Goal: Task Accomplishment & Management: Complete application form

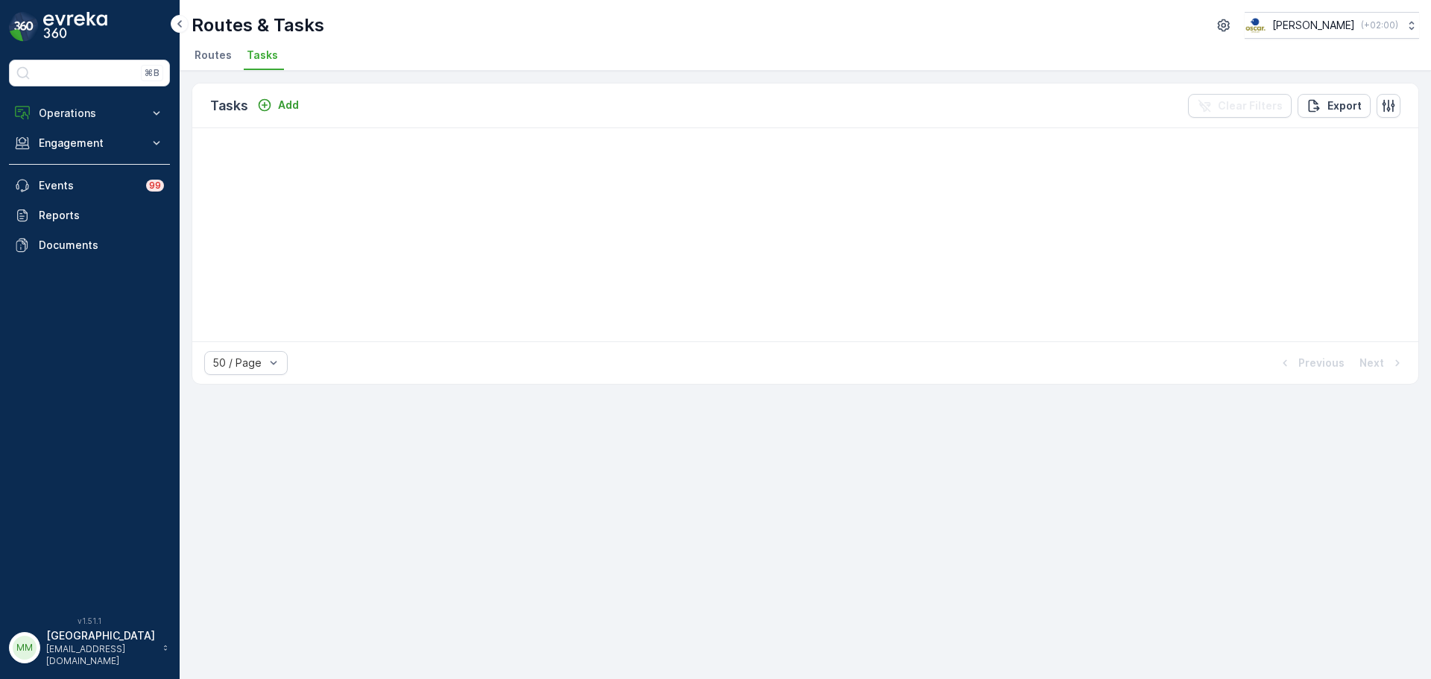
click at [86, 26] on img at bounding box center [75, 27] width 64 height 30
click at [63, 114] on p "Operations" at bounding box center [89, 113] width 101 height 15
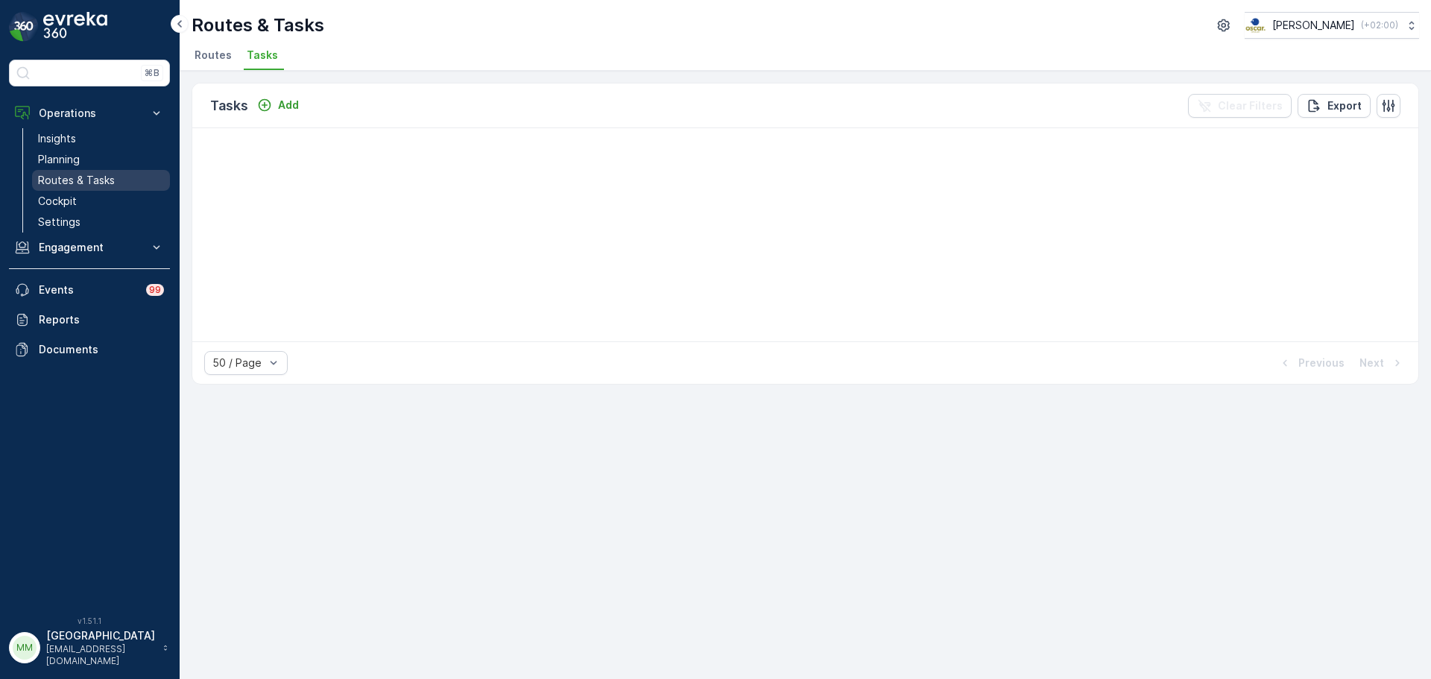
drag, startPoint x: 72, startPoint y: 179, endPoint x: 93, endPoint y: 179, distance: 21.6
click at [72, 179] on p "Routes & Tasks" at bounding box center [76, 180] width 77 height 15
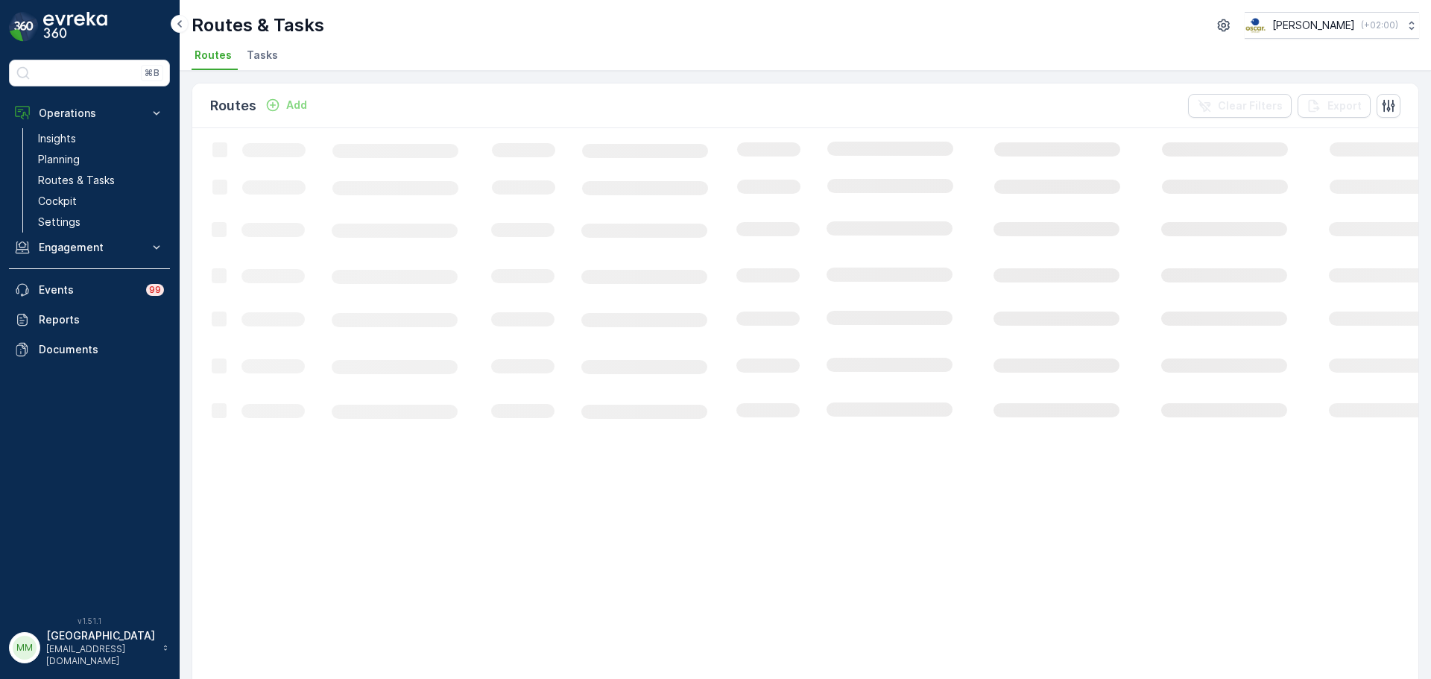
click at [278, 57] on li "Tasks" at bounding box center [264, 57] width 40 height 25
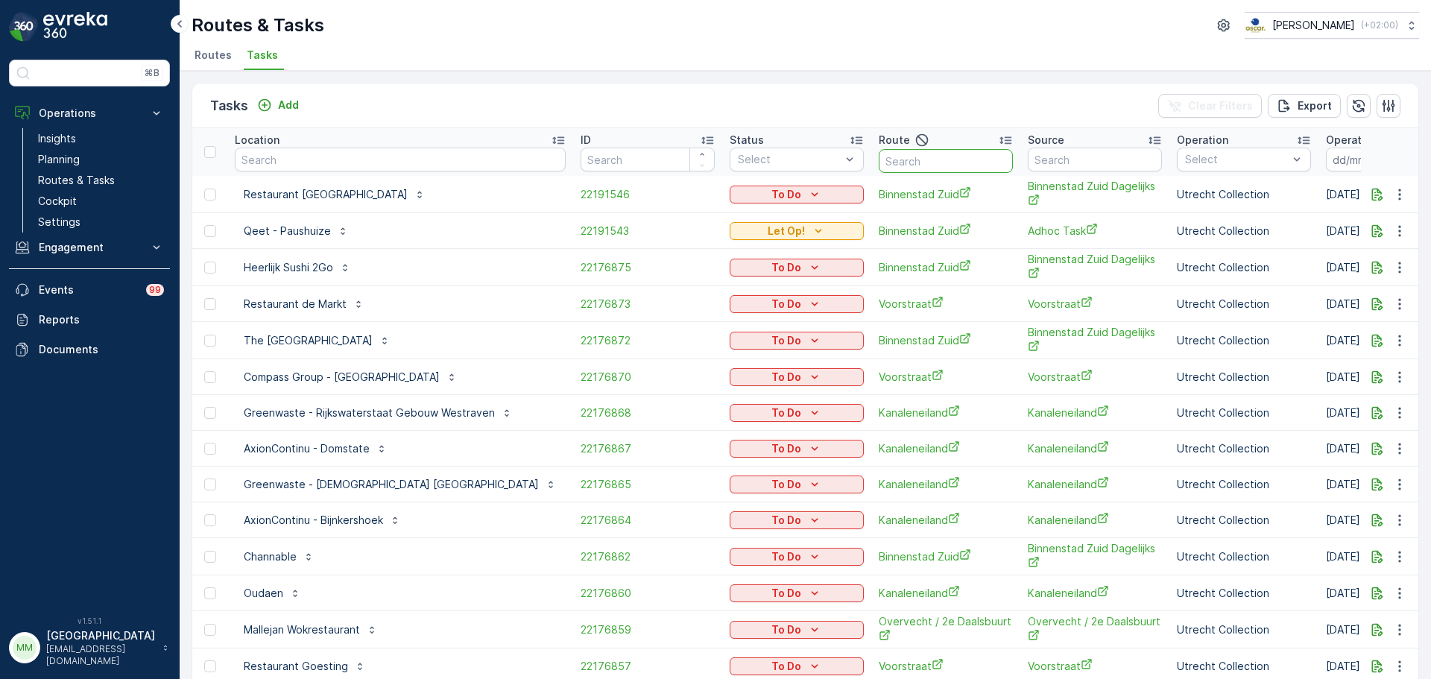
click at [903, 160] on input "text" at bounding box center [946, 161] width 134 height 24
type input "rokin"
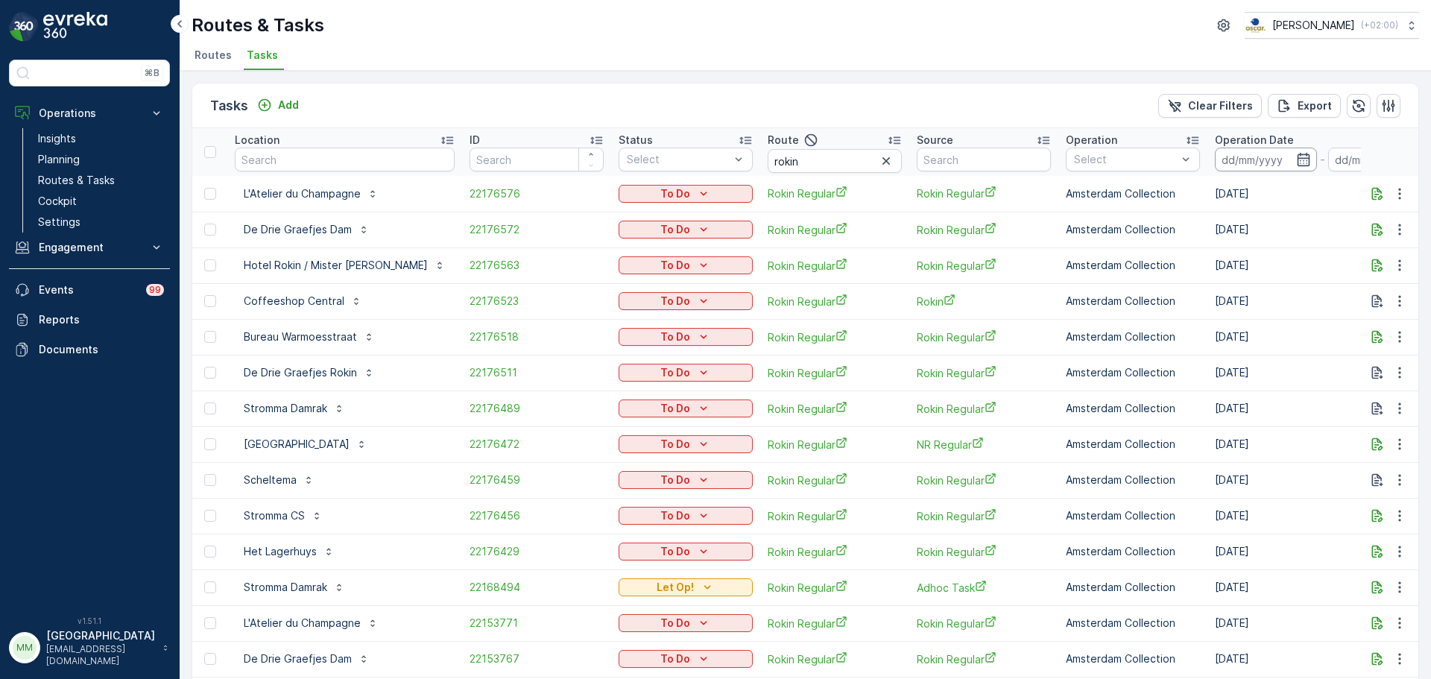
click at [1215, 160] on input at bounding box center [1266, 160] width 102 height 24
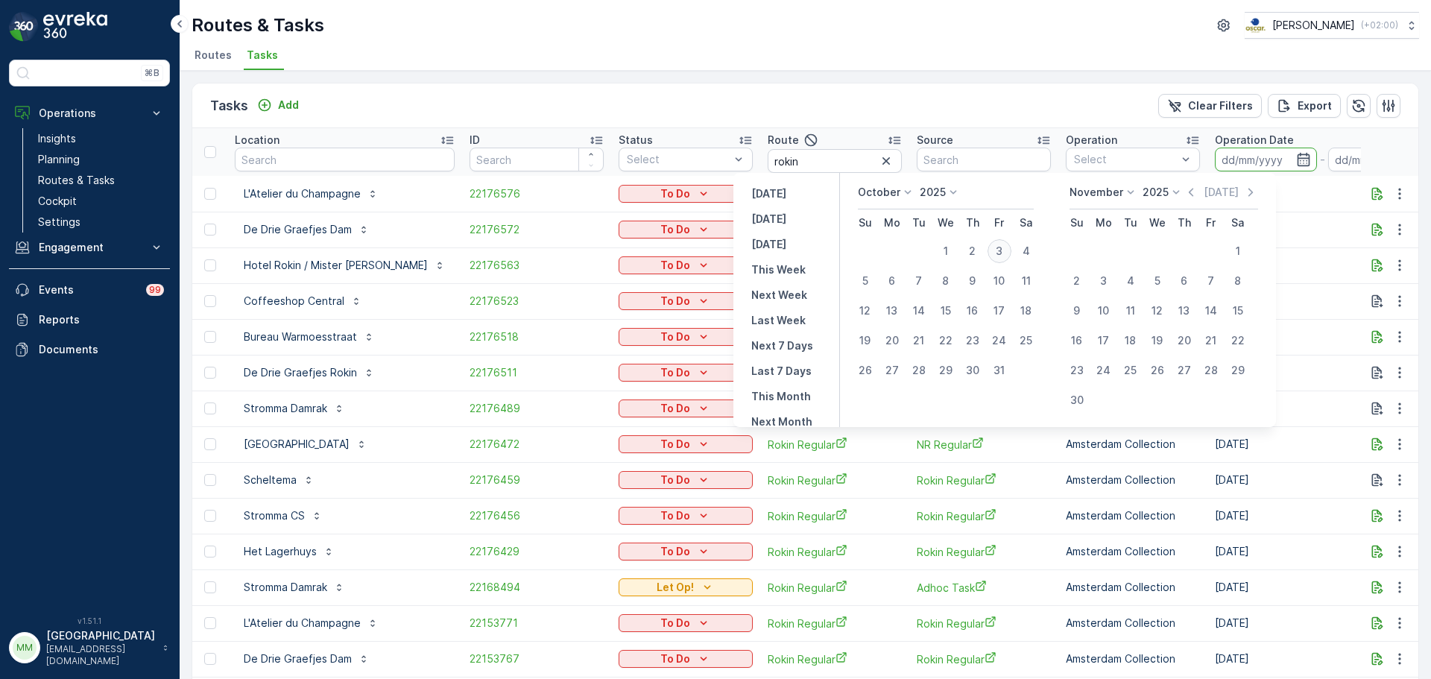
click at [1007, 251] on div "3" at bounding box center [1000, 251] width 24 height 24
type input "03.10.2025"
click at [1007, 251] on div "3" at bounding box center [1000, 251] width 24 height 24
type input "03.10.2025"
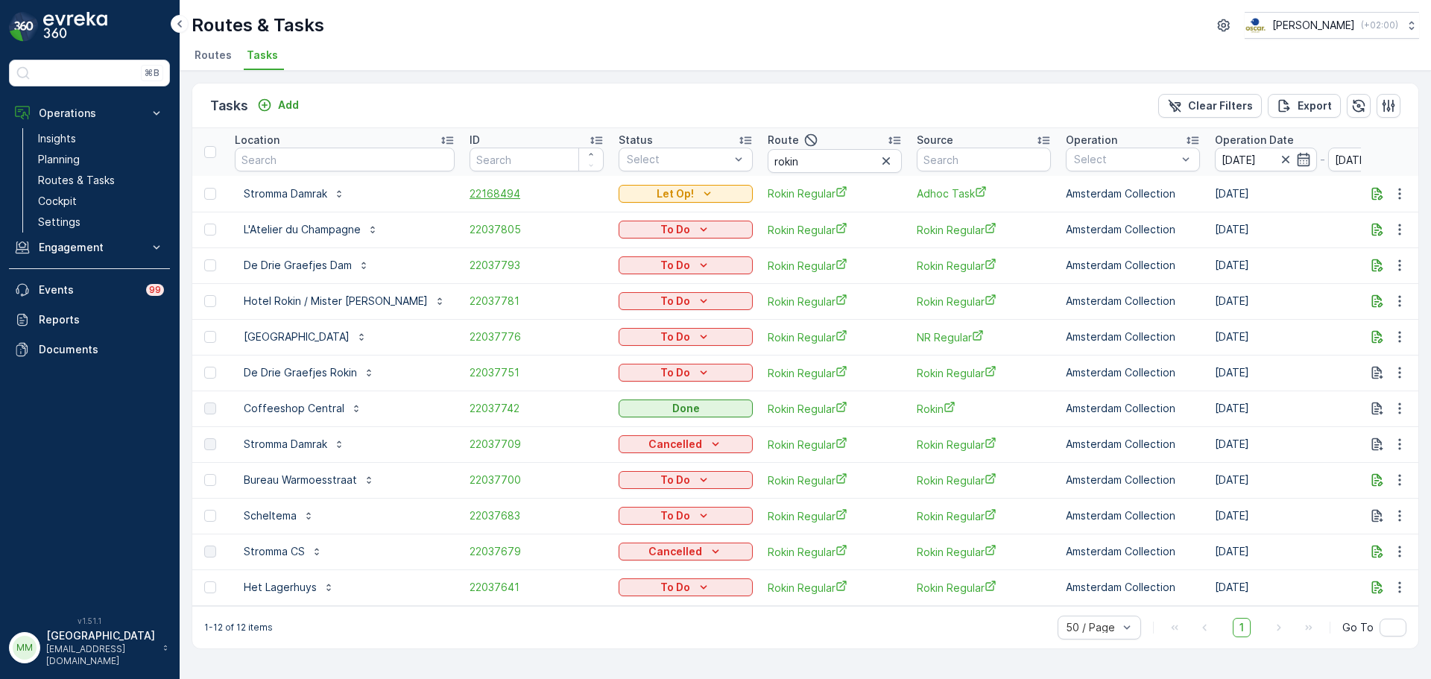
click at [470, 191] on span "22168494" at bounding box center [537, 193] width 134 height 15
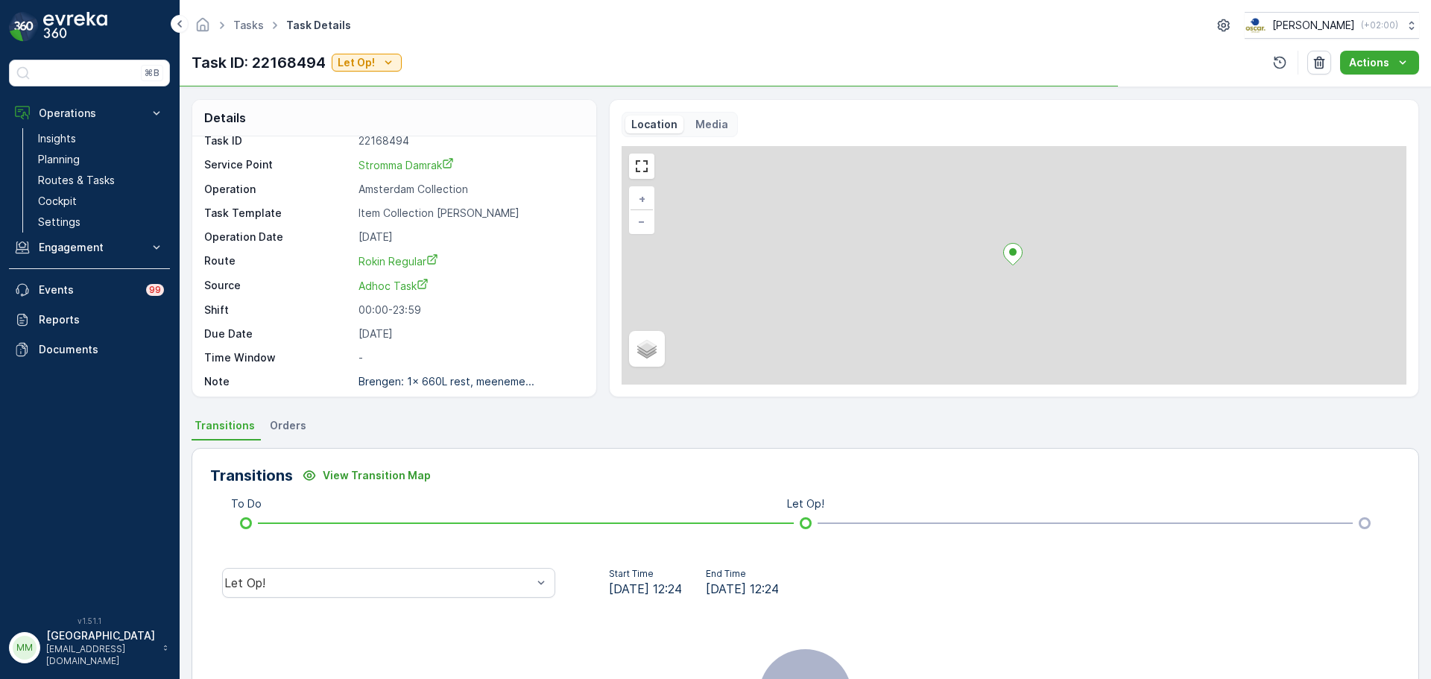
scroll to position [19, 0]
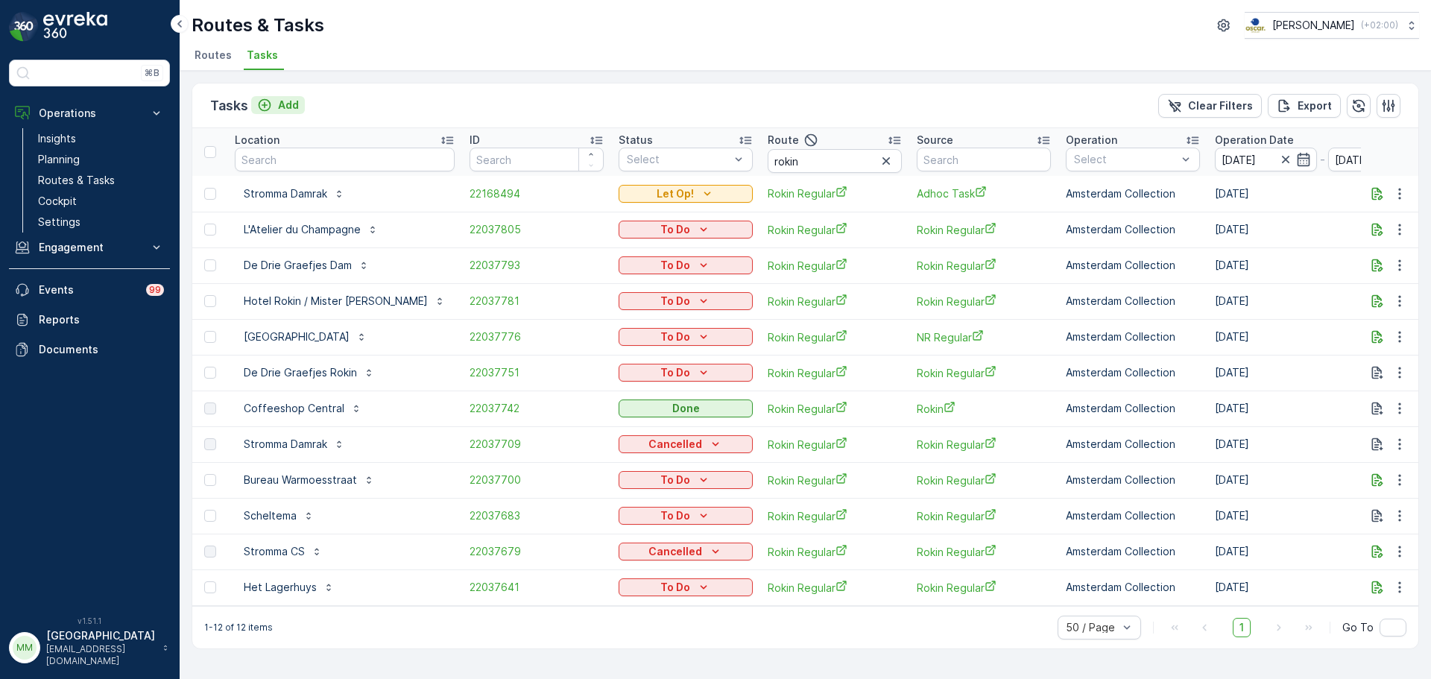
click at [296, 99] on p "Add" at bounding box center [288, 105] width 21 height 15
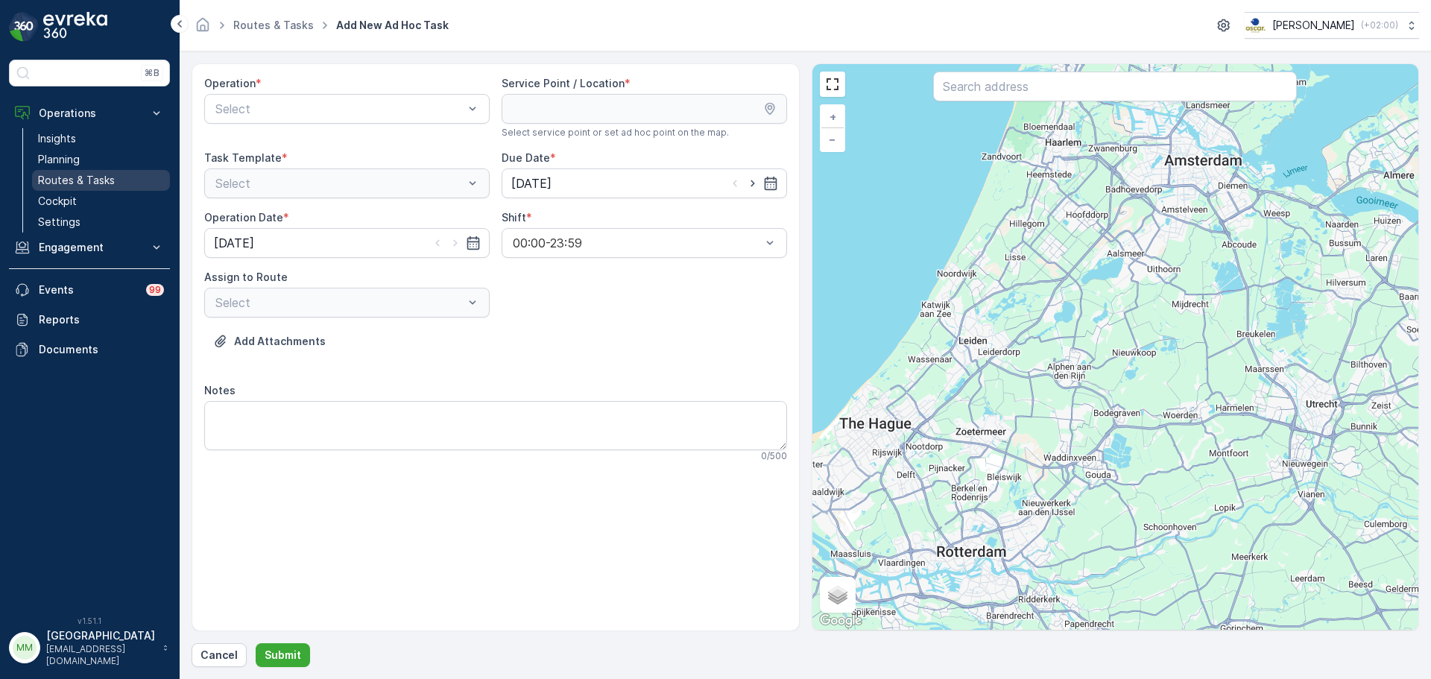
click at [106, 180] on p "Routes & Tasks" at bounding box center [76, 180] width 77 height 15
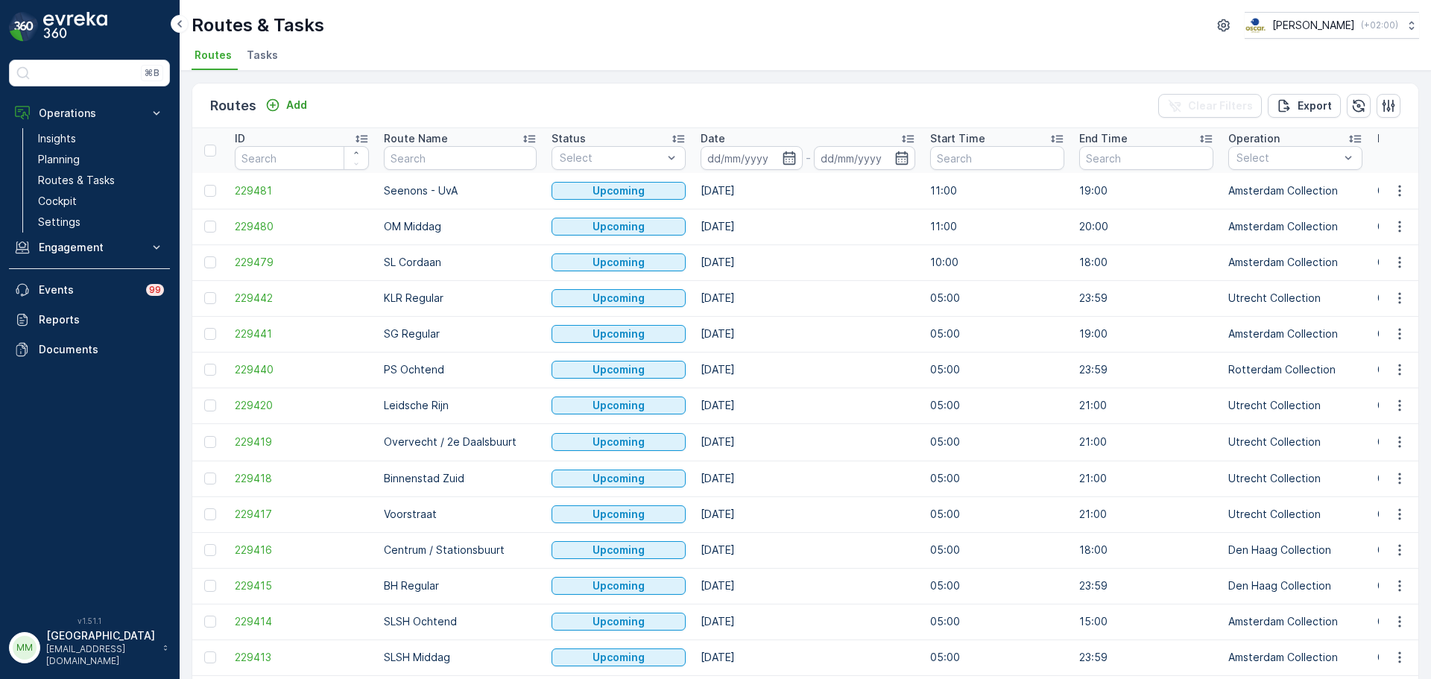
click at [279, 44] on div "Routes & Tasks Oscar Circulair ( +02:00 ) Routes Tasks" at bounding box center [805, 35] width 1251 height 71
drag, startPoint x: 271, startPoint y: 52, endPoint x: 264, endPoint y: 63, distance: 13.4
click at [271, 57] on span "Tasks" at bounding box center [262, 55] width 31 height 15
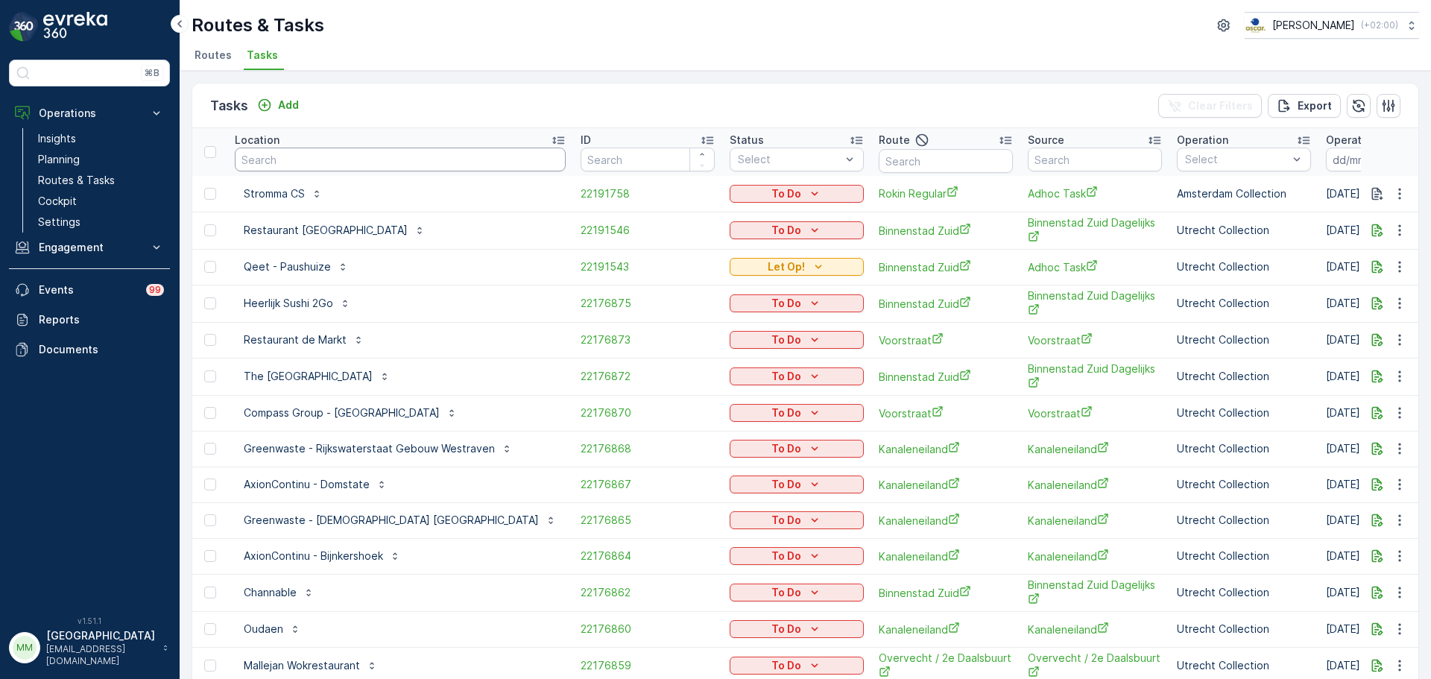
click at [300, 161] on input "text" at bounding box center [400, 160] width 331 height 24
type input "weesper"
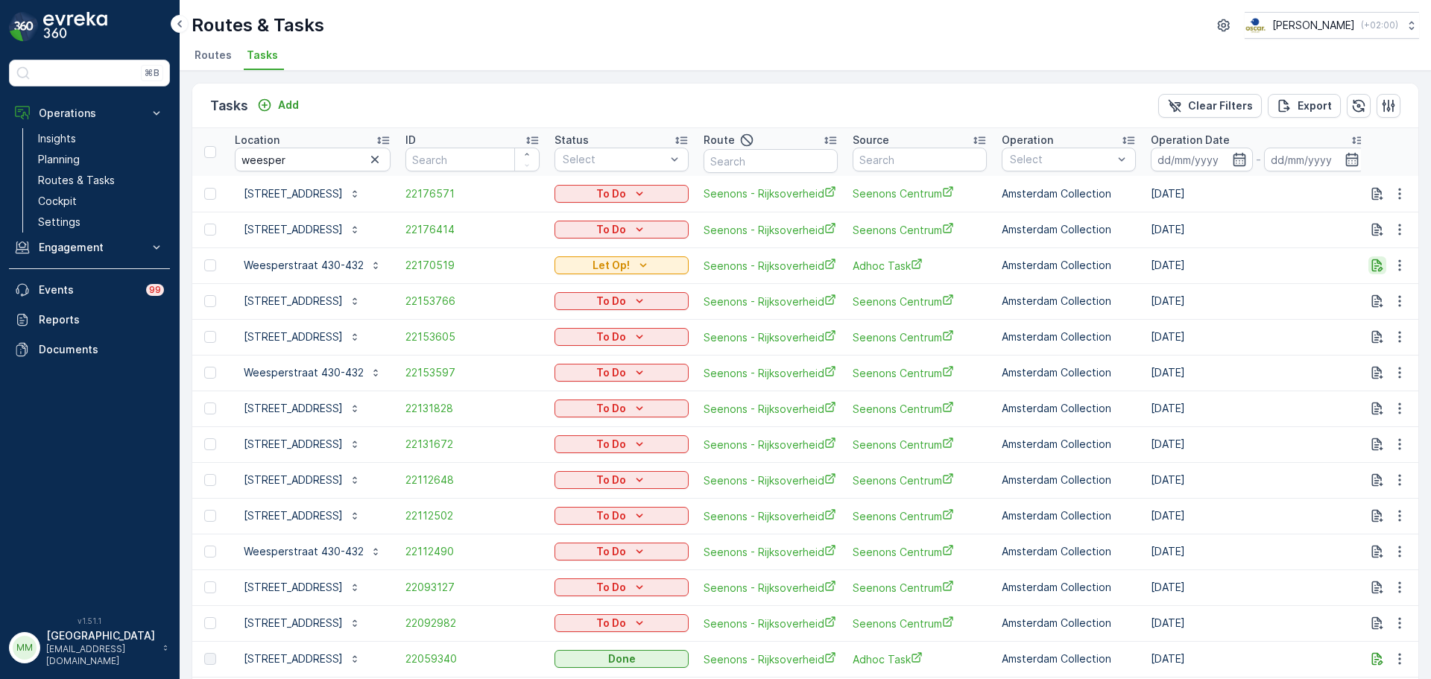
click at [1374, 261] on icon "button" at bounding box center [1377, 265] width 11 height 13
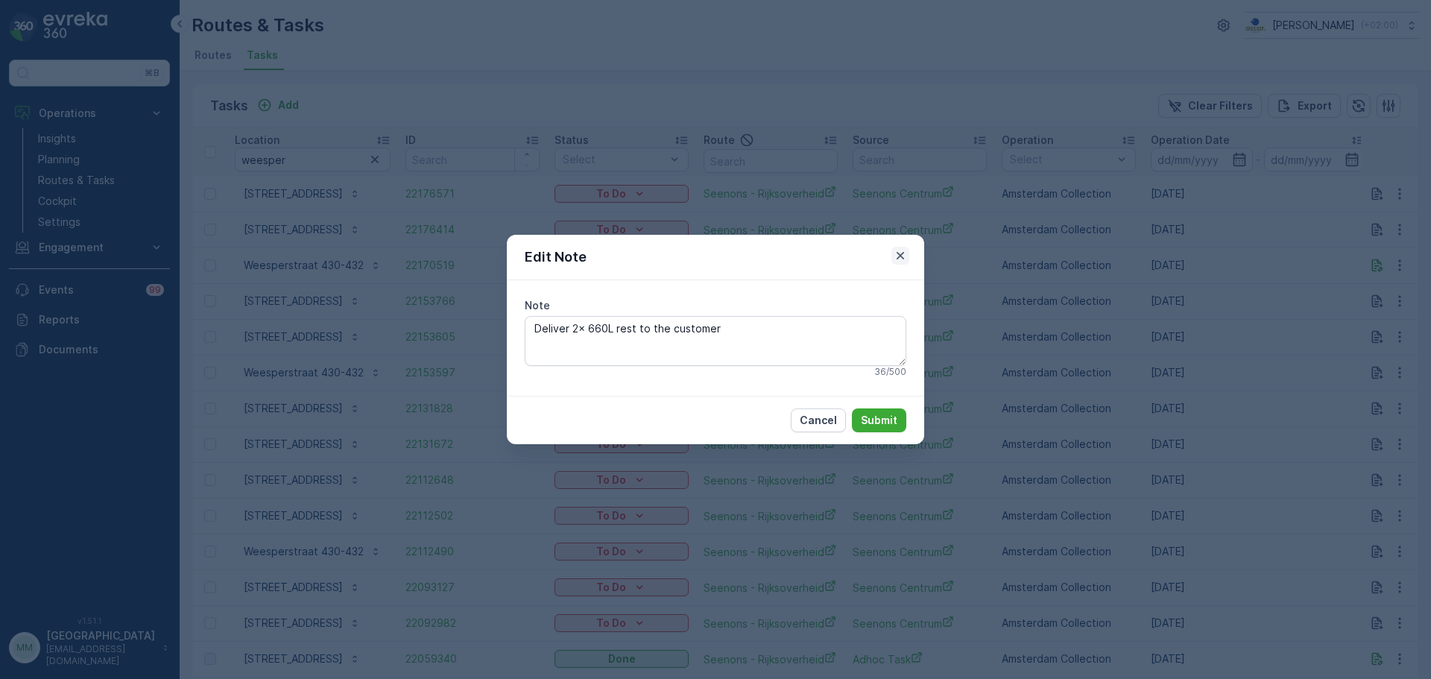
click at [896, 255] on icon "button" at bounding box center [900, 255] width 15 height 15
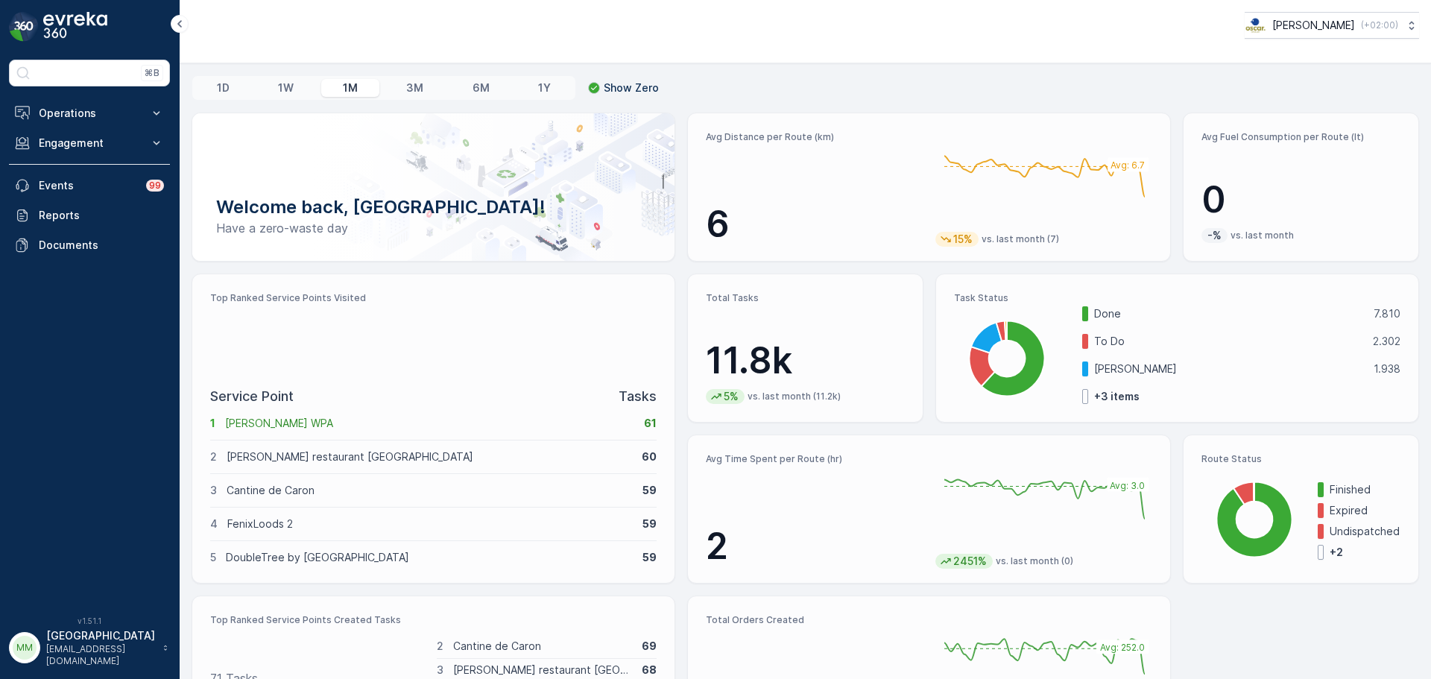
click at [438, 224] on p "Have a zero-waste day" at bounding box center [433, 228] width 435 height 18
click at [76, 105] on button "Operations" at bounding box center [89, 113] width 161 height 30
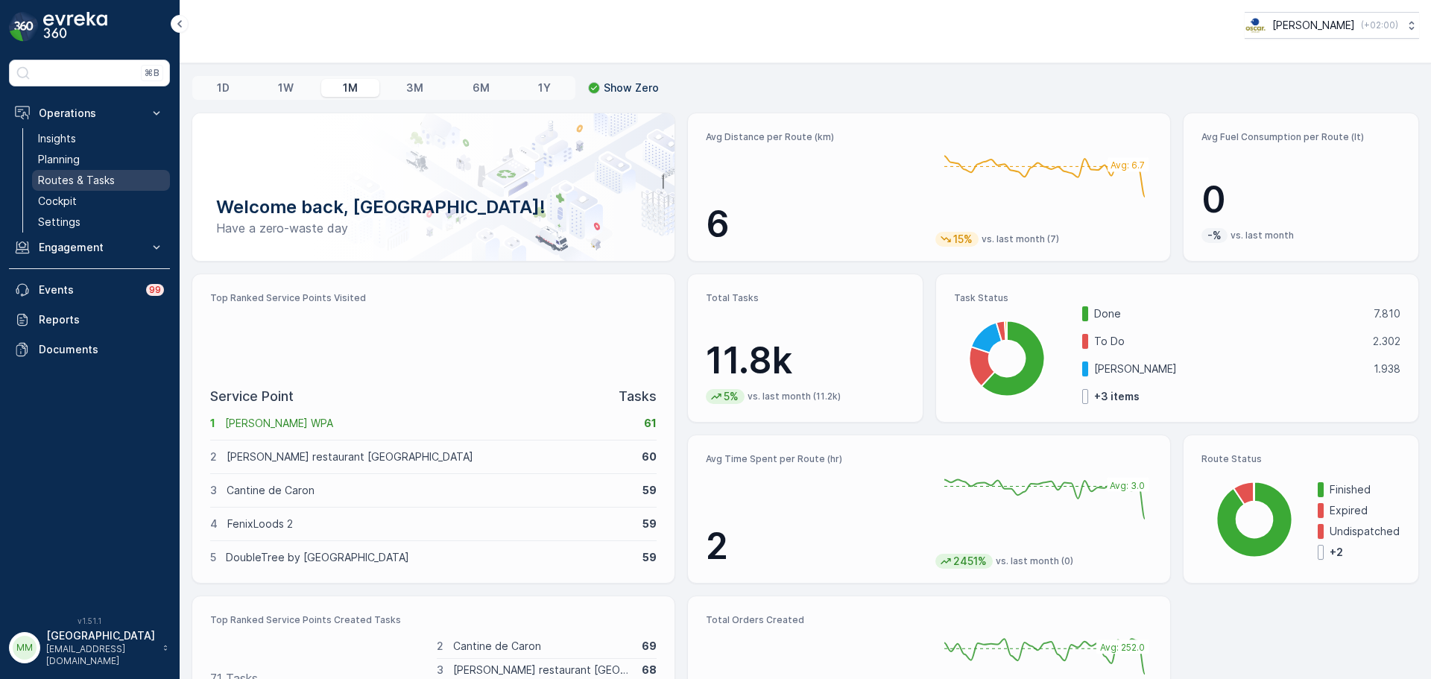
click at [106, 179] on p "Routes & Tasks" at bounding box center [76, 180] width 77 height 15
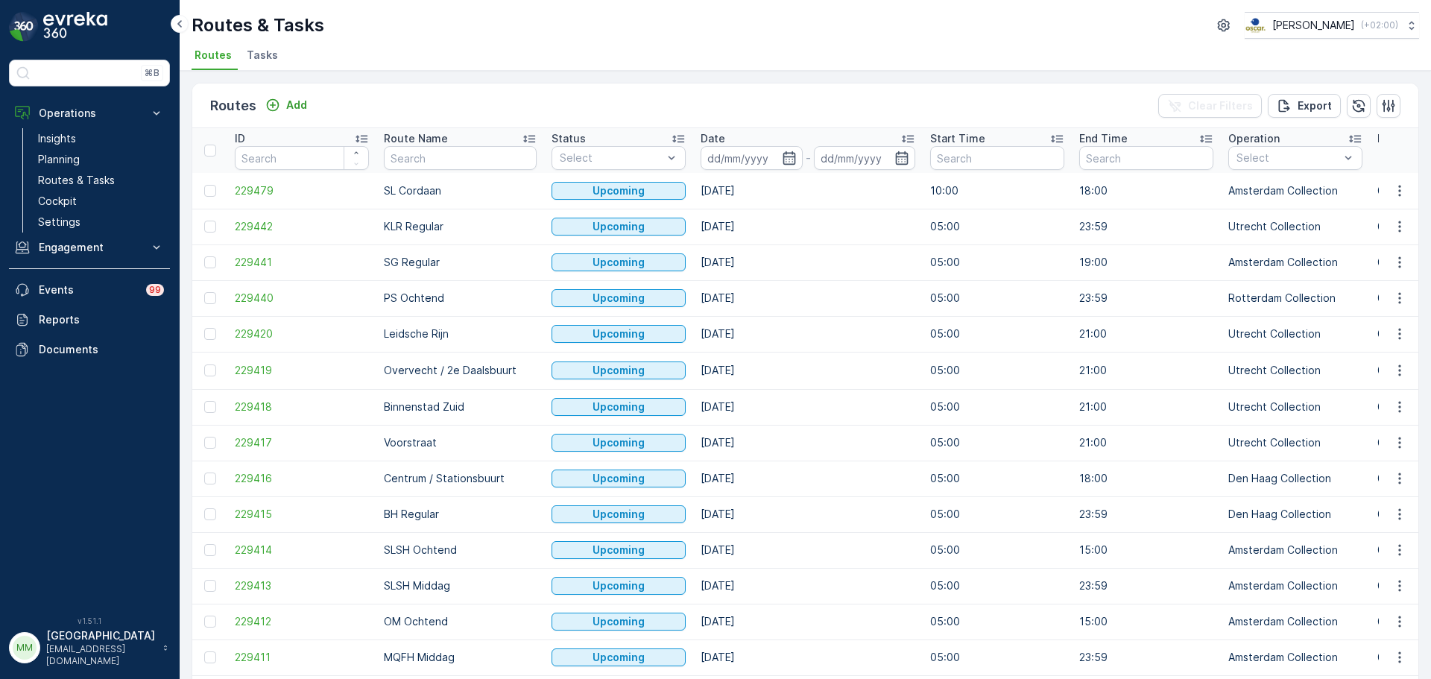
click at [265, 61] on span "Tasks" at bounding box center [262, 55] width 31 height 15
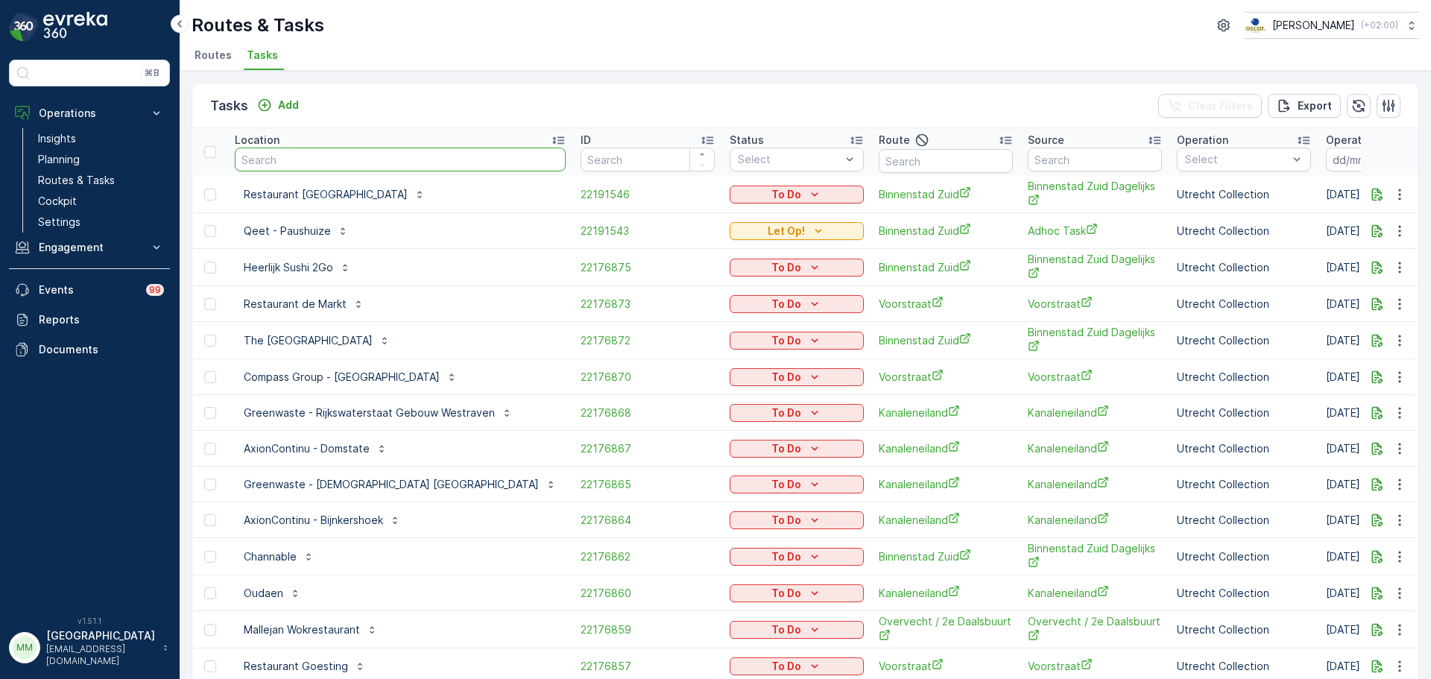
click at [343, 163] on input "text" at bounding box center [400, 160] width 331 height 24
type input "veolia"
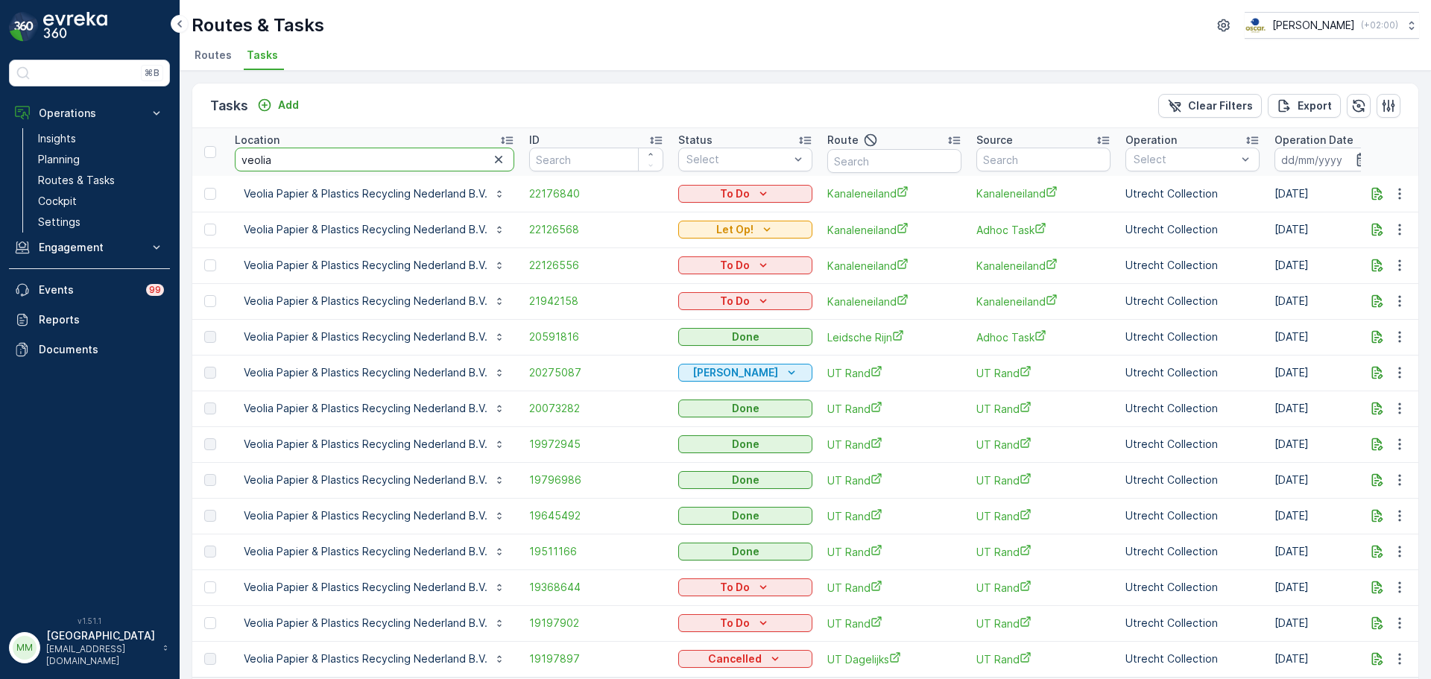
drag, startPoint x: 287, startPoint y: 164, endPoint x: 222, endPoint y: 177, distance: 66.2
click at [222, 177] on table "Location veolia ID Status Select Route Source Operation Select Operation Date -…" at bounding box center [1414, 402] width 2445 height 549
type input "oudaen"
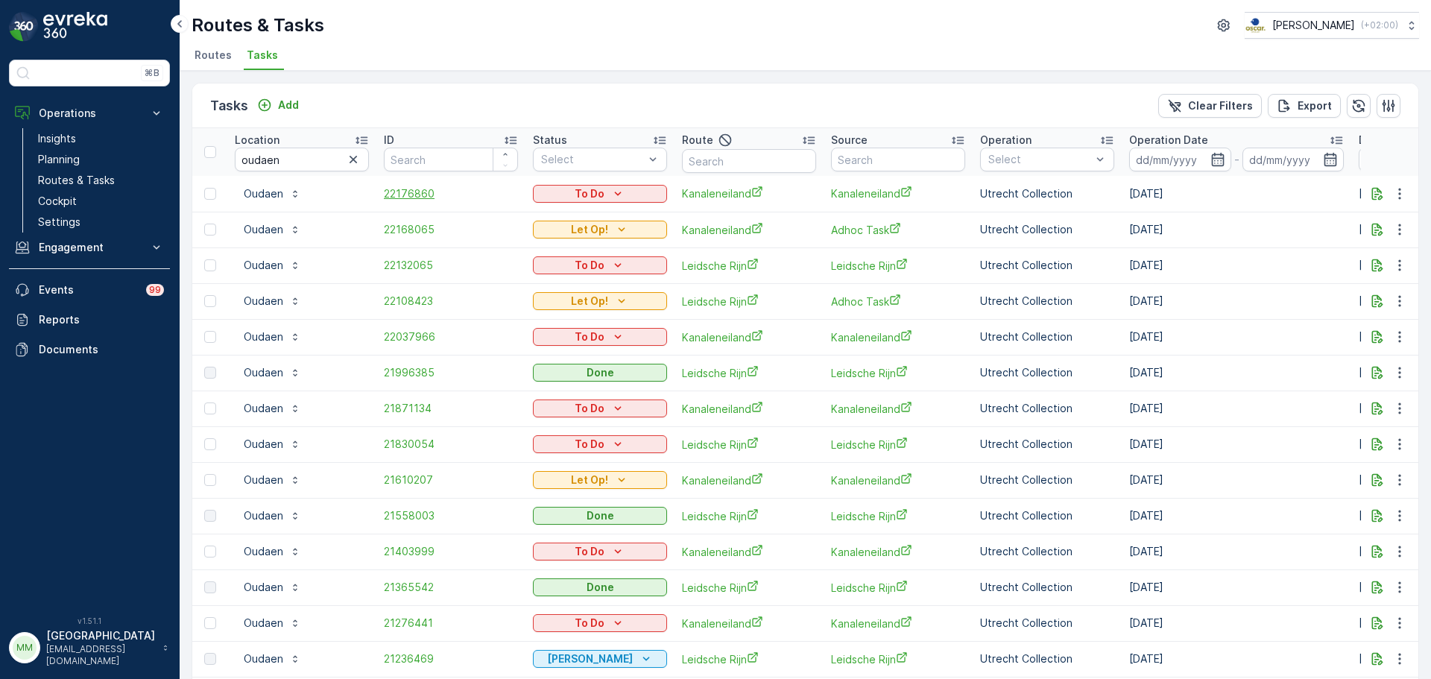
click at [425, 200] on span "22176860" at bounding box center [451, 193] width 134 height 15
drag, startPoint x: 309, startPoint y: 159, endPoint x: 191, endPoint y: 154, distance: 118.6
click at [165, 162] on div "⌘B Operations Insights Planning Routes & Tasks Cockpit Settings Engagement Insi…" at bounding box center [715, 339] width 1431 height 679
type input "veolia"
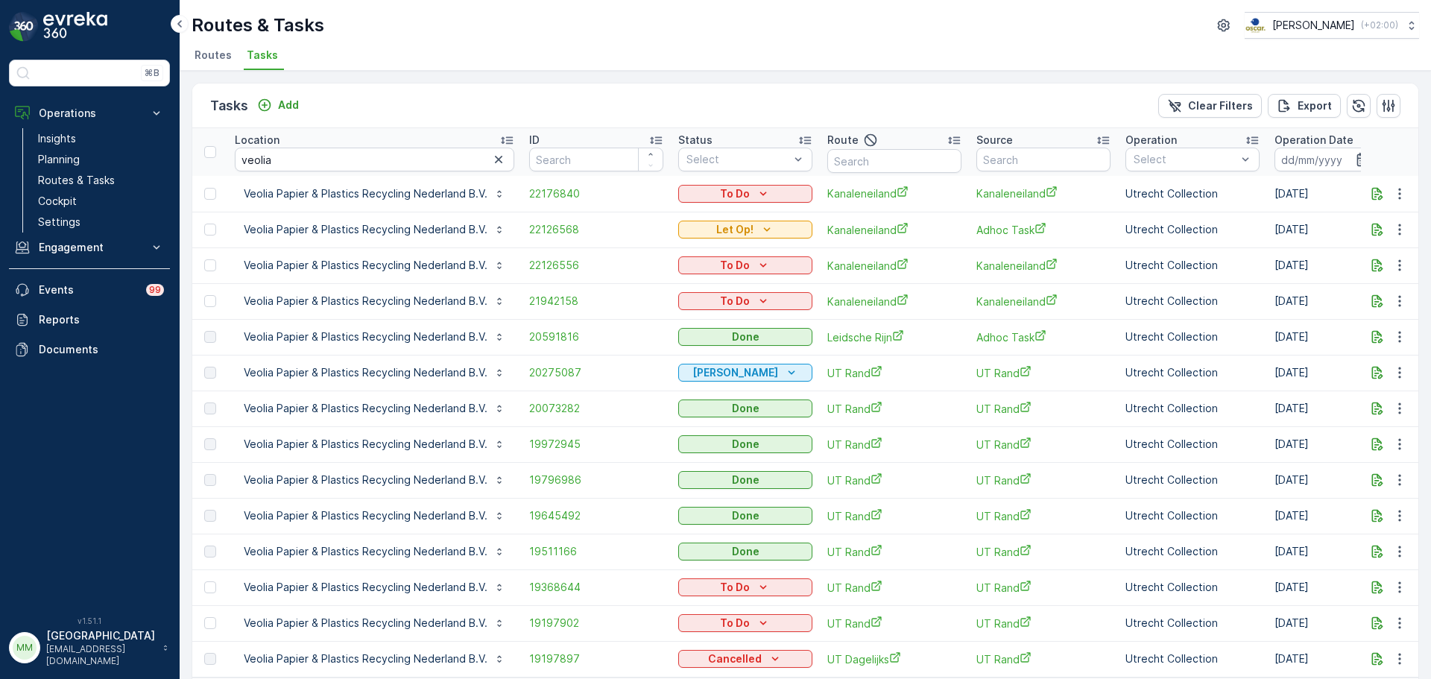
click at [551, 206] on td "22176840" at bounding box center [596, 194] width 149 height 36
click at [549, 199] on span "22176840" at bounding box center [596, 193] width 134 height 15
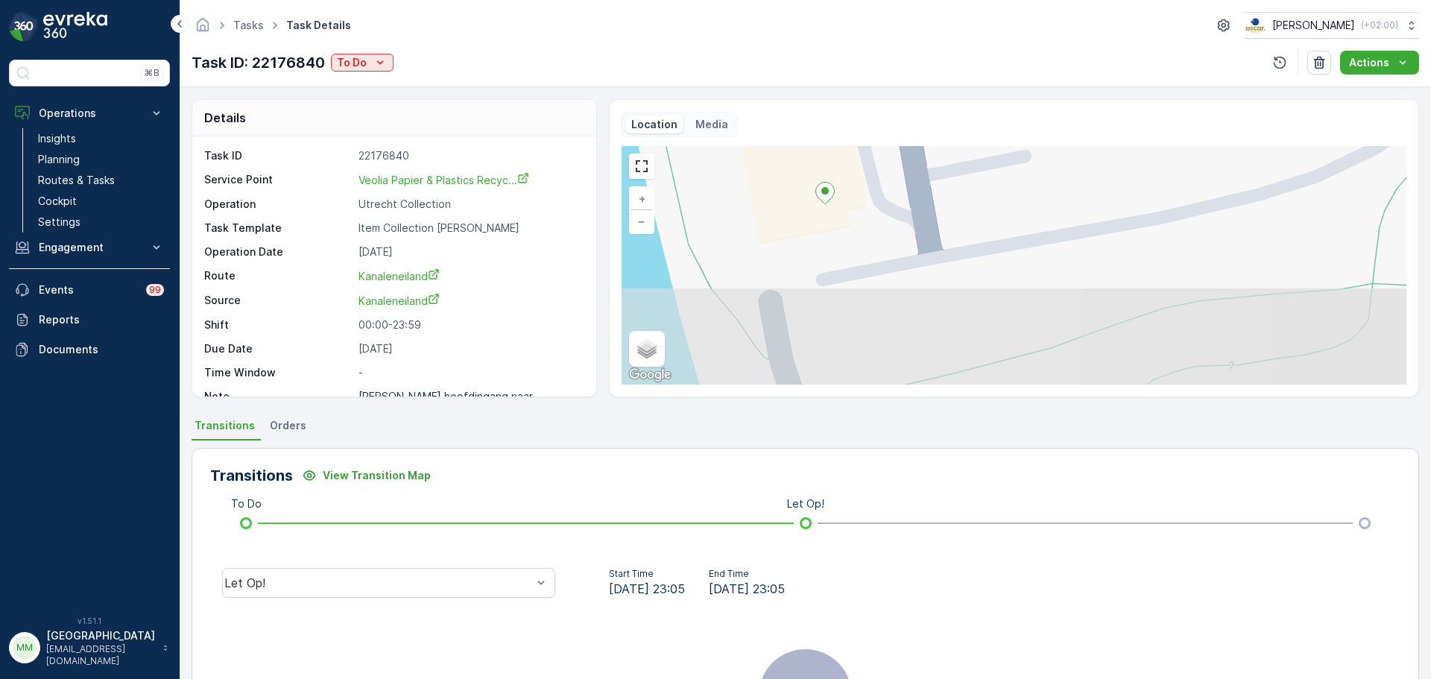
drag, startPoint x: 1014, startPoint y: 259, endPoint x: 907, endPoint y: 201, distance: 121.4
click at [962, 144] on div "Location Media + − Satellite Roadmap Terrain Hybrid Leaflet Keyboard shortcuts …" at bounding box center [1014, 248] width 785 height 273
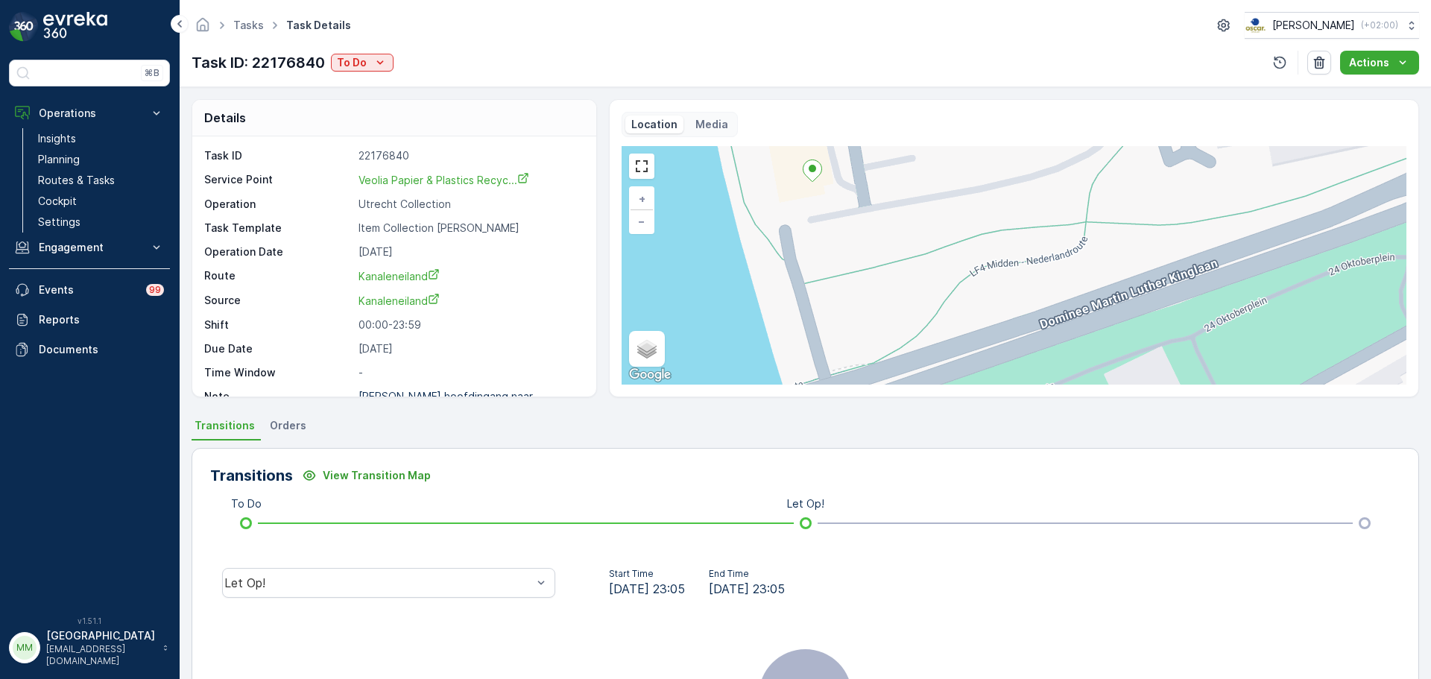
drag, startPoint x: 905, startPoint y: 317, endPoint x: 923, endPoint y: 478, distance: 162.8
click at [954, 528] on div "Details Task ID 22176840 Service Point Veolia Papier & Plastics Recyc... Operat…" at bounding box center [805, 383] width 1251 height 592
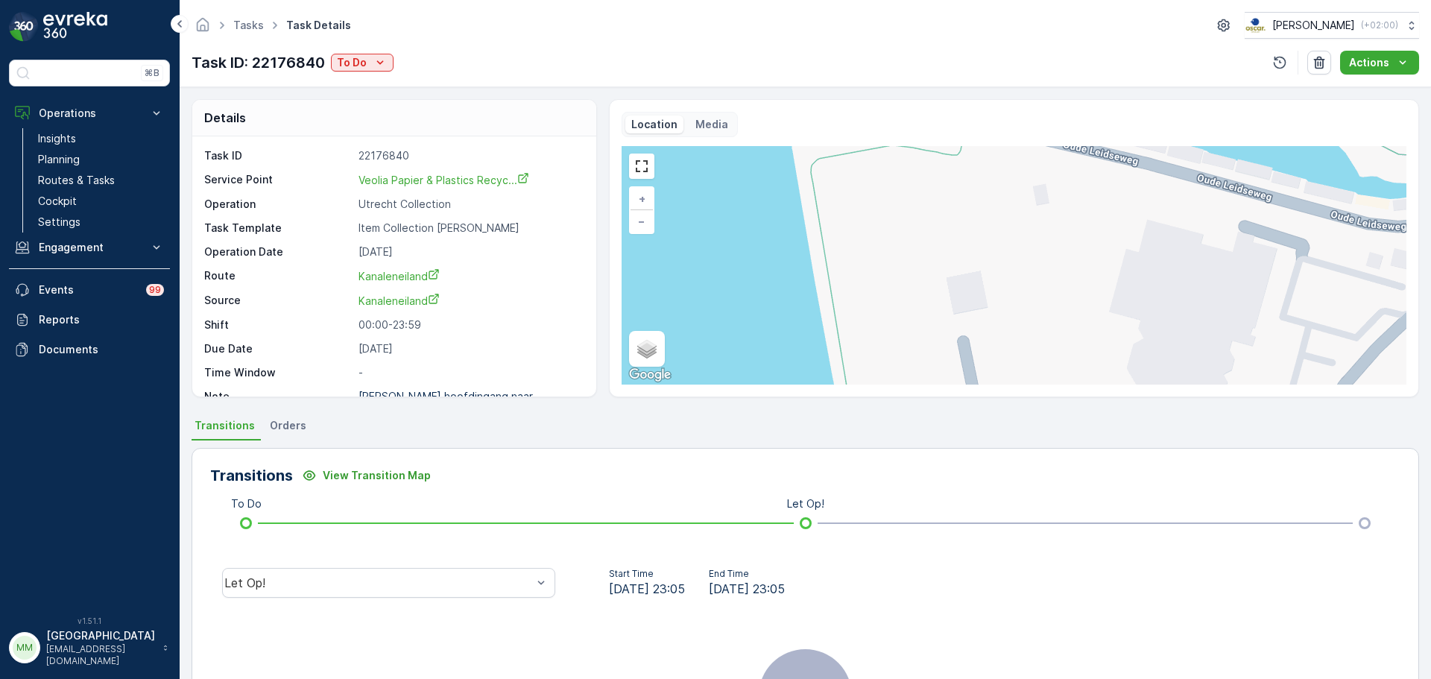
drag, startPoint x: 970, startPoint y: 379, endPoint x: 988, endPoint y: 414, distance: 39.0
click at [990, 416] on div "Details Task ID 22176840 Service Point Veolia Papier & Plastics Recyc... Operat…" at bounding box center [805, 383] width 1251 height 592
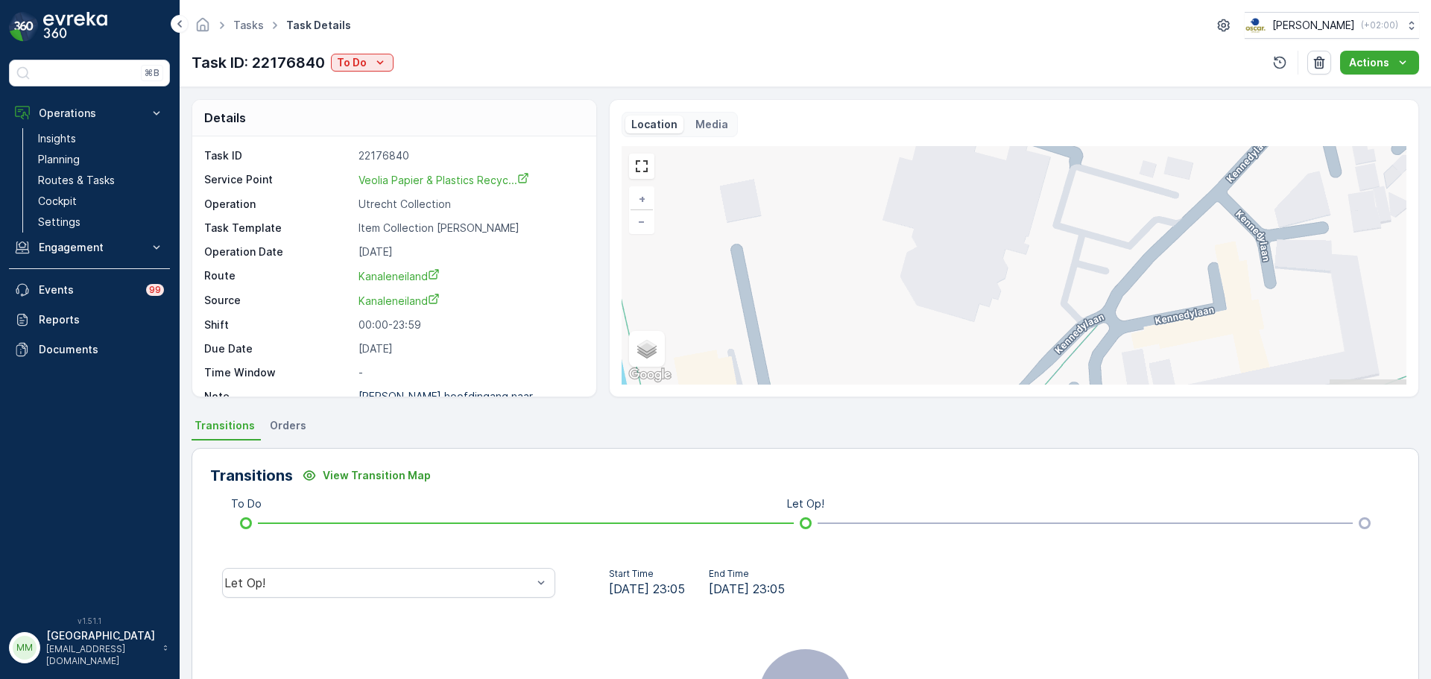
drag, startPoint x: 1066, startPoint y: 282, endPoint x: 841, endPoint y: 180, distance: 246.5
click at [841, 180] on div "+ − Satellite Roadmap Terrain Hybrid Leaflet Keyboard shortcuts Map Data Map da…" at bounding box center [1014, 265] width 785 height 239
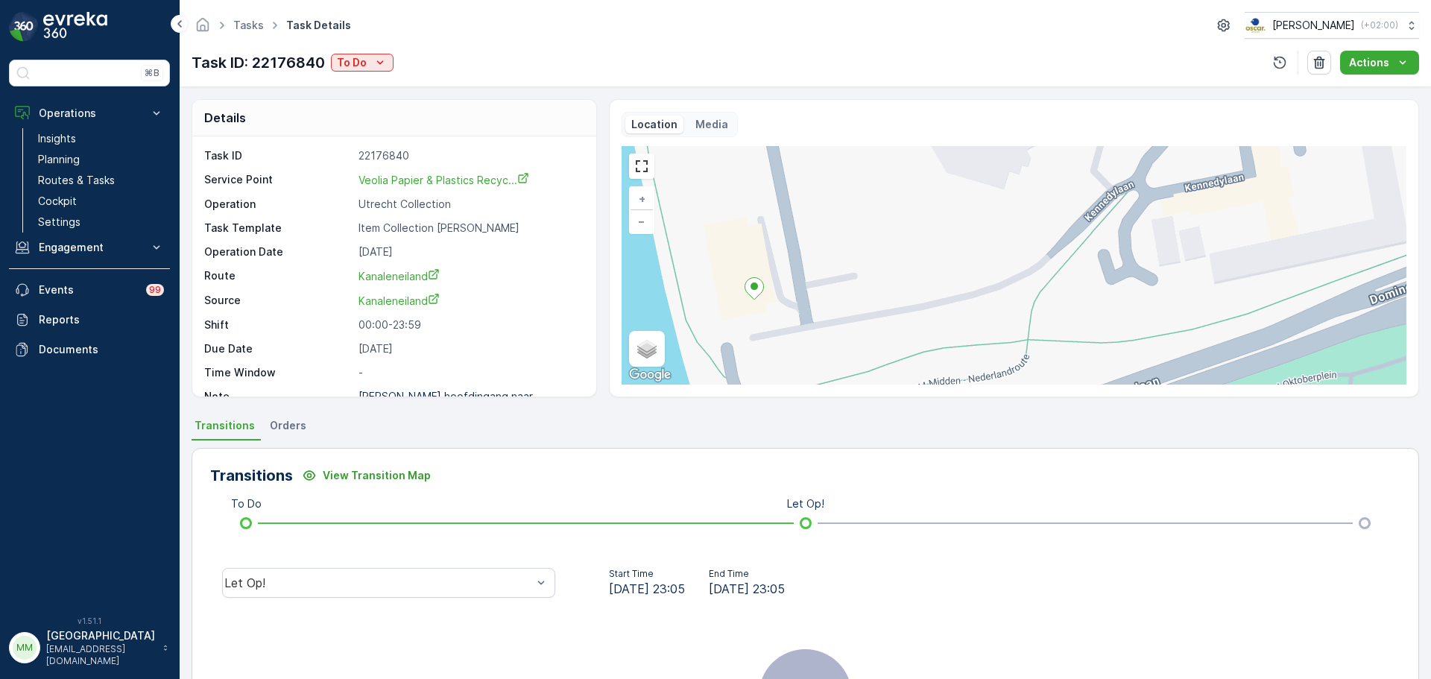
drag, startPoint x: 847, startPoint y: 270, endPoint x: 877, endPoint y: 137, distance: 136.0
click at [877, 137] on div "Location Media + − Satellite Roadmap Terrain Hybrid Leaflet Keyboard shortcuts …" at bounding box center [1014, 248] width 785 height 273
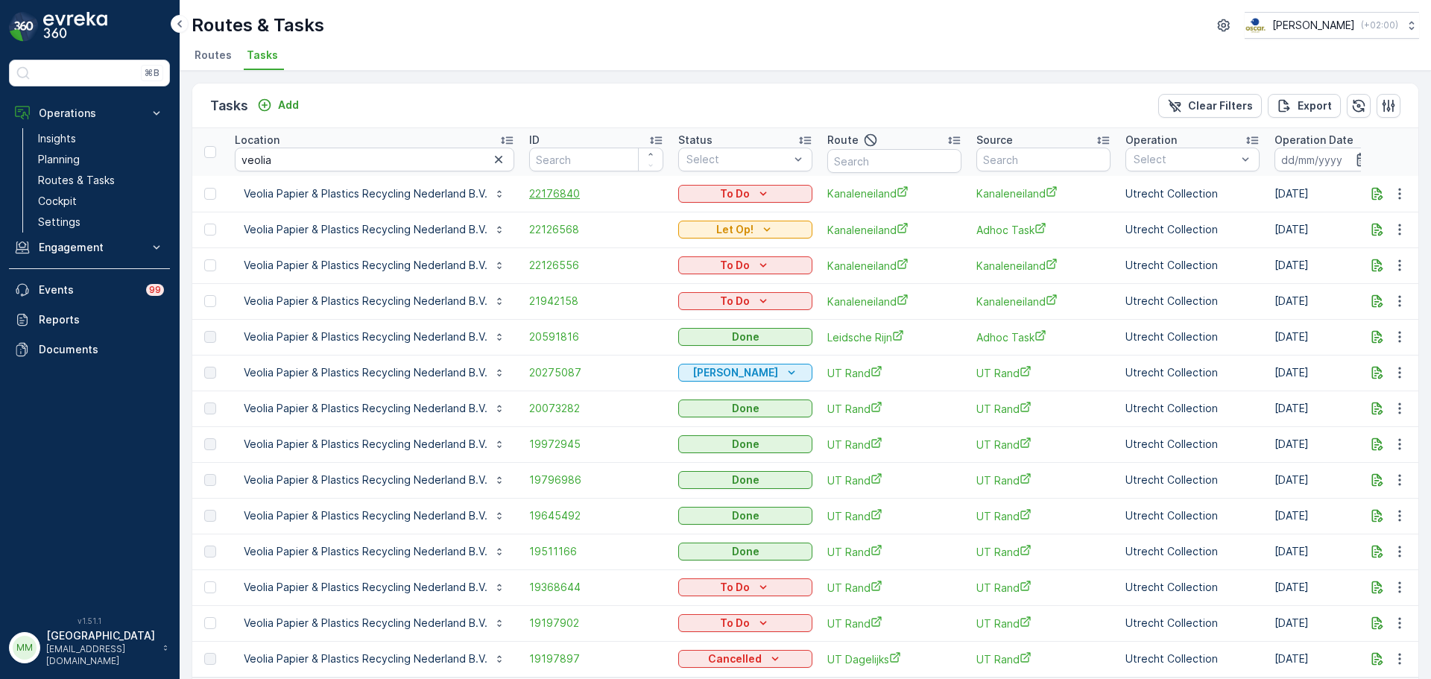
click at [575, 192] on span "22176840" at bounding box center [596, 193] width 134 height 15
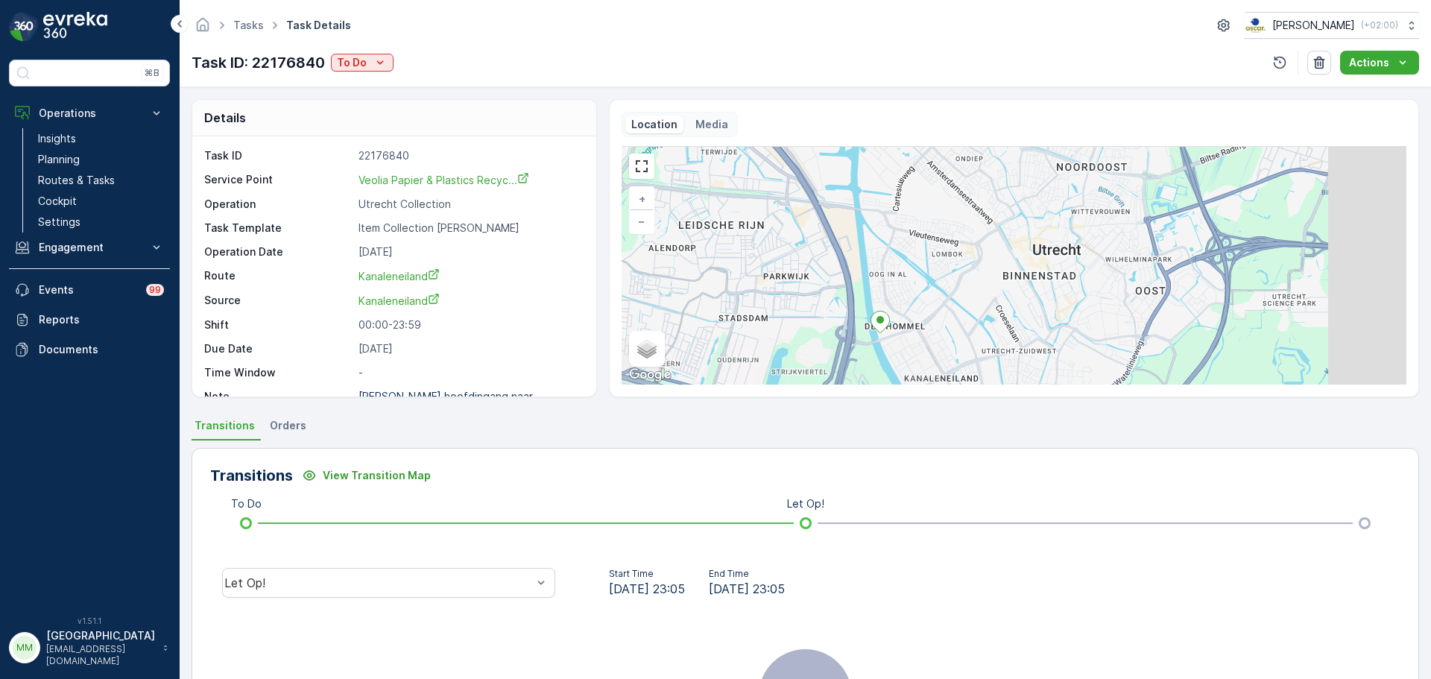
drag, startPoint x: 1163, startPoint y: 239, endPoint x: 961, endPoint y: 321, distance: 217.3
click at [961, 321] on div "+ − Satellite Roadmap Terrain Hybrid Leaflet Keyboard shortcuts Map Data Map da…" at bounding box center [1014, 265] width 785 height 239
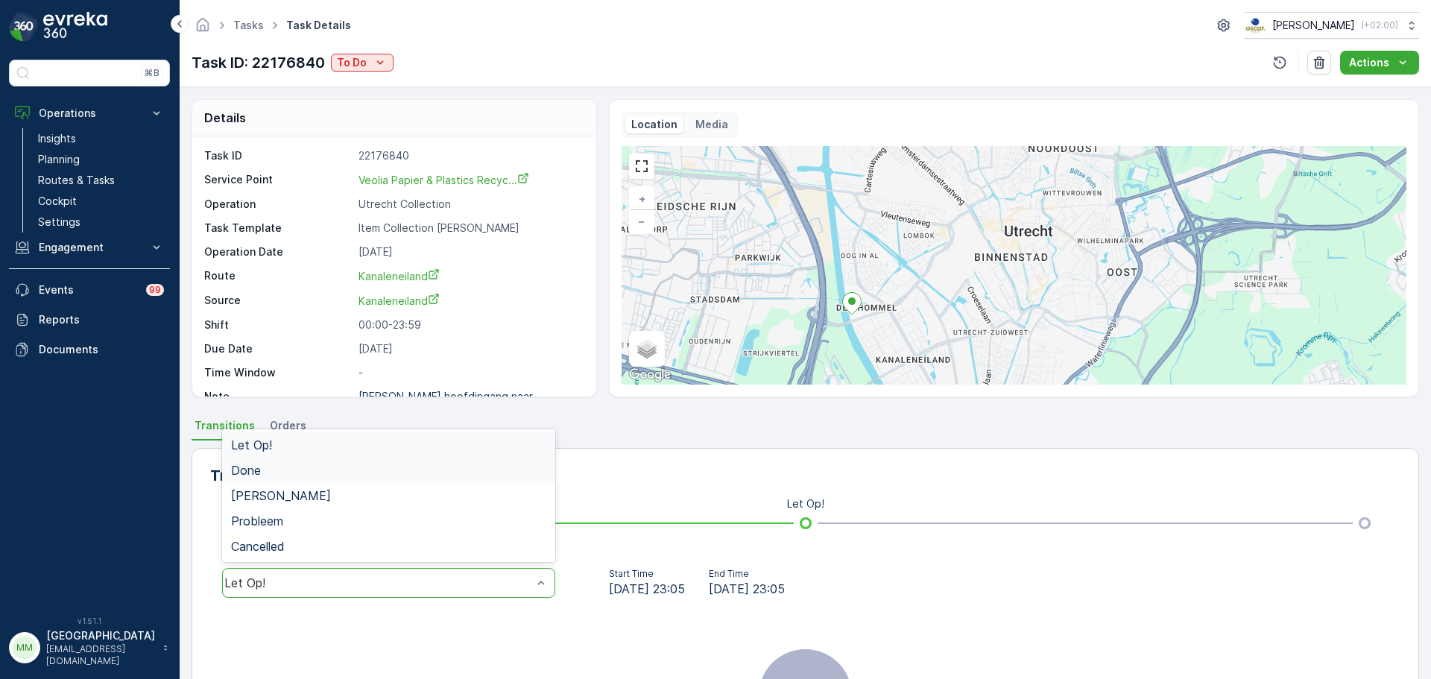
click at [320, 467] on div "Done" at bounding box center [388, 470] width 315 height 13
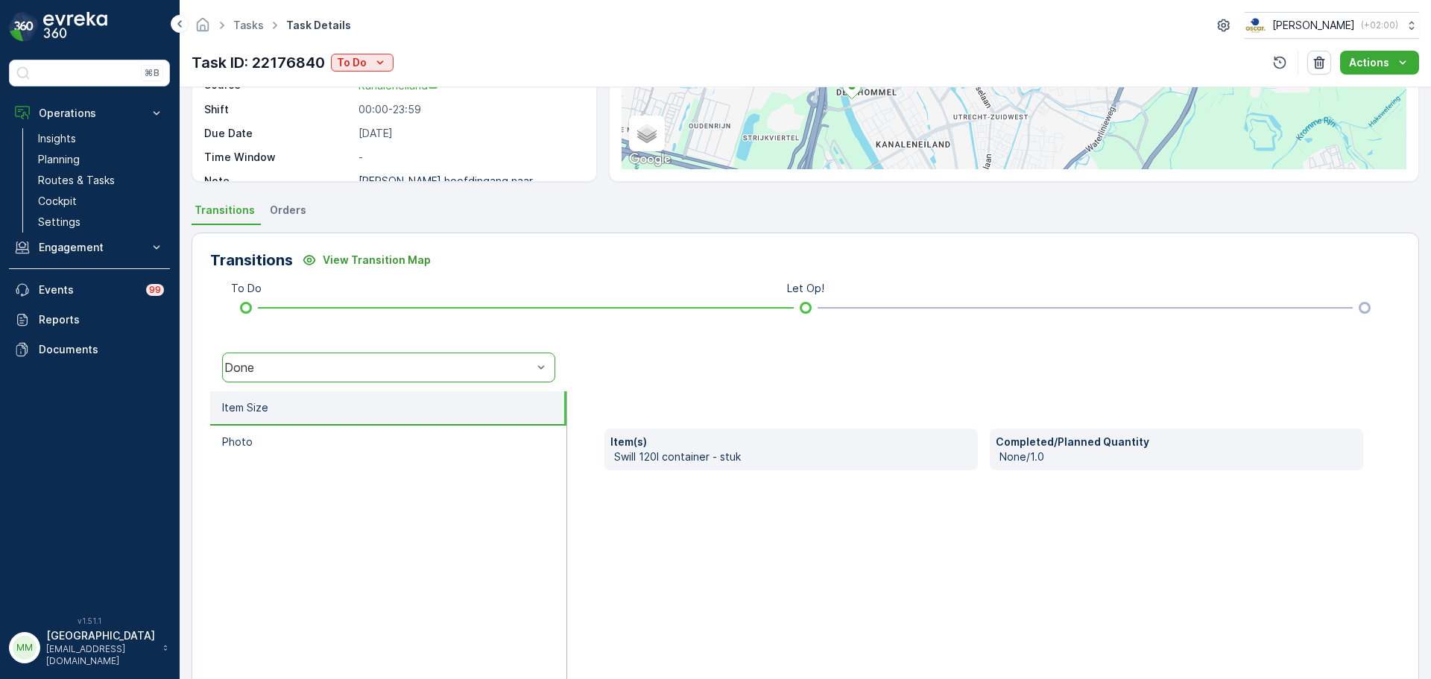
scroll to position [224, 0]
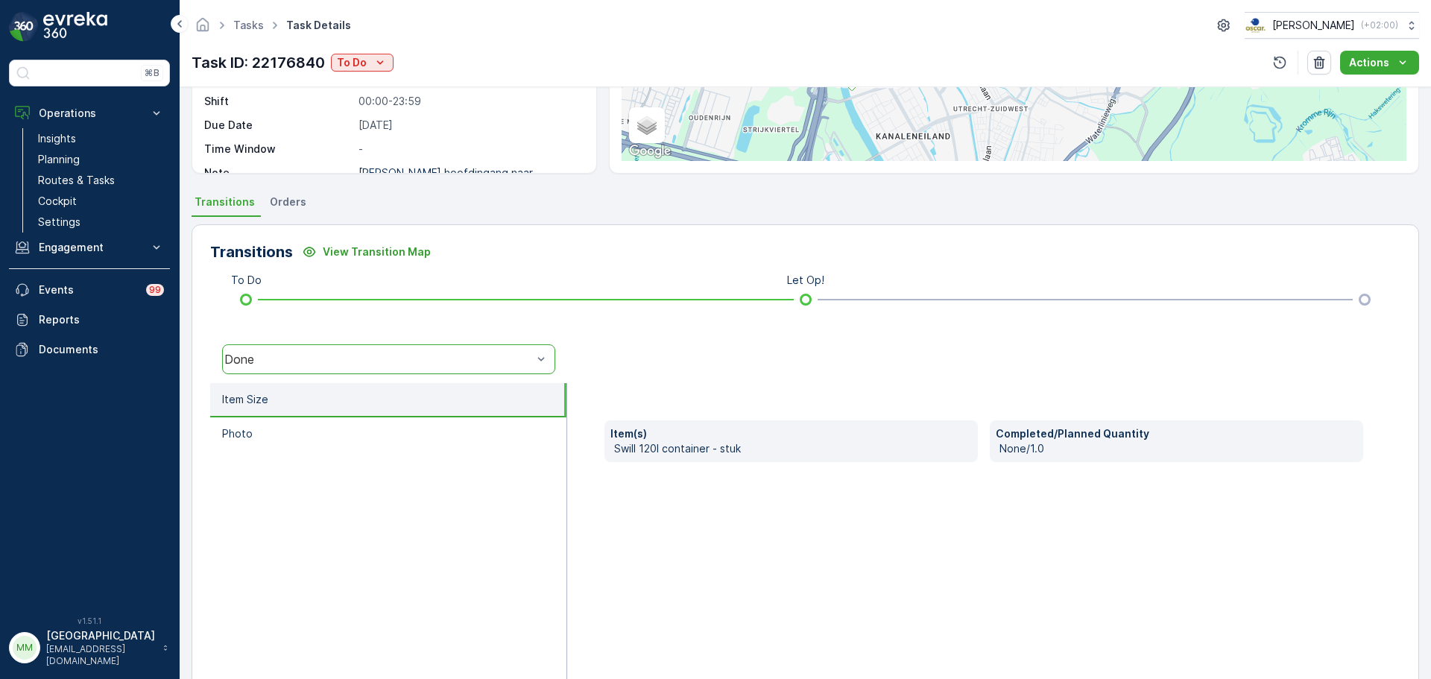
click at [361, 362] on div "Done" at bounding box center [378, 359] width 308 height 13
click at [685, 375] on div at bounding box center [983, 359] width 833 height 48
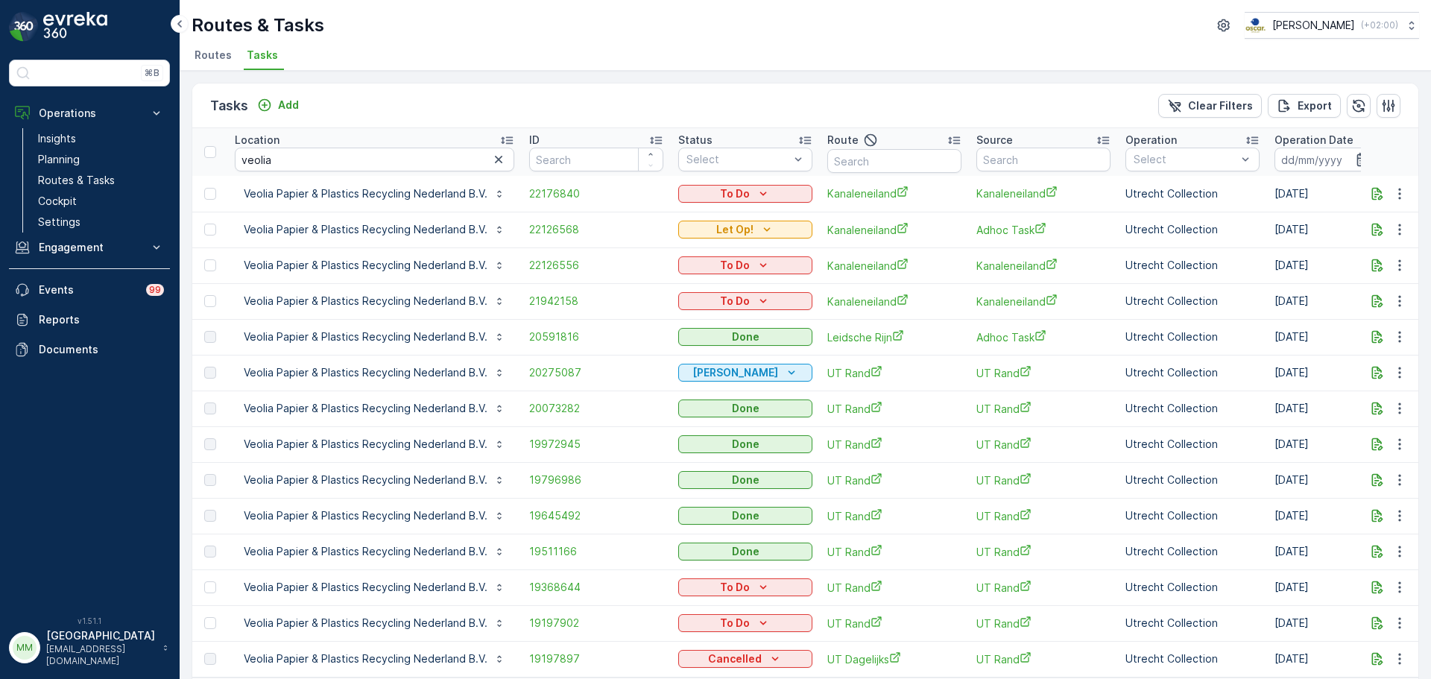
click at [535, 241] on td "22126568" at bounding box center [596, 230] width 149 height 36
click at [540, 232] on span "22126568" at bounding box center [596, 229] width 134 height 15
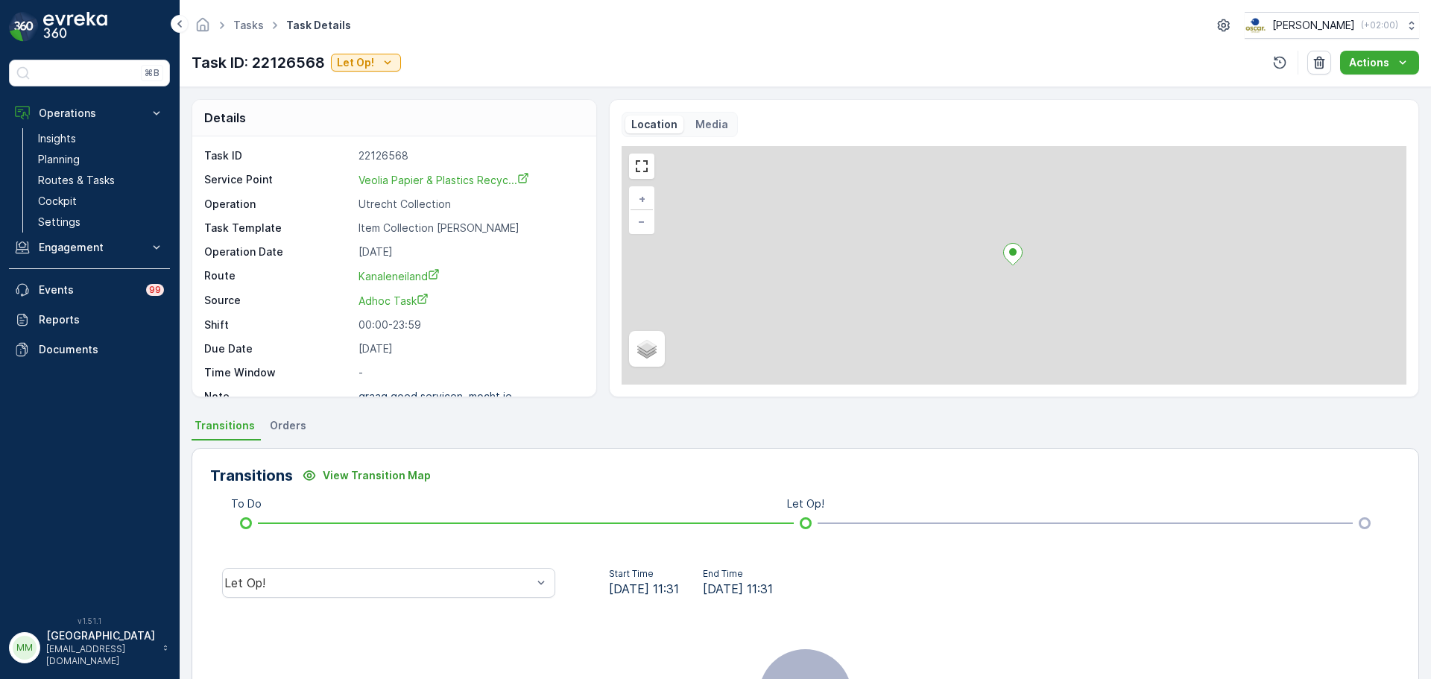
scroll to position [19, 0]
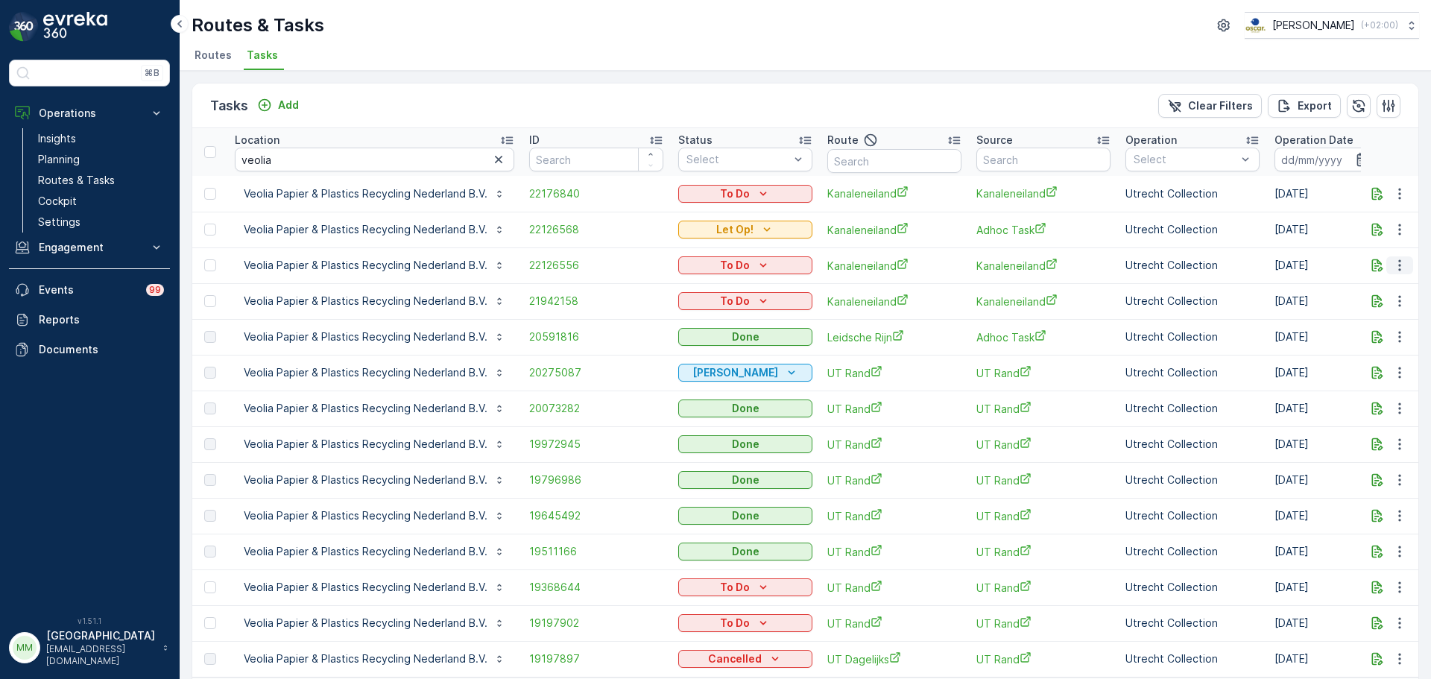
click at [1392, 259] on icon "button" at bounding box center [1399, 265] width 15 height 15
click at [1370, 331] on span "Change Route" at bounding box center [1361, 329] width 72 height 15
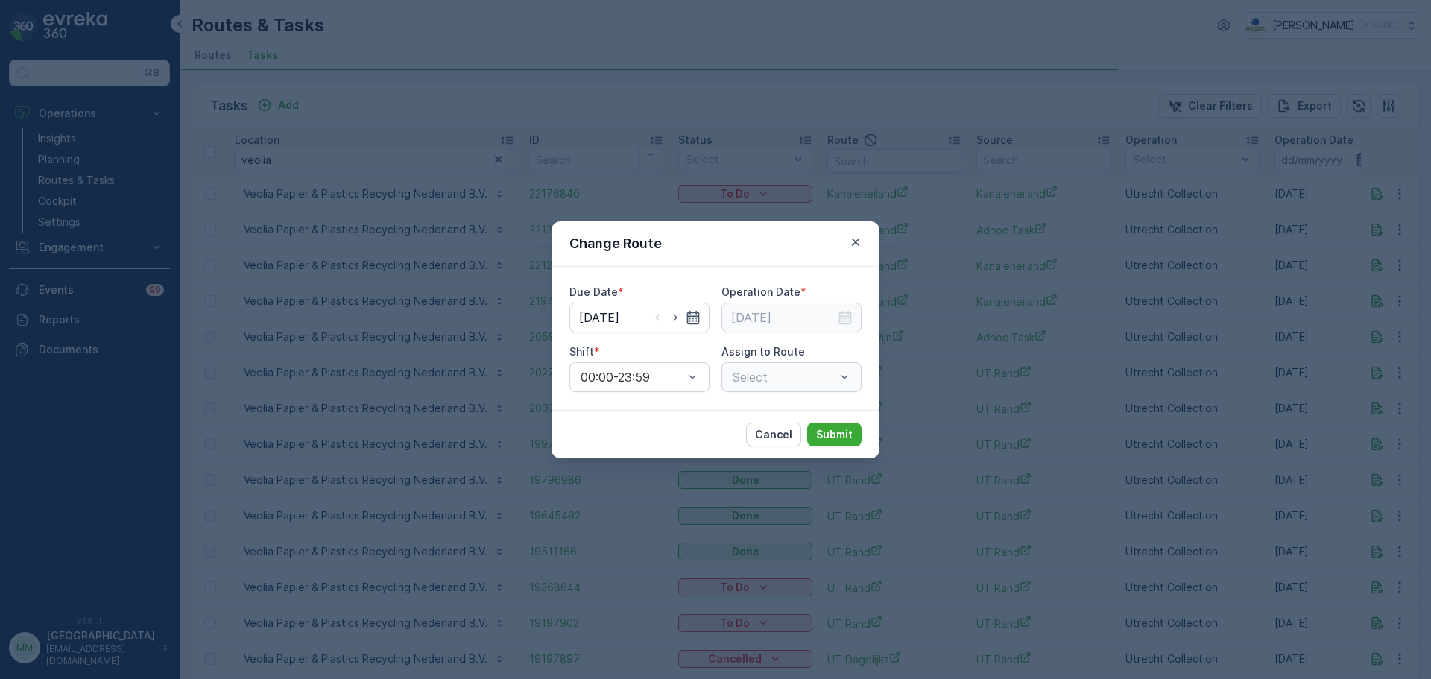
type input "02.10.2025"
click at [634, 318] on input "02.10.2025" at bounding box center [639, 318] width 140 height 30
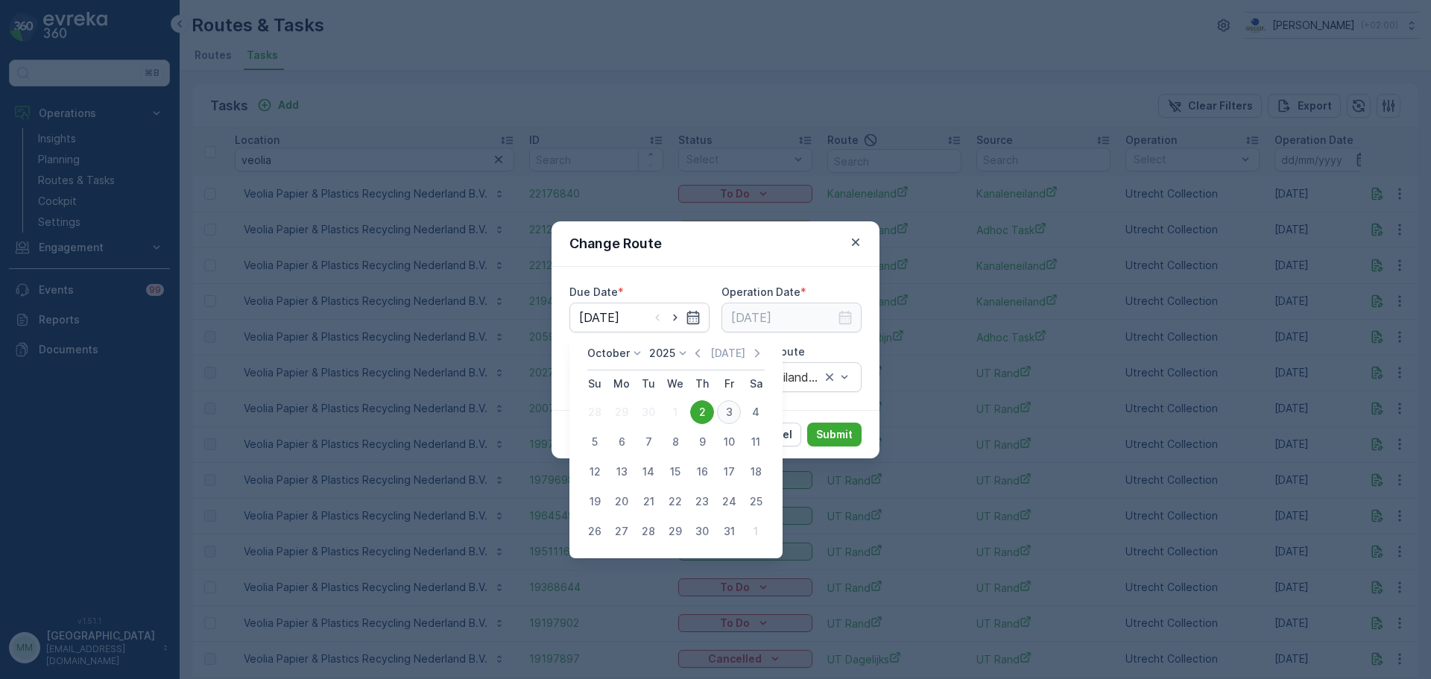
click at [732, 411] on div "3" at bounding box center [729, 412] width 24 height 24
type input "03.10.2025"
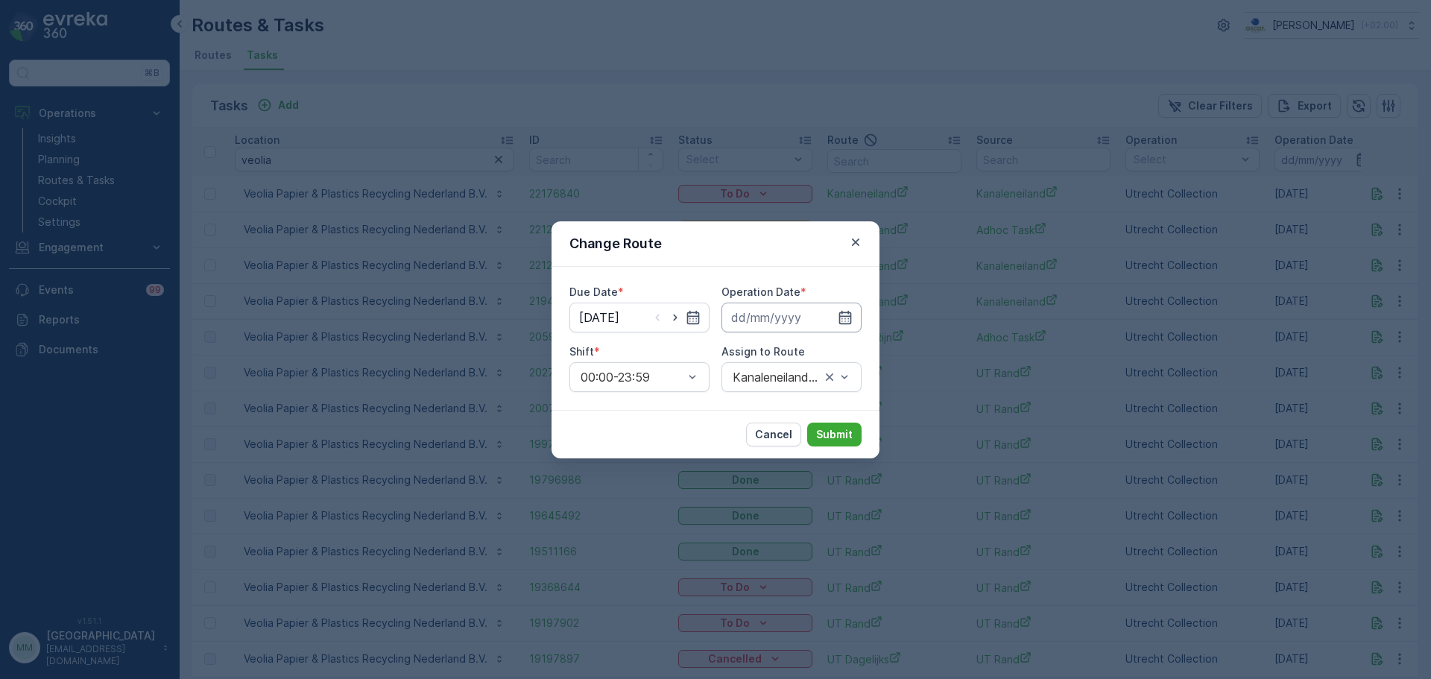
click at [793, 315] on input at bounding box center [791, 318] width 140 height 30
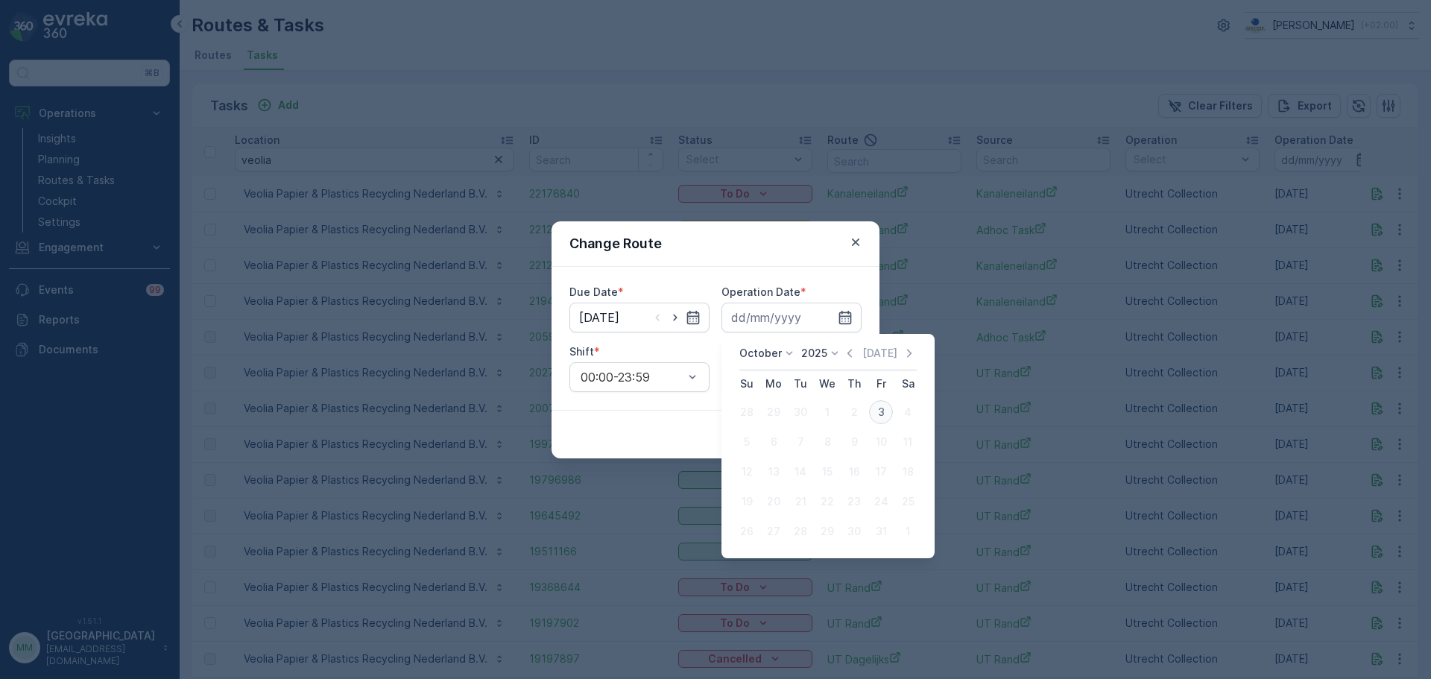
click at [881, 407] on div "3" at bounding box center [881, 412] width 24 height 24
type input "03.10.2025"
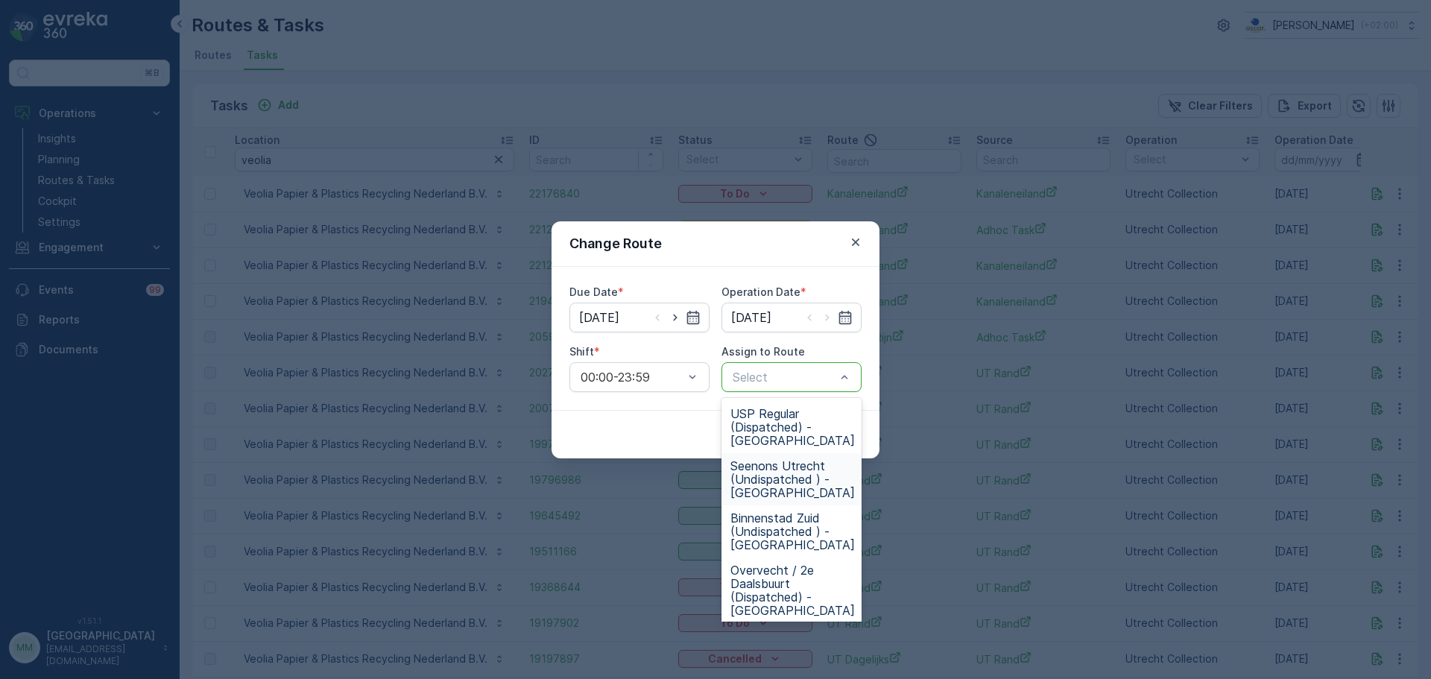
click at [807, 478] on span "Seenons Utrecht (Undispatched ) - Utrecht" at bounding box center [792, 479] width 124 height 40
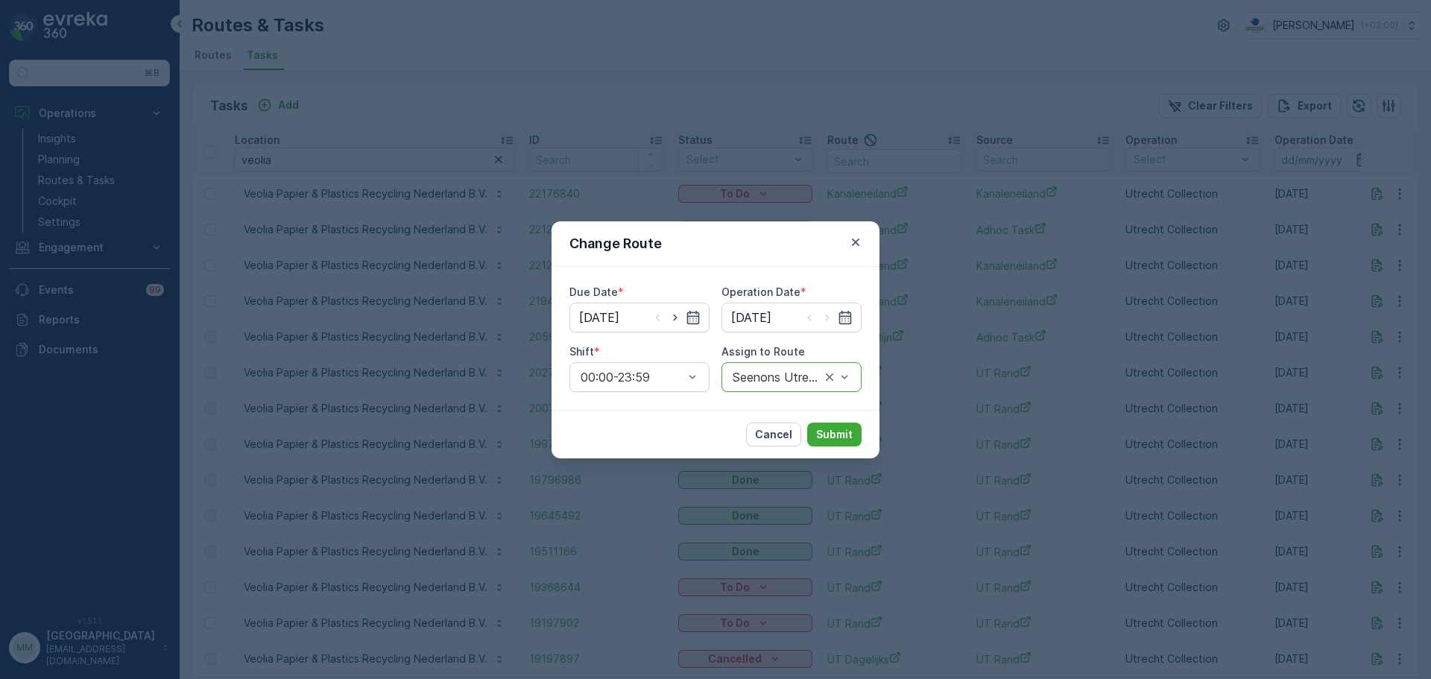
click at [820, 447] on div "Cancel Submit" at bounding box center [716, 434] width 328 height 48
click at [816, 445] on button "Submit" at bounding box center [834, 435] width 54 height 24
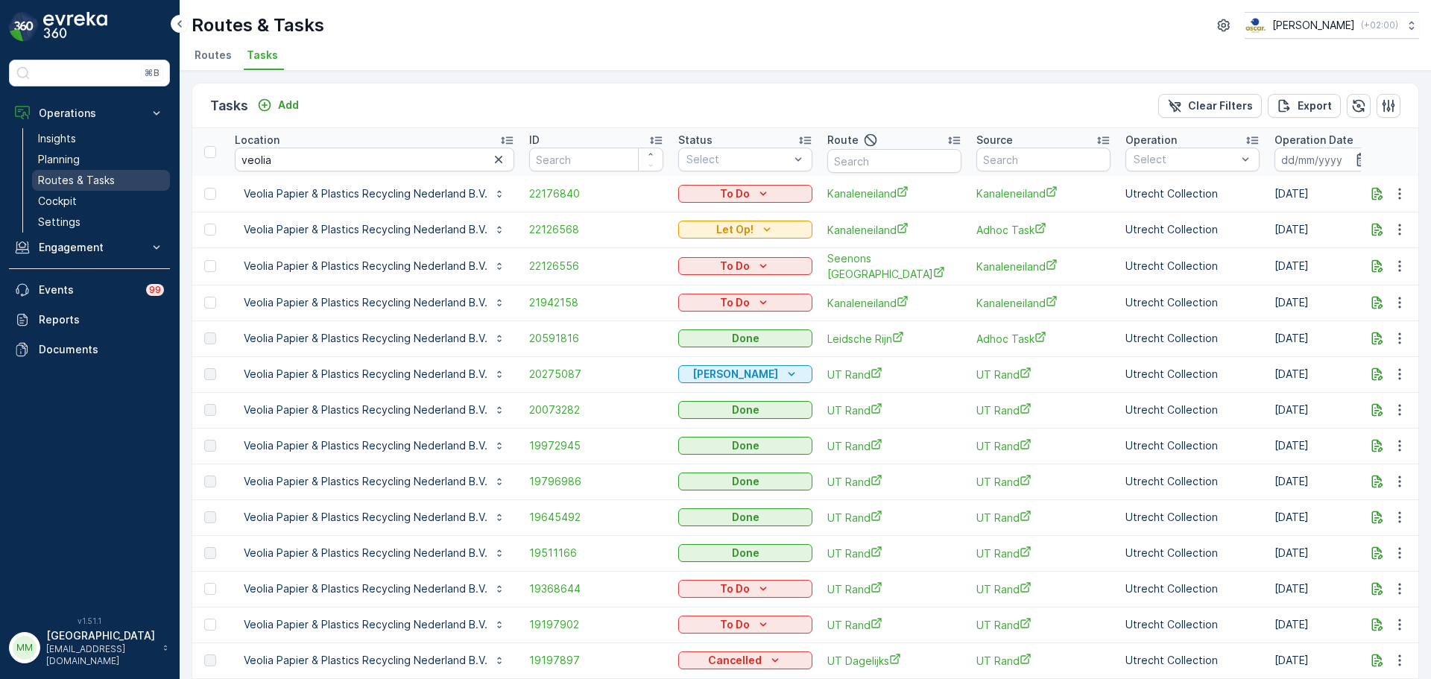
click at [117, 177] on link "Routes & Tasks" at bounding box center [101, 180] width 138 height 21
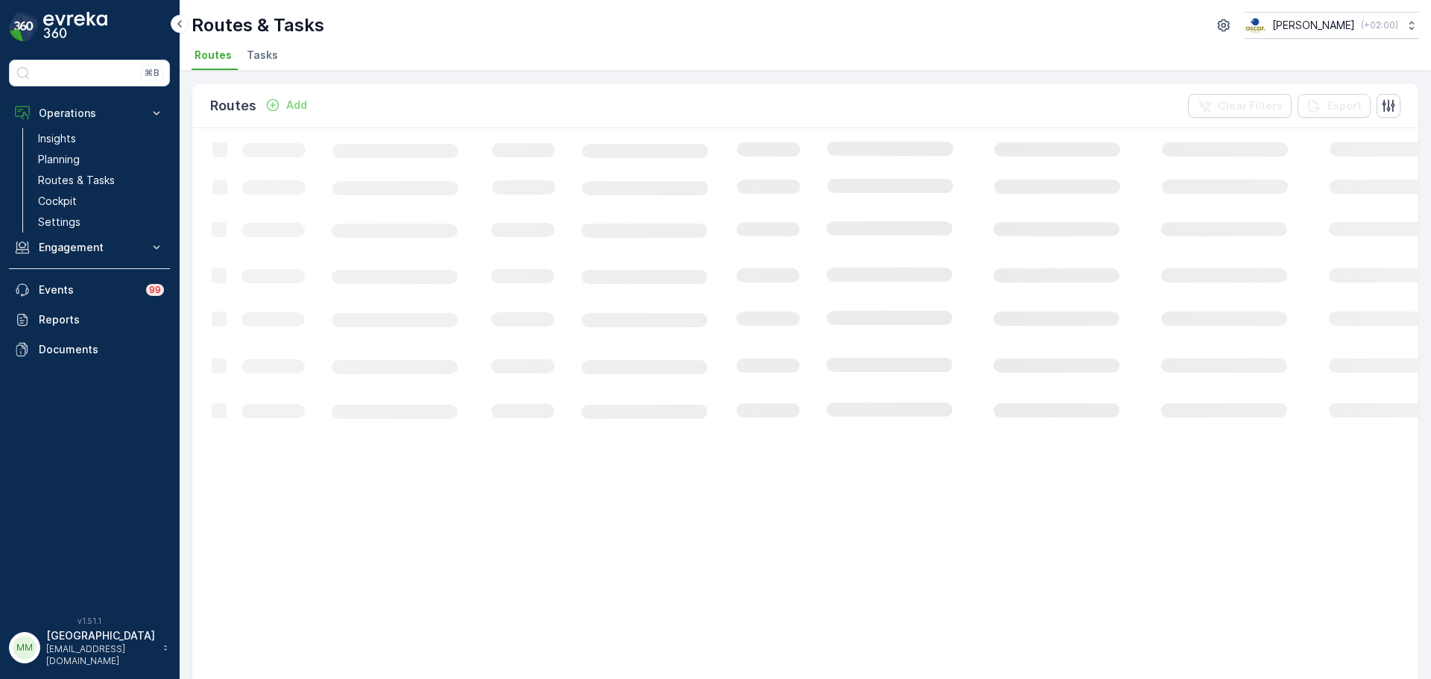
click at [249, 57] on span "Tasks" at bounding box center [262, 55] width 31 height 15
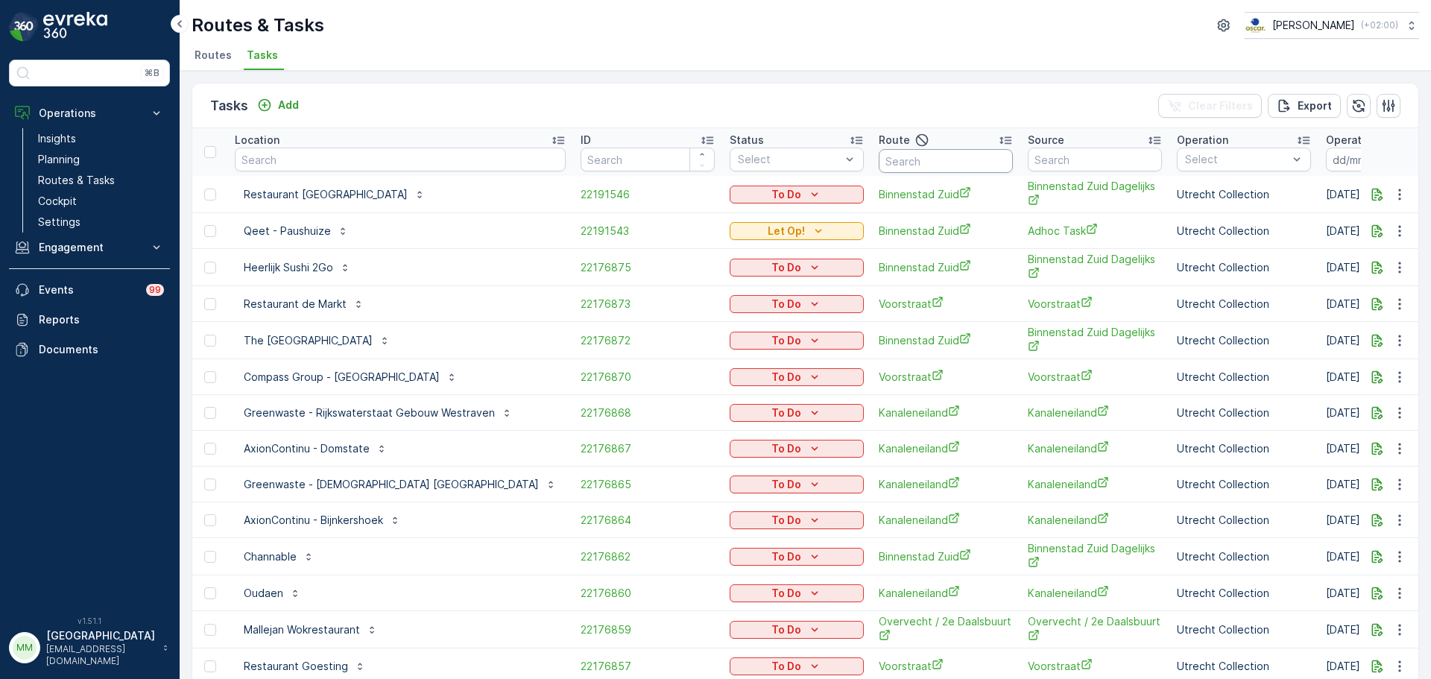
click at [915, 163] on input "text" at bounding box center [946, 161] width 134 height 24
type input "seenonsd"
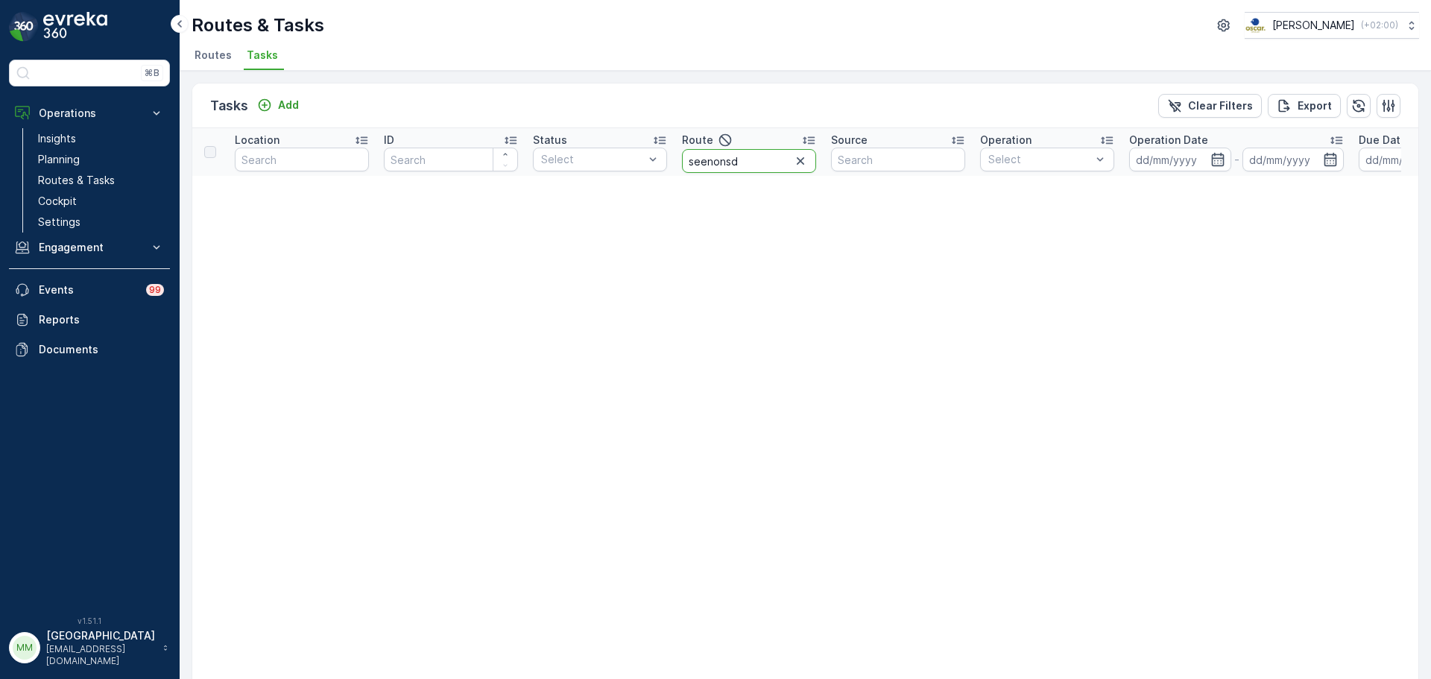
click at [752, 162] on input "seenonsd" at bounding box center [749, 161] width 134 height 24
type input "seenons"
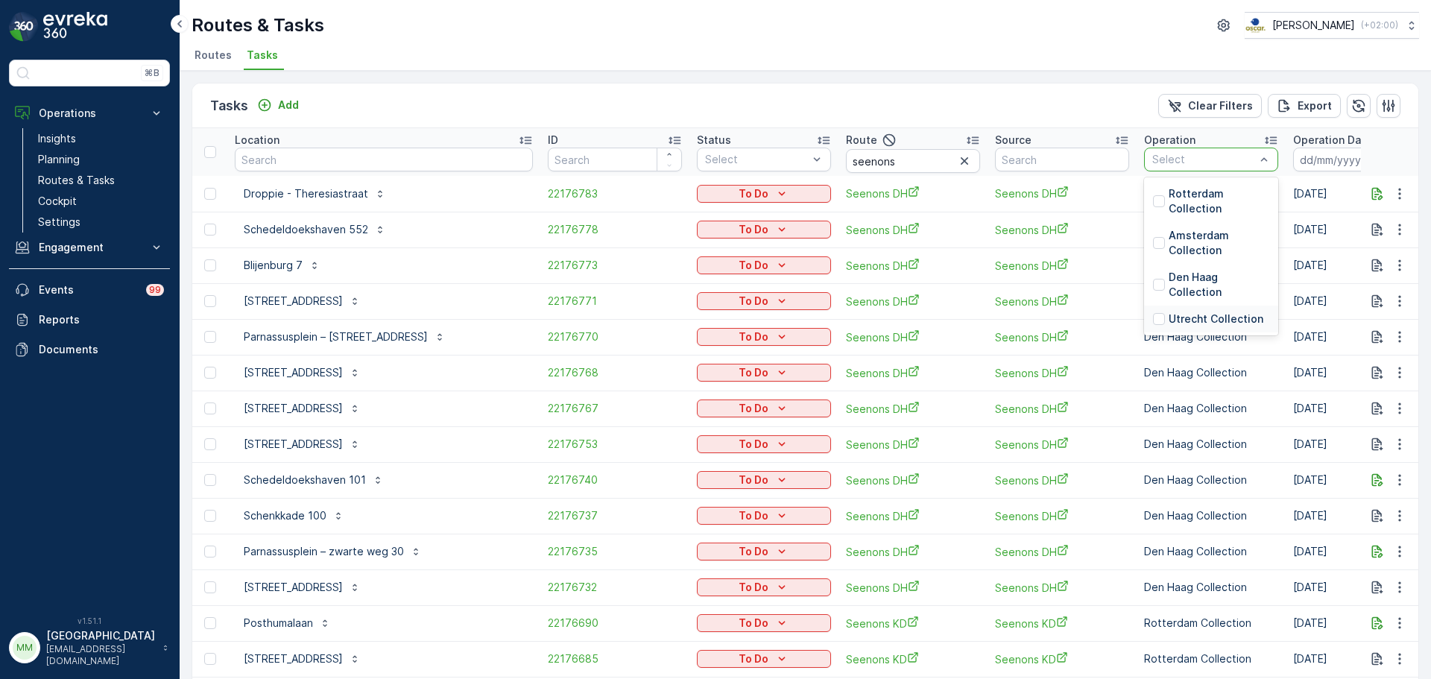
click at [1199, 313] on p "Utrecht Collection" at bounding box center [1216, 319] width 95 height 15
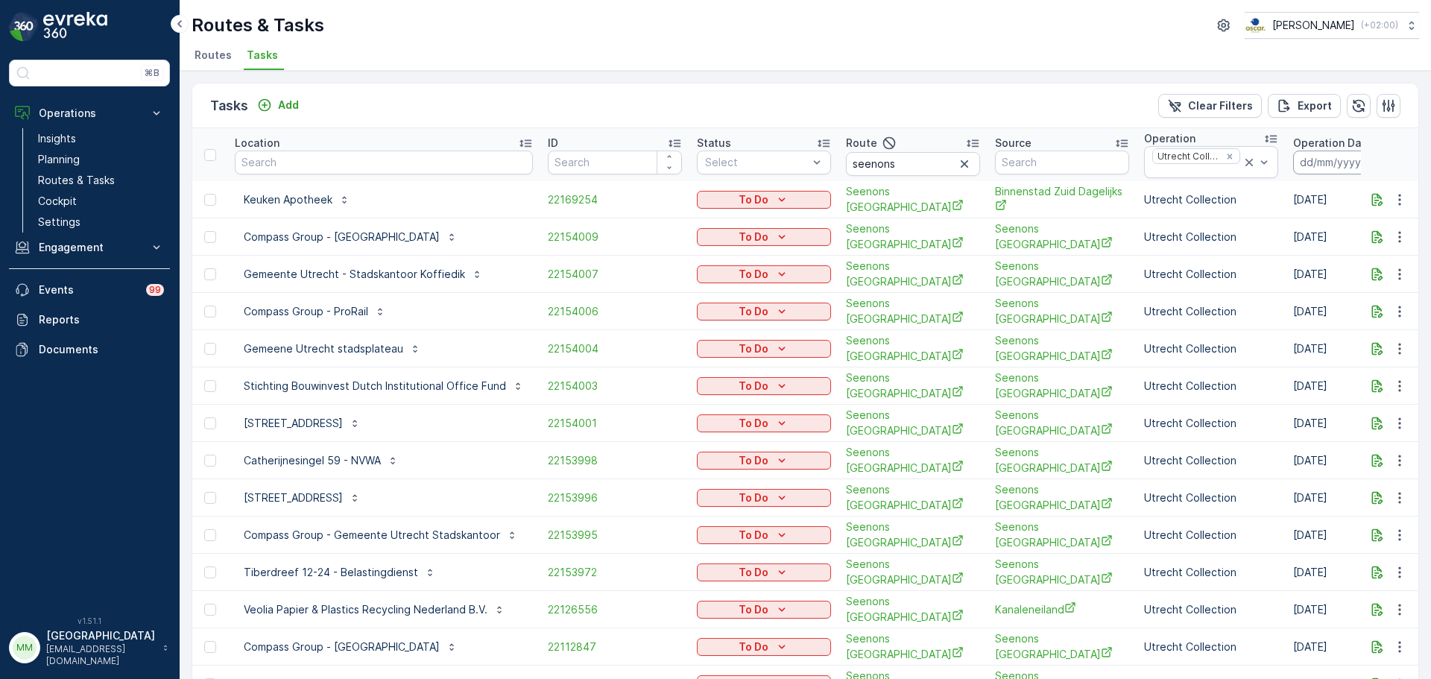
click at [1310, 162] on input at bounding box center [1344, 163] width 102 height 24
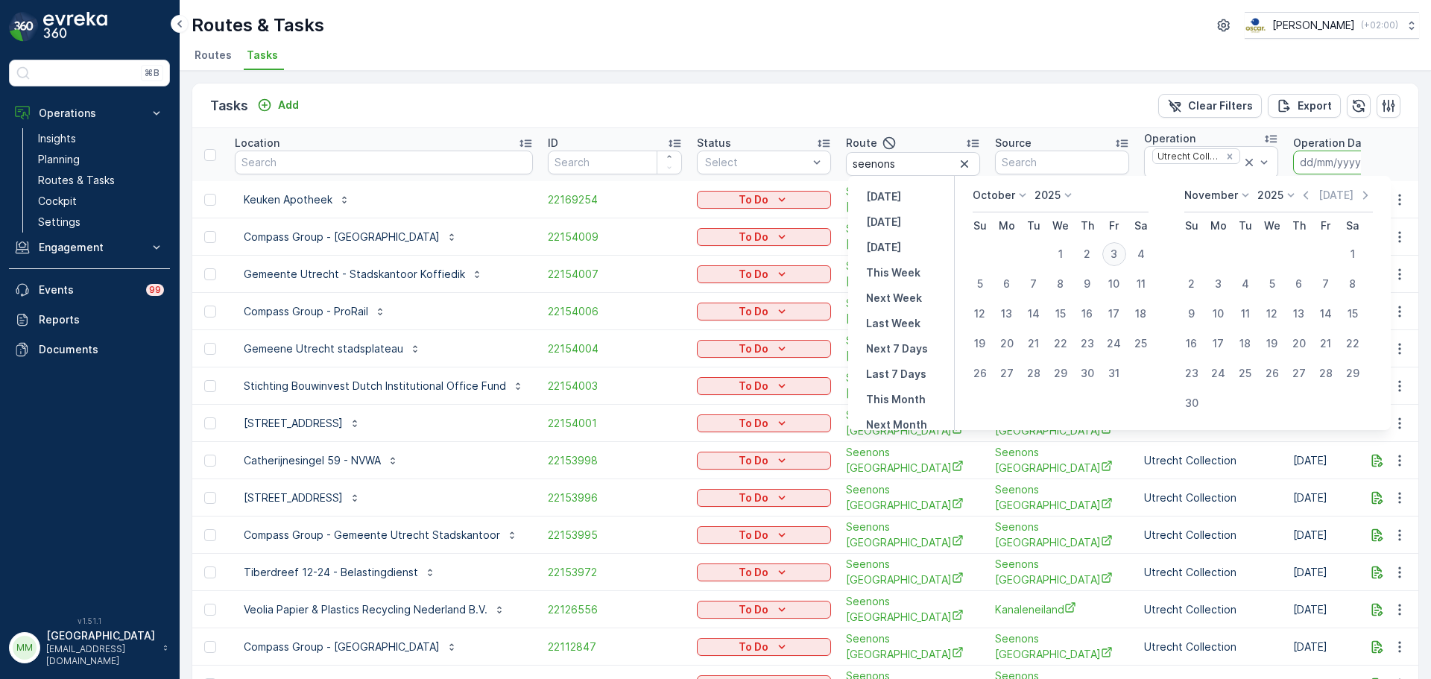
click at [1122, 256] on div "3" at bounding box center [1114, 254] width 24 height 24
type input "03.10.2025"
click at [1121, 256] on div "3" at bounding box center [1114, 254] width 24 height 24
type input "03.10.2025"
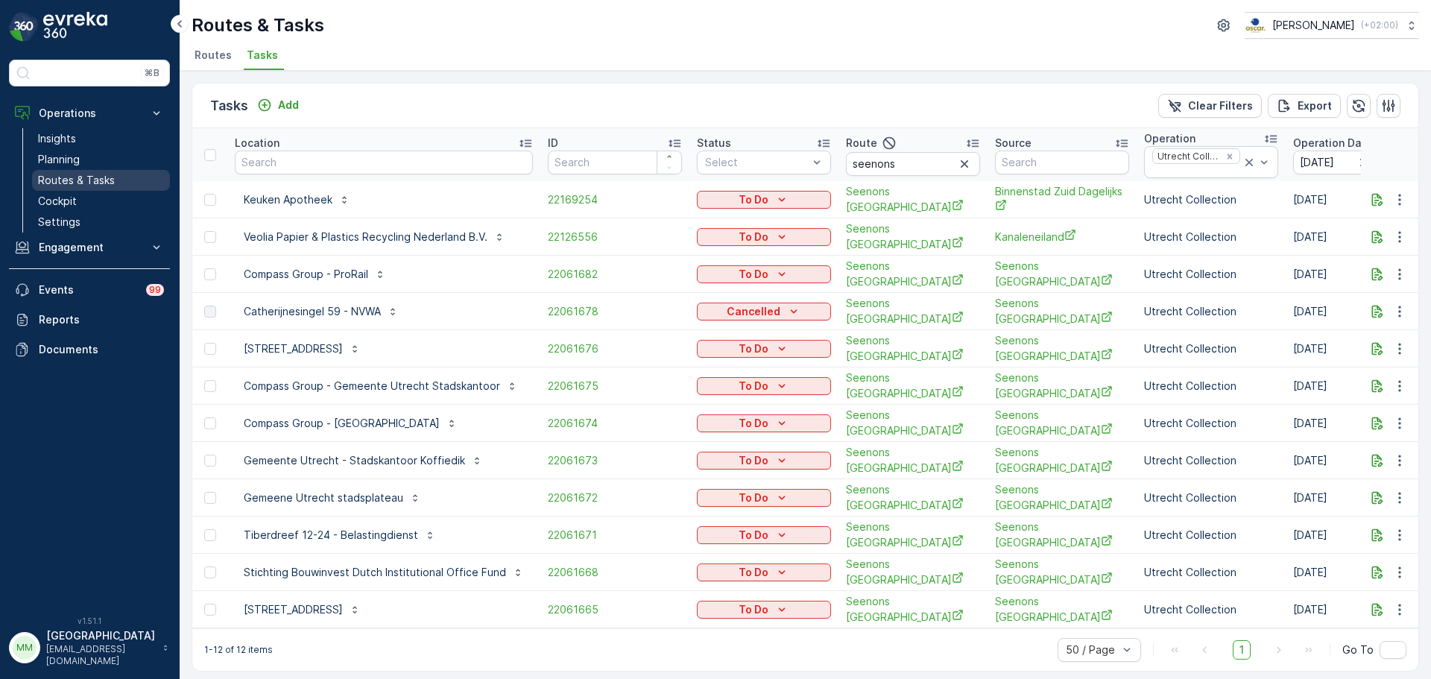
click at [101, 174] on p "Routes & Tasks" at bounding box center [76, 180] width 77 height 15
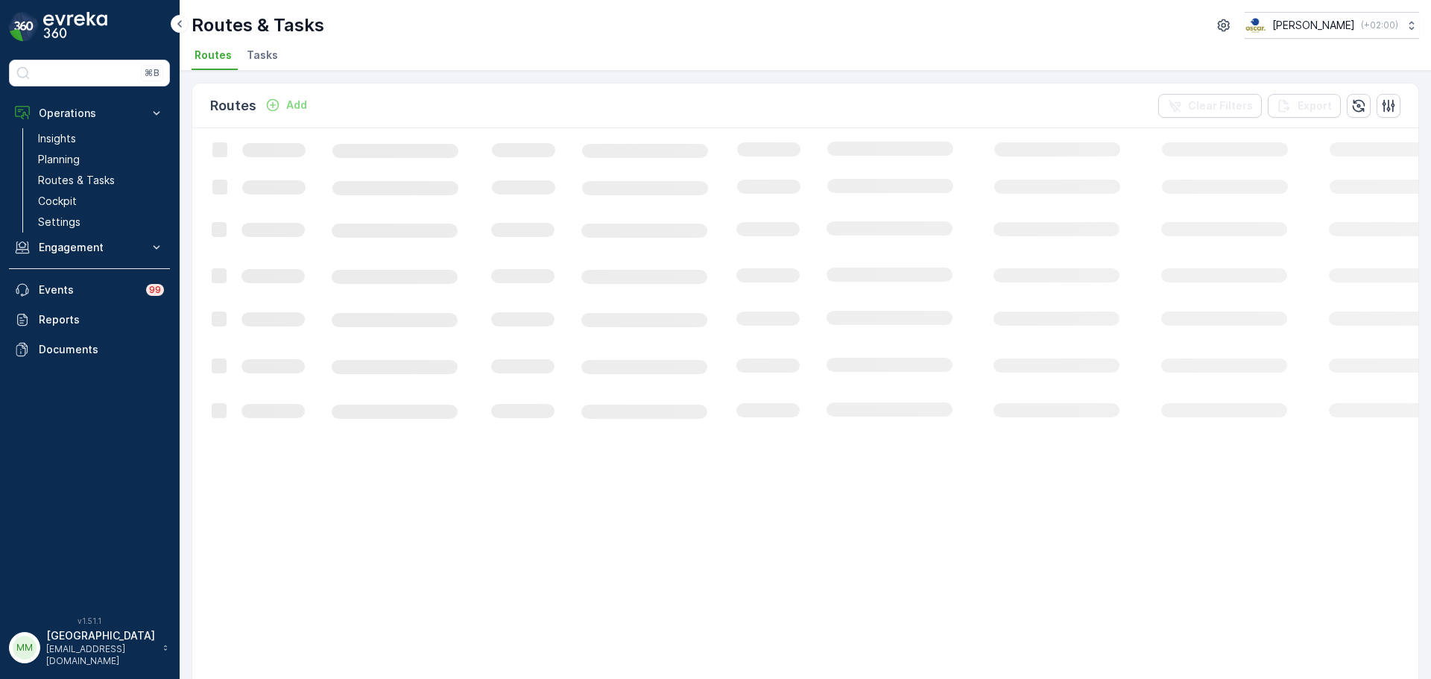
click at [263, 42] on div "Routes & Tasks Oscar Circulair ( +02:00 ) Routes Tasks" at bounding box center [805, 35] width 1251 height 71
click at [262, 64] on li "Tasks" at bounding box center [264, 57] width 40 height 25
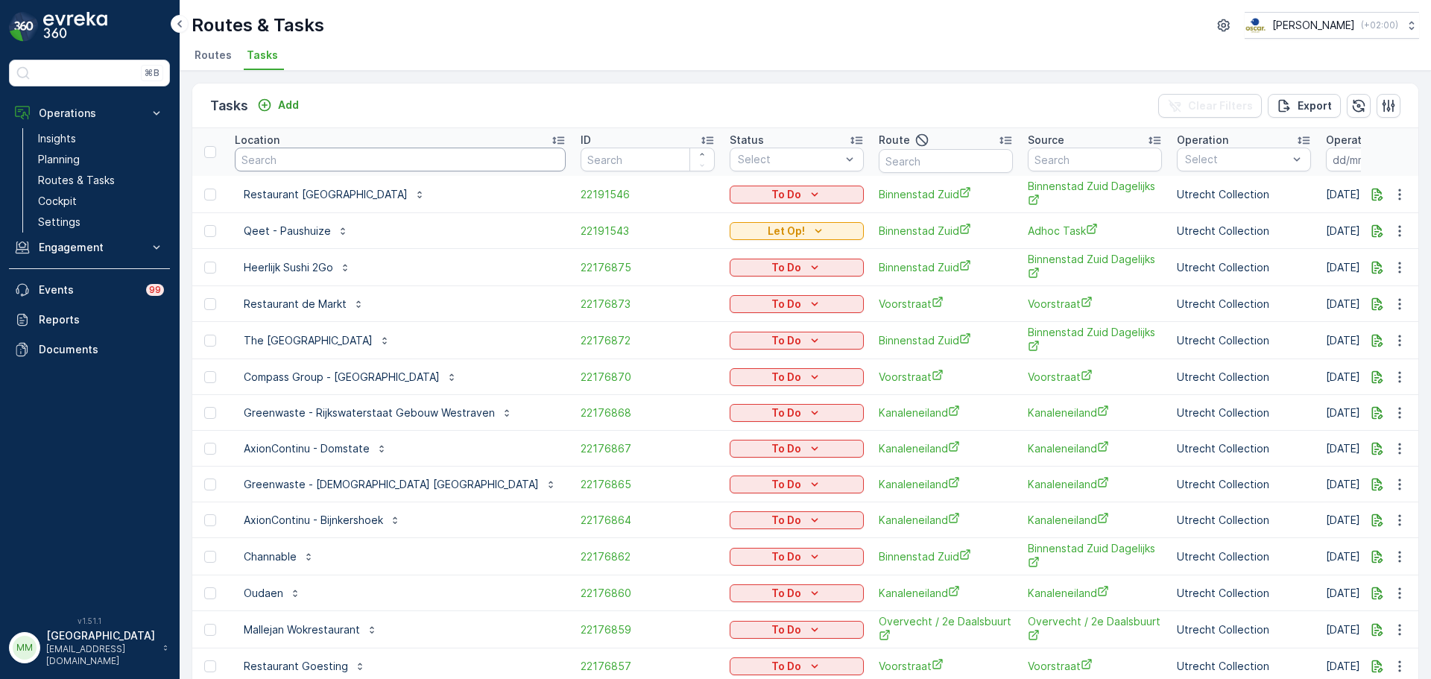
click at [417, 162] on input "text" at bounding box center [400, 160] width 331 height 24
type input "fasca"
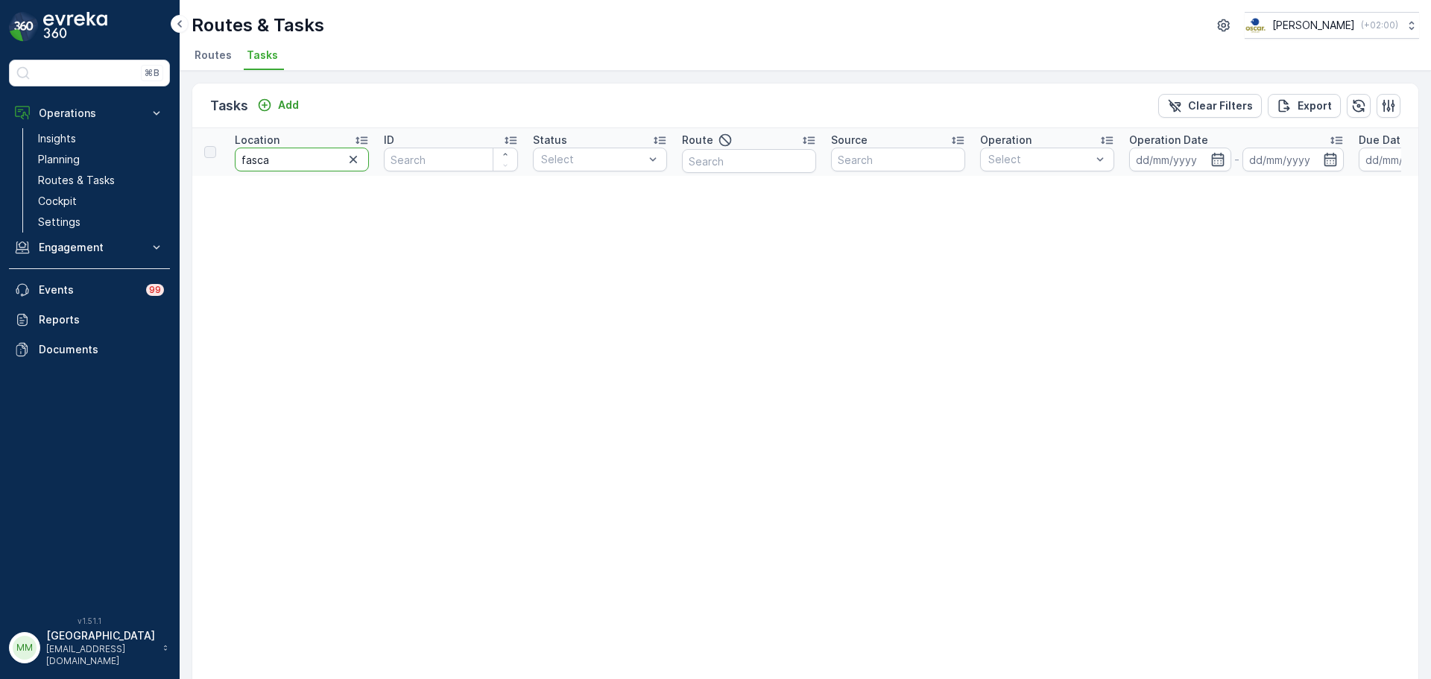
click at [247, 162] on input "fasca" at bounding box center [302, 160] width 134 height 24
type input "f4asca"
click at [250, 162] on input "f4asca" at bounding box center [302, 160] width 134 height 24
type input "frasca"
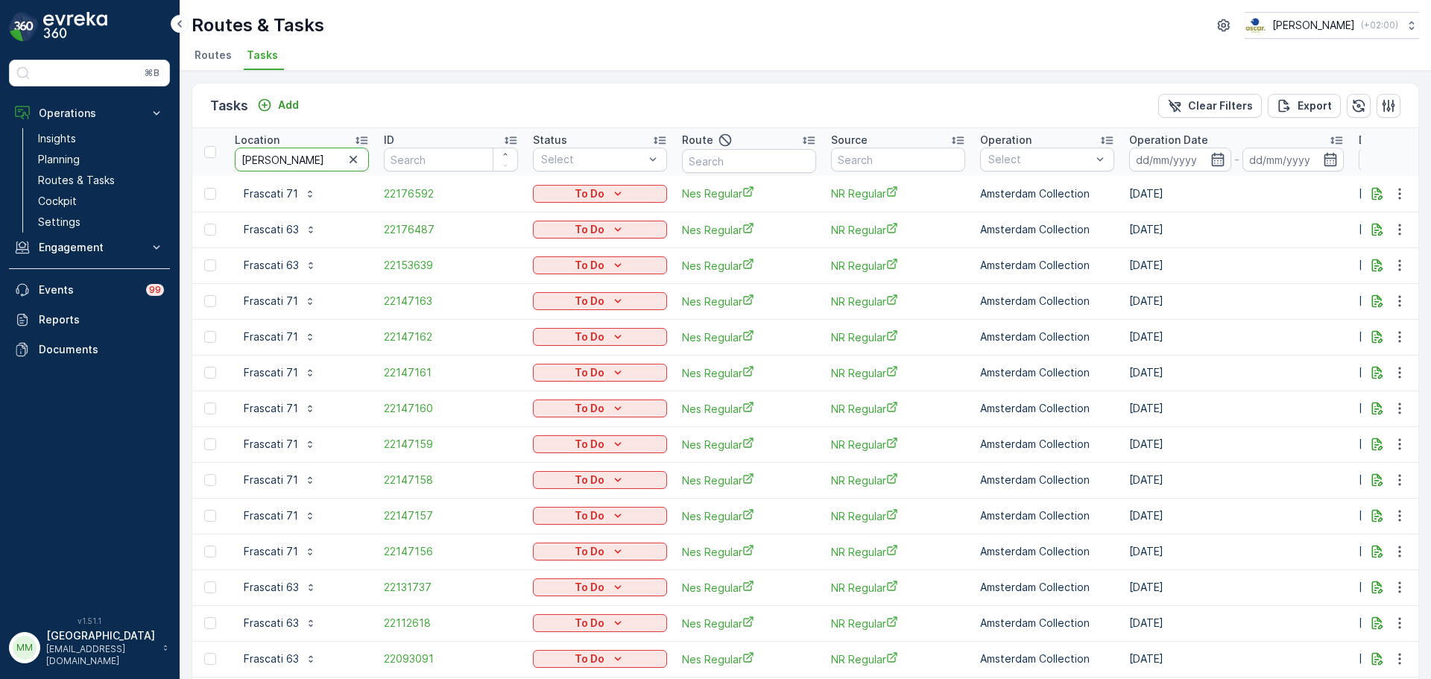
drag, startPoint x: 286, startPoint y: 160, endPoint x: 188, endPoint y: 139, distance: 100.6
click at [191, 155] on div "Tasks Add Clear Filters Export Location frasca ID Status Select Route Source Op…" at bounding box center [805, 375] width 1251 height 608
type input "dol"
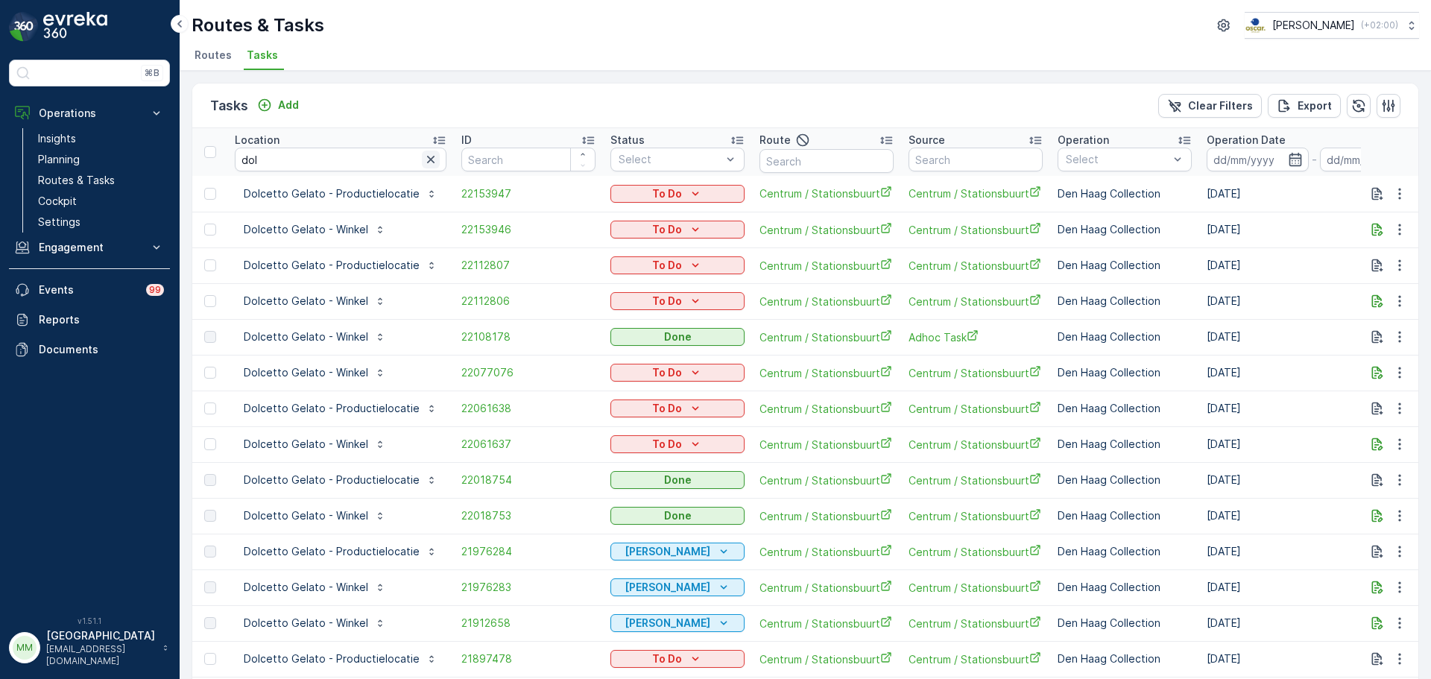
click at [422, 151] on button "button" at bounding box center [431, 160] width 18 height 18
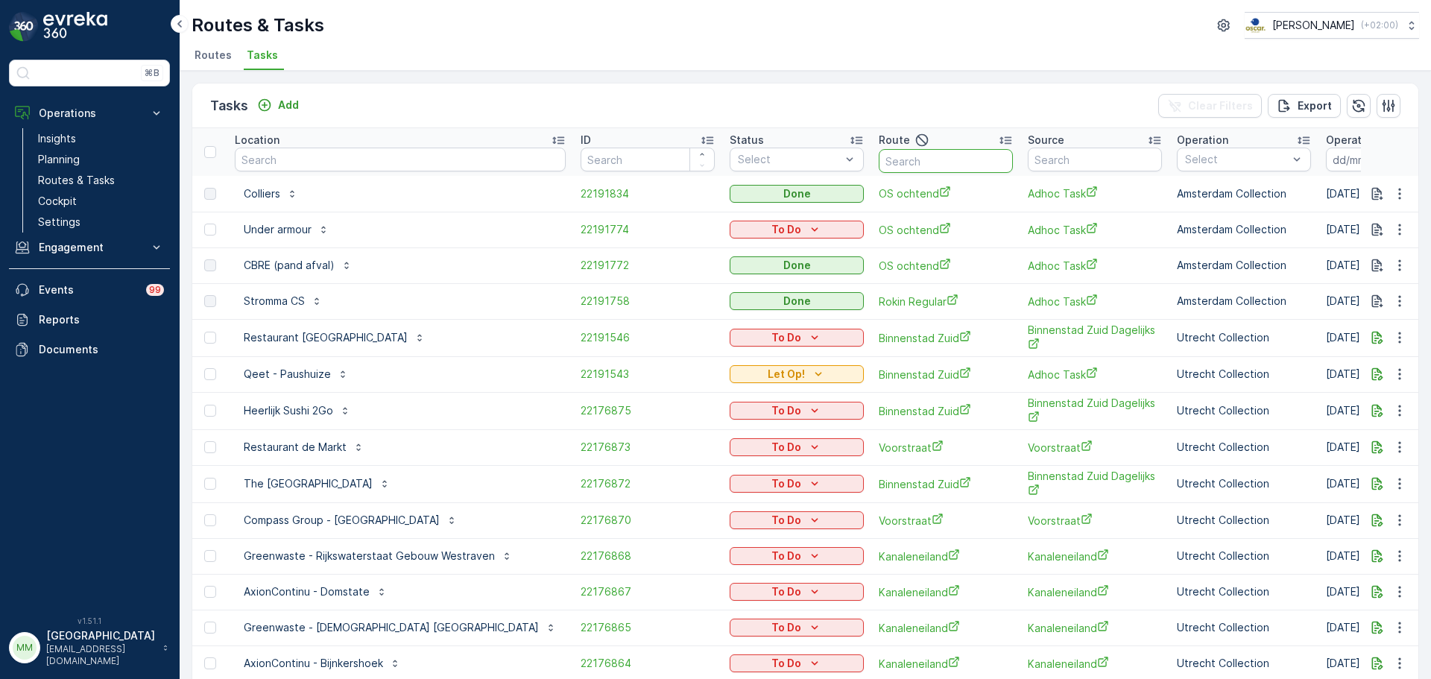
click at [884, 169] on input "text" at bounding box center [946, 161] width 134 height 24
type input "rokin"
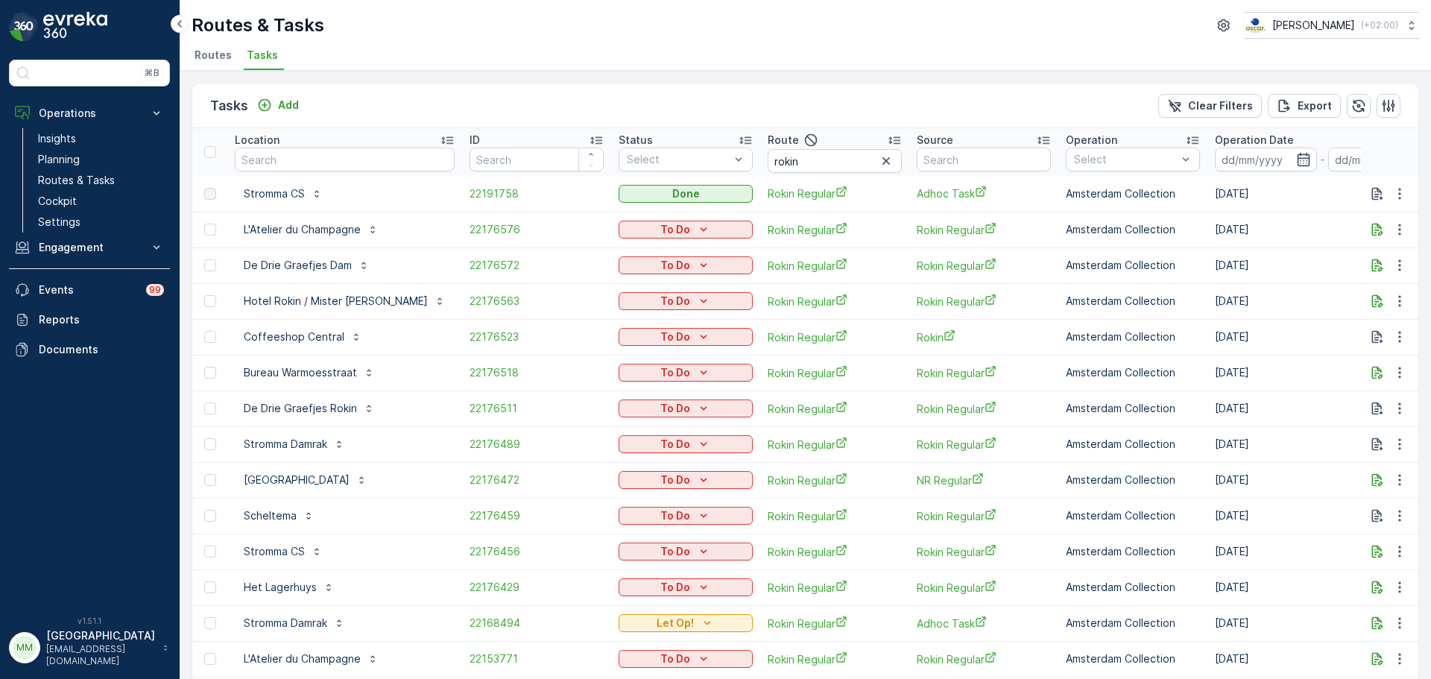
click at [1215, 138] on p "Operation Date" at bounding box center [1254, 140] width 79 height 15
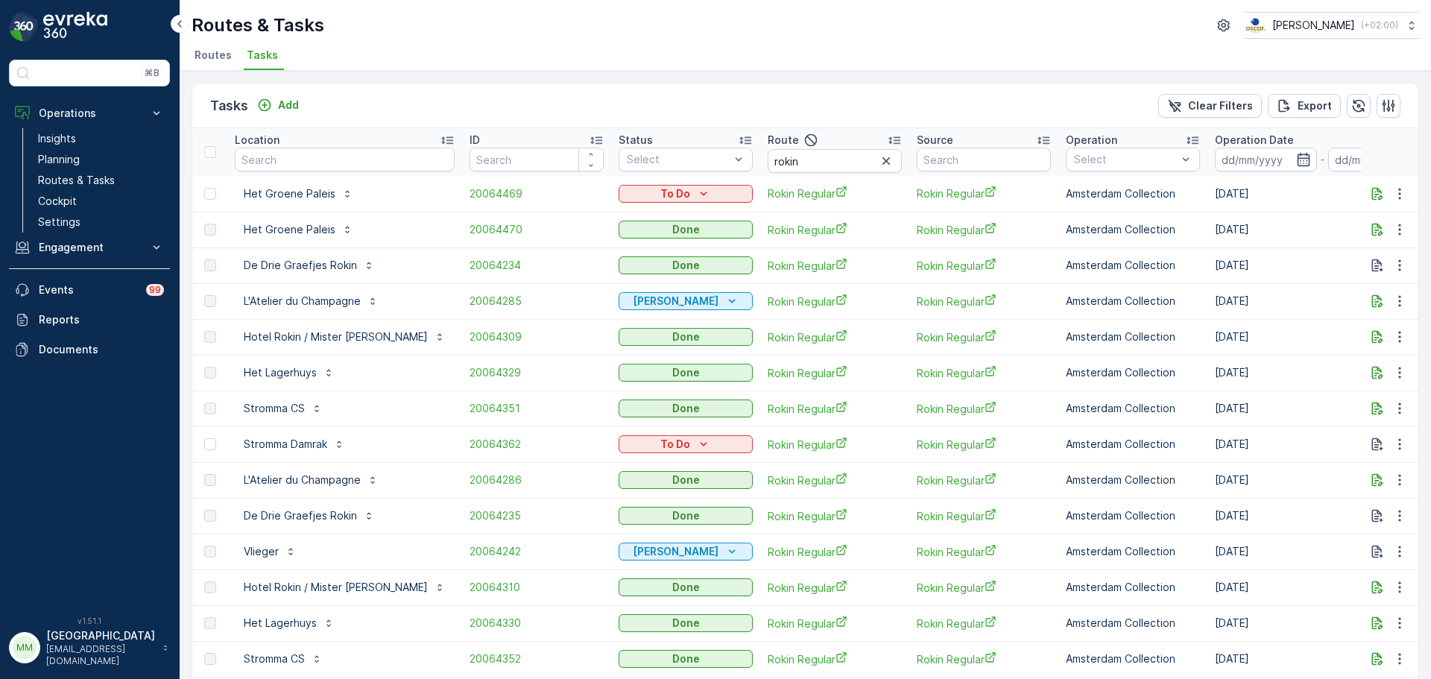
click at [1215, 159] on input at bounding box center [1266, 160] width 102 height 24
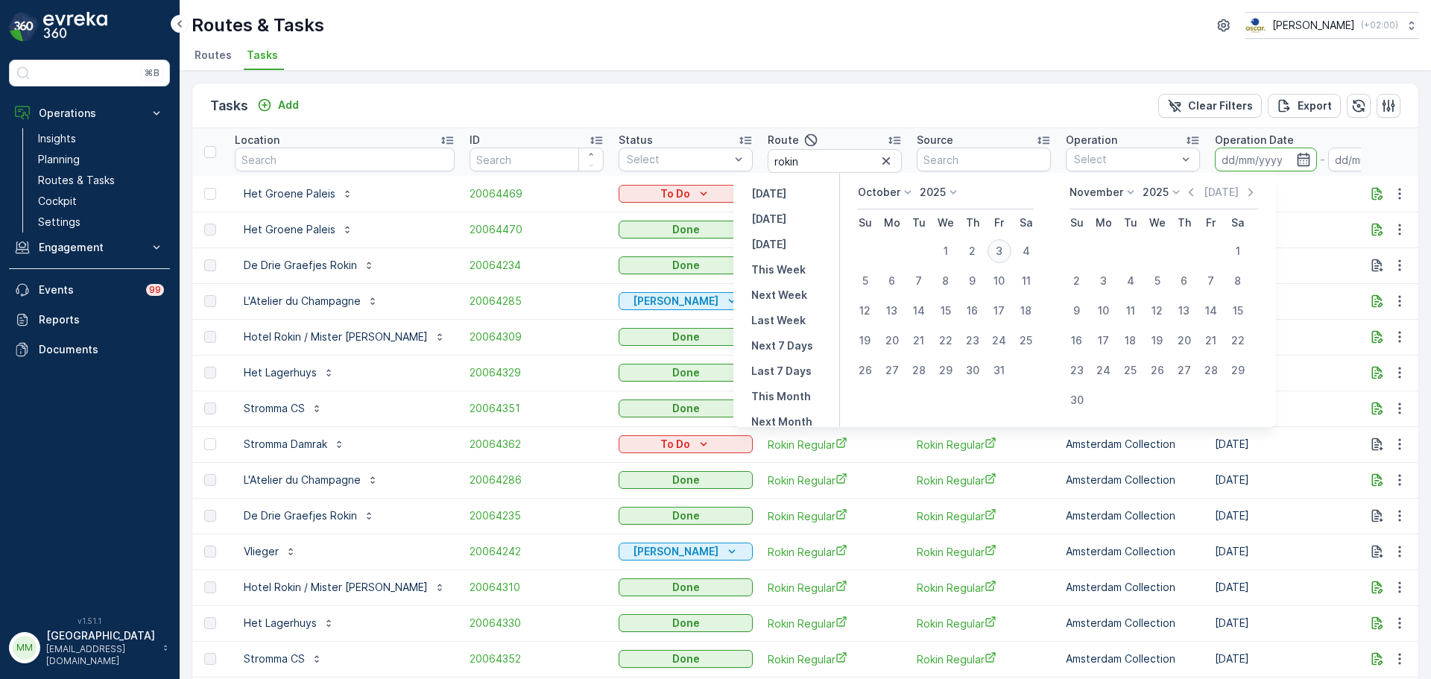
click at [1004, 244] on div "3" at bounding box center [1000, 251] width 24 height 24
type input "03.10.2025"
click at [1004, 244] on div "3" at bounding box center [1000, 251] width 24 height 24
type input "03.10.2025"
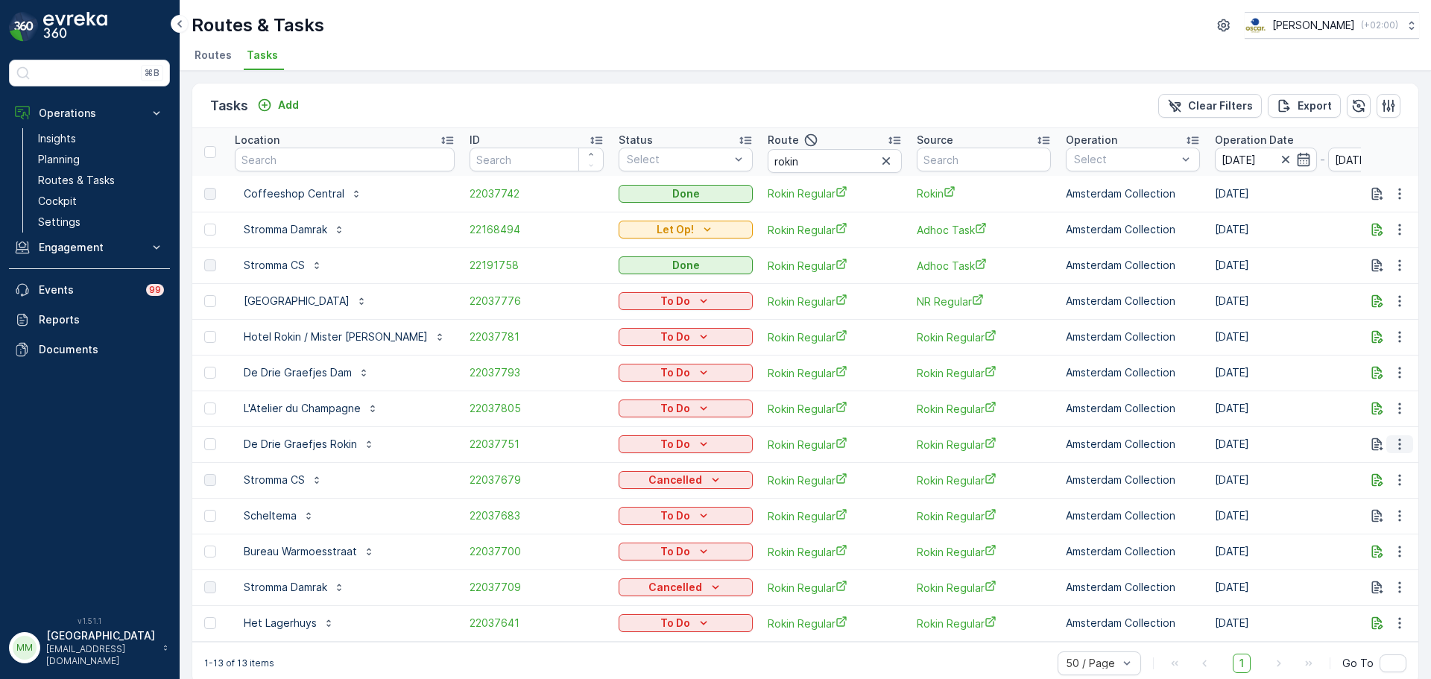
click at [1400, 452] on button "button" at bounding box center [1399, 444] width 27 height 18
click at [1362, 513] on span "Change Route" at bounding box center [1361, 508] width 72 height 15
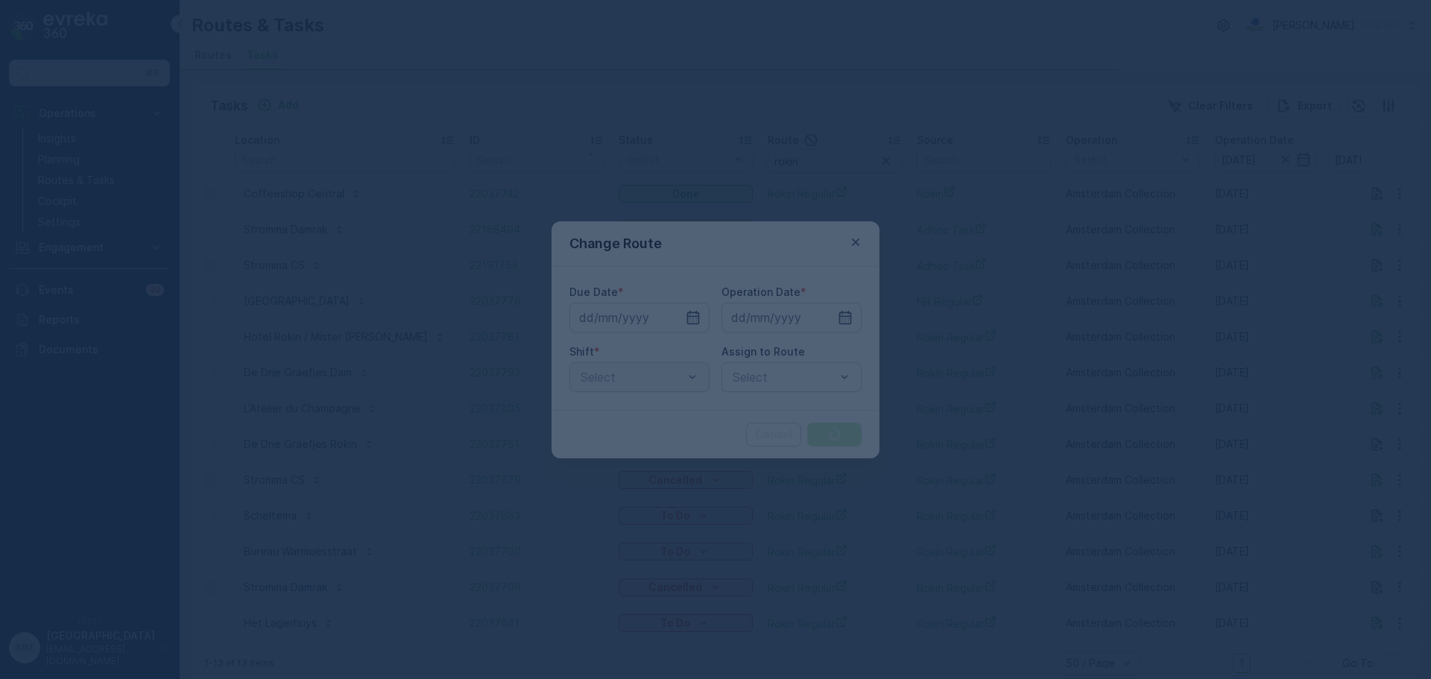
type input "03.10.2025"
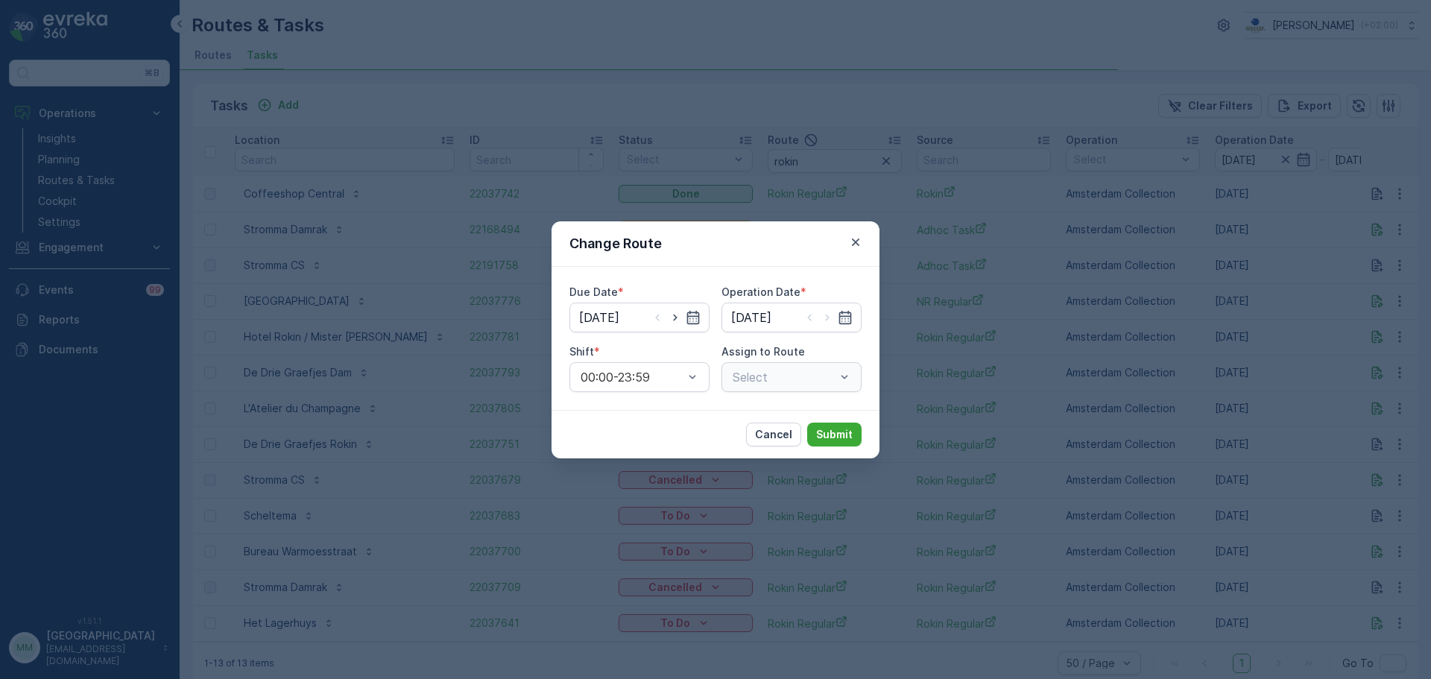
click at [771, 379] on div "Select" at bounding box center [791, 377] width 140 height 30
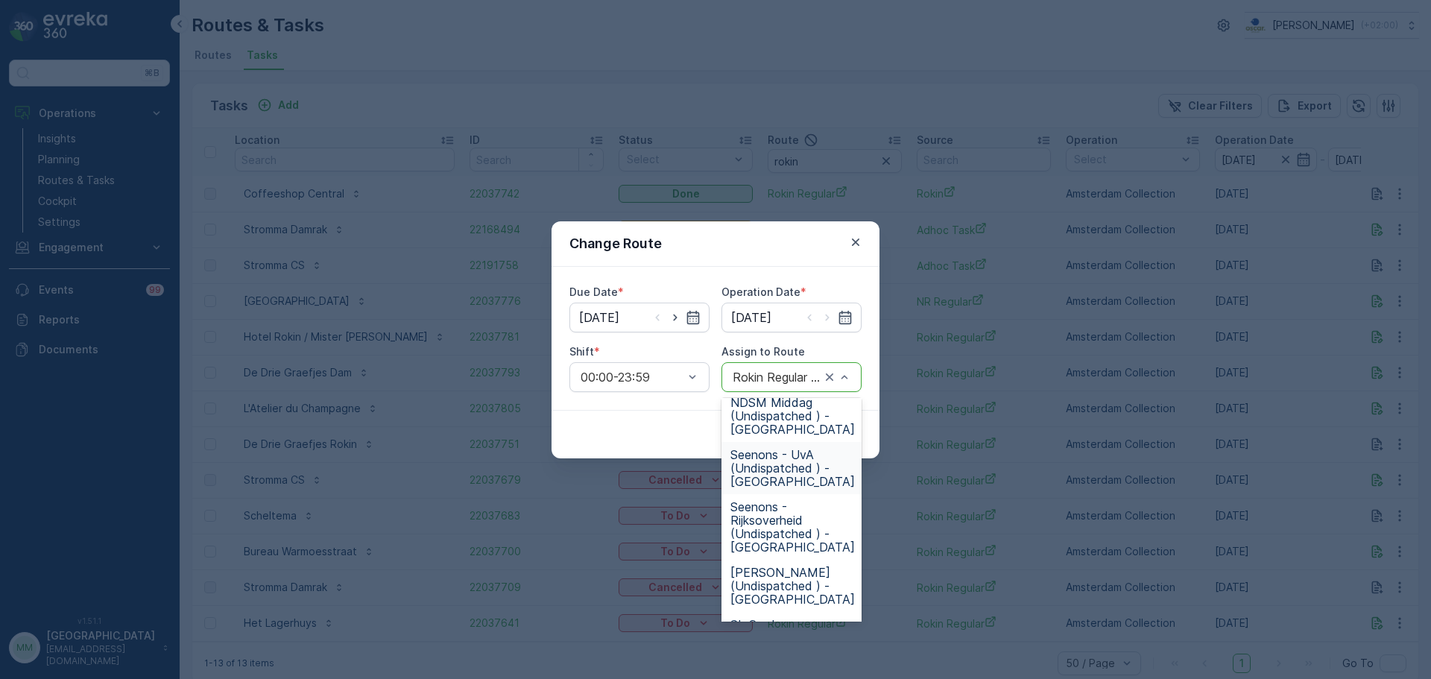
scroll to position [522, 0]
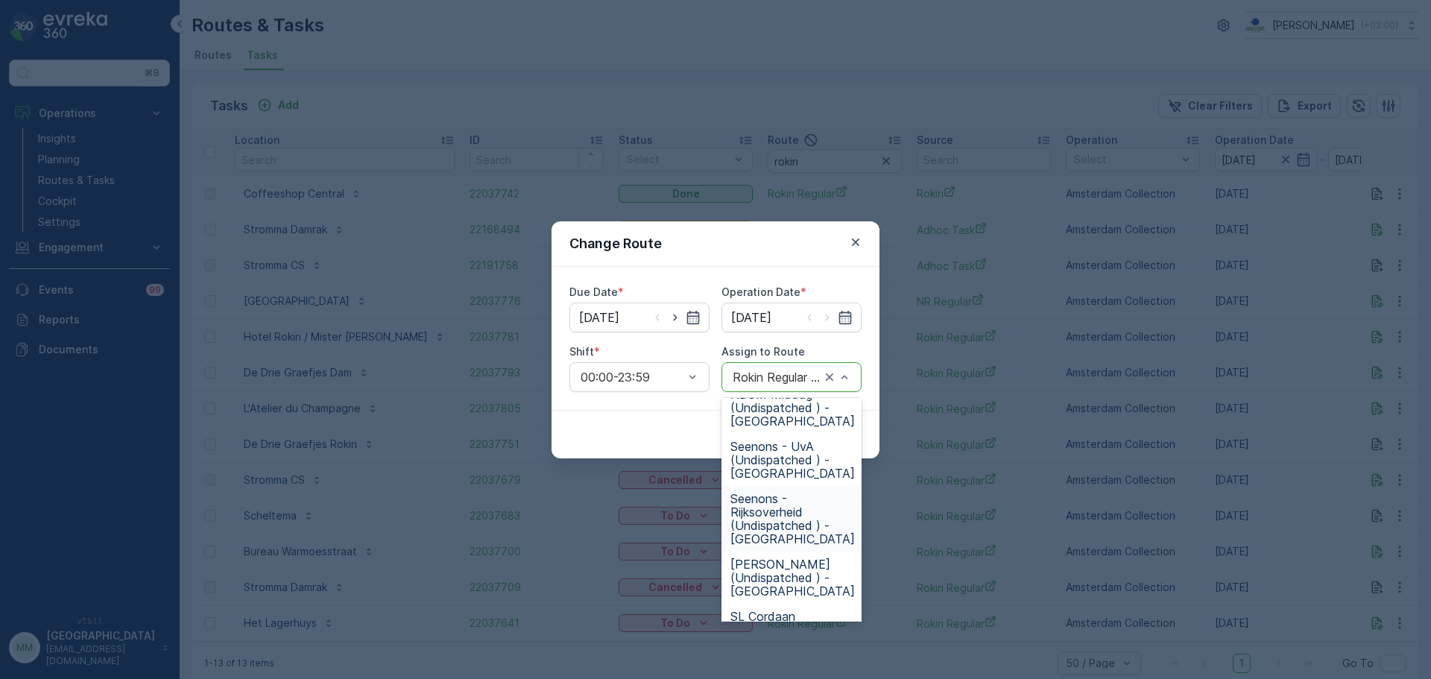
click at [809, 508] on span "Seenons - Rijksoverheid (Undispatched ) - Amsterdam" at bounding box center [792, 519] width 124 height 54
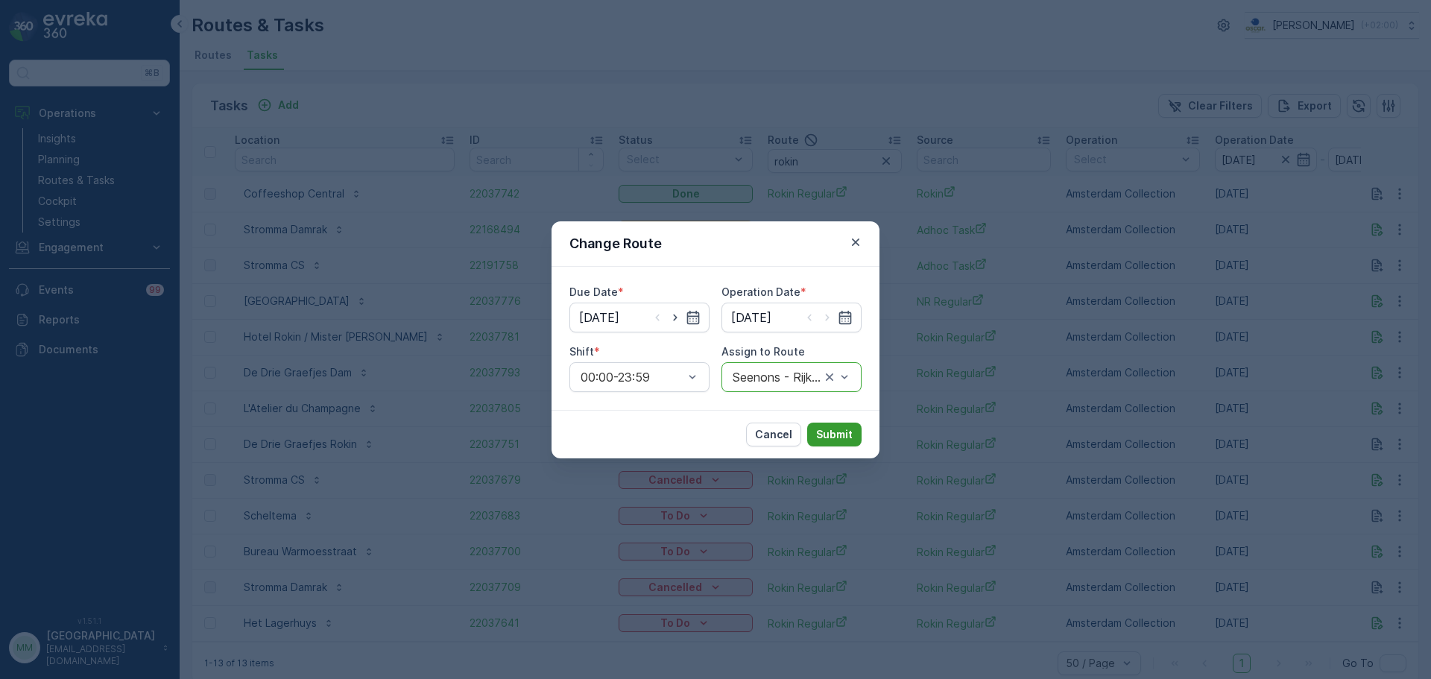
click at [830, 440] on p "Submit" at bounding box center [834, 434] width 37 height 15
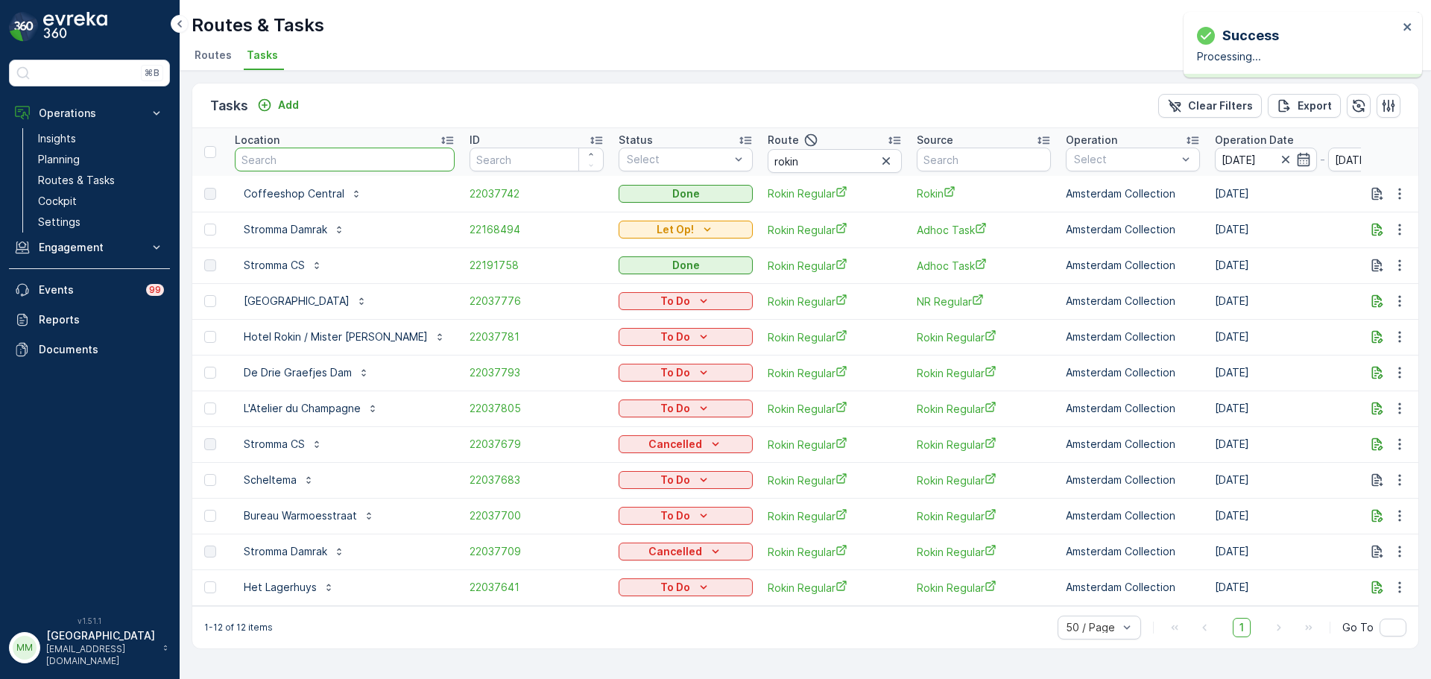
click at [353, 168] on input "text" at bounding box center [345, 160] width 220 height 24
click at [108, 186] on p "Routes & Tasks" at bounding box center [76, 180] width 77 height 15
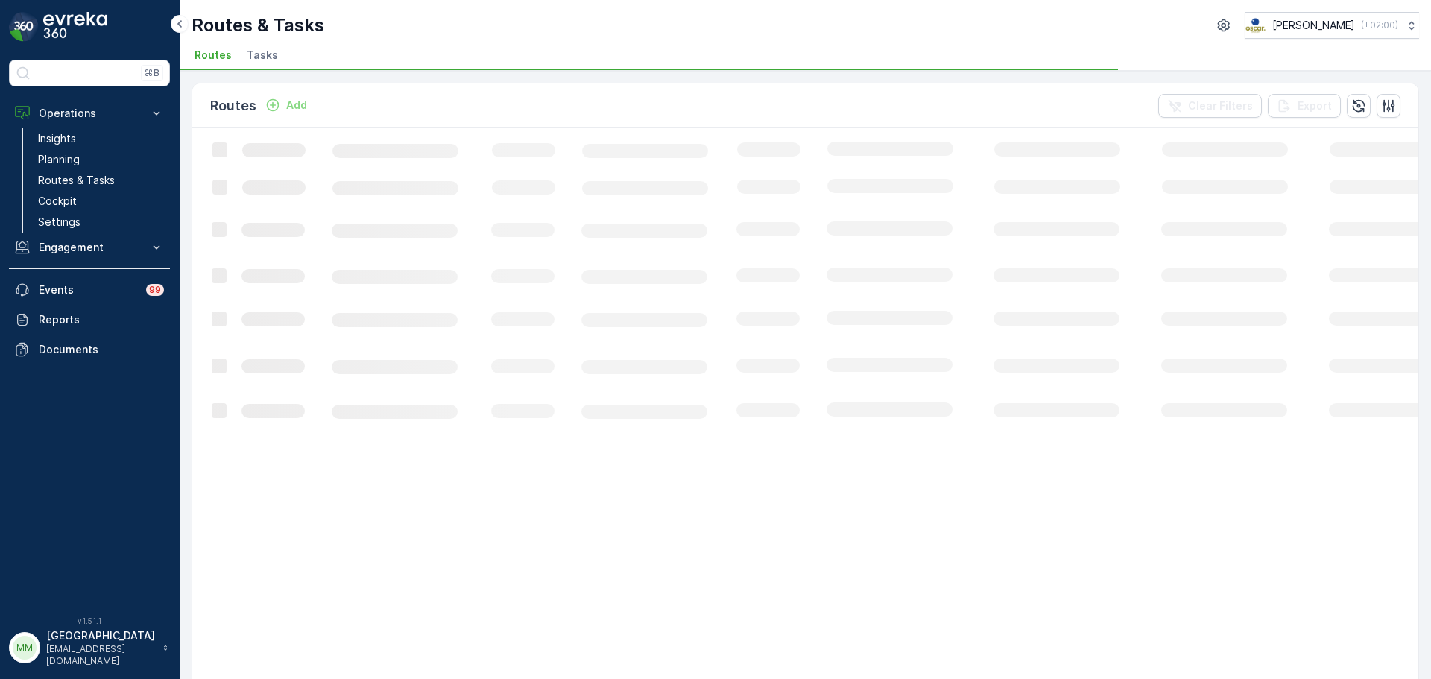
click at [248, 63] on li "Tasks" at bounding box center [264, 57] width 40 height 25
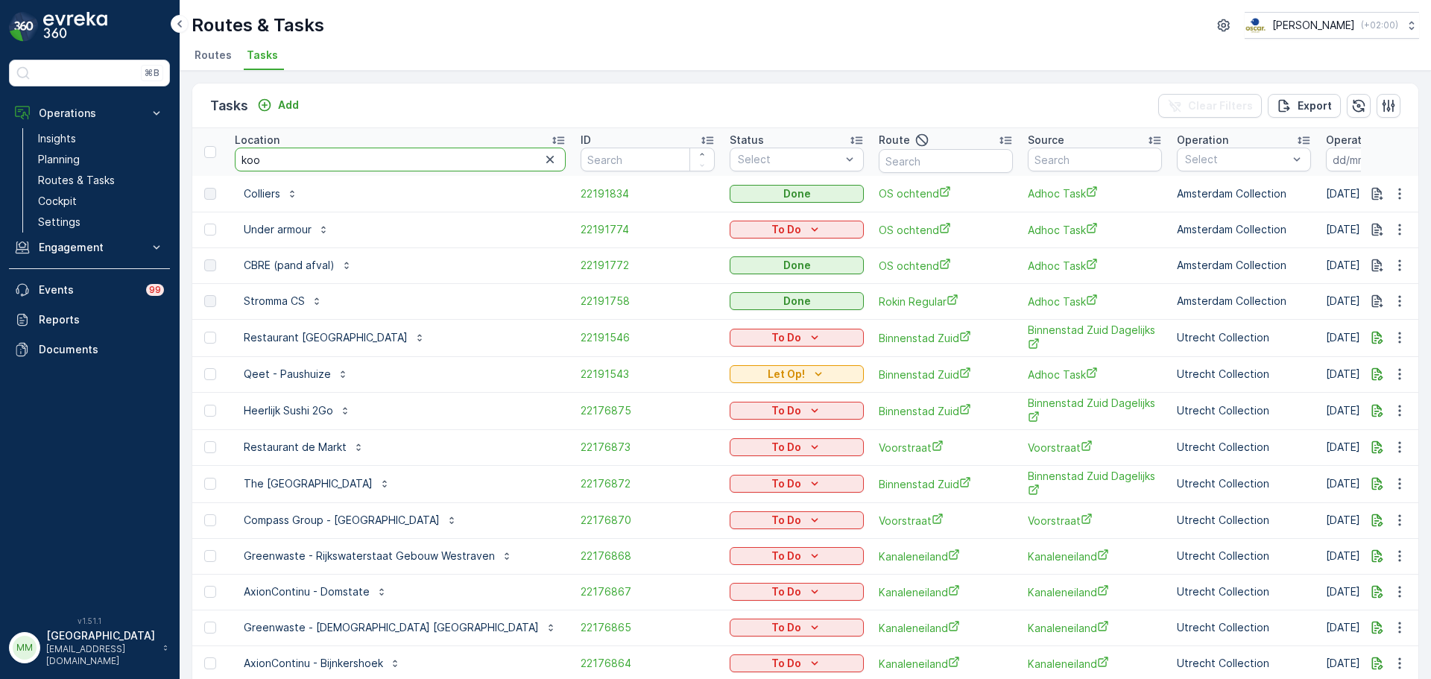
type input "kook"
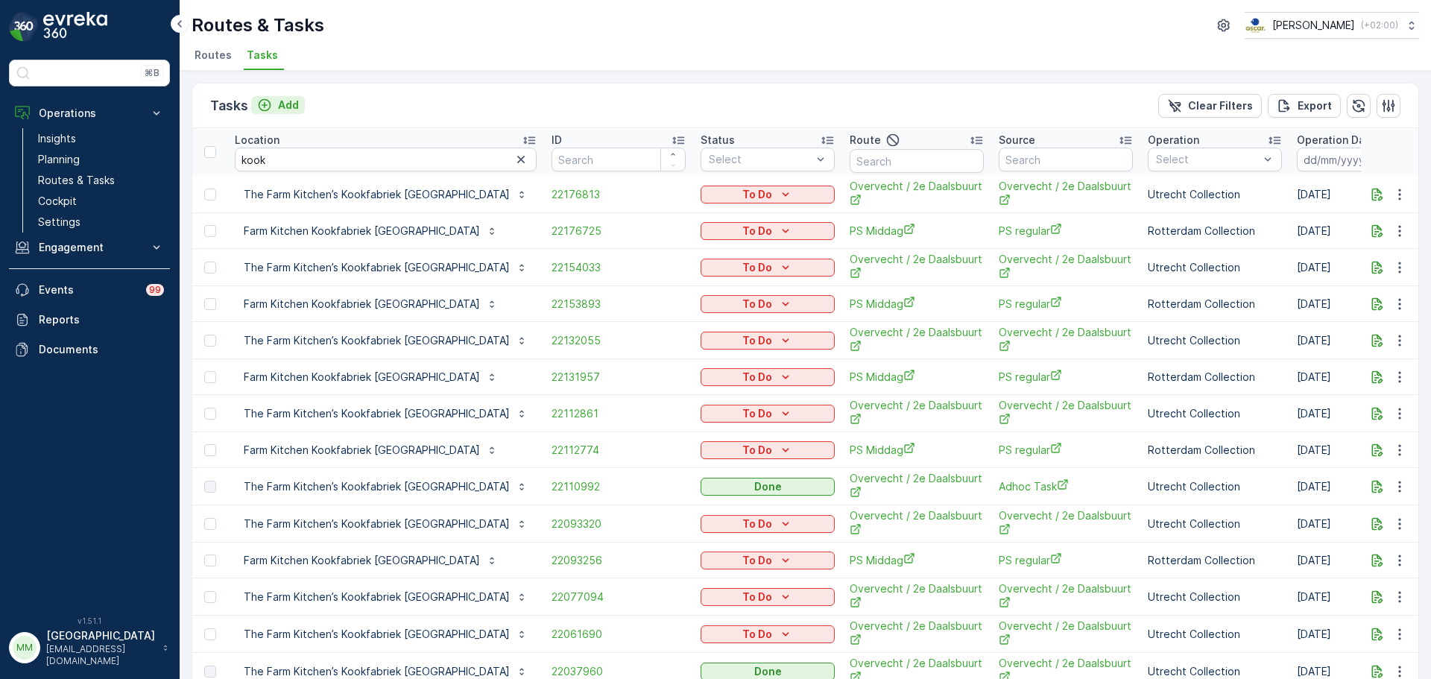
click at [299, 96] on button "Add" at bounding box center [278, 105] width 54 height 18
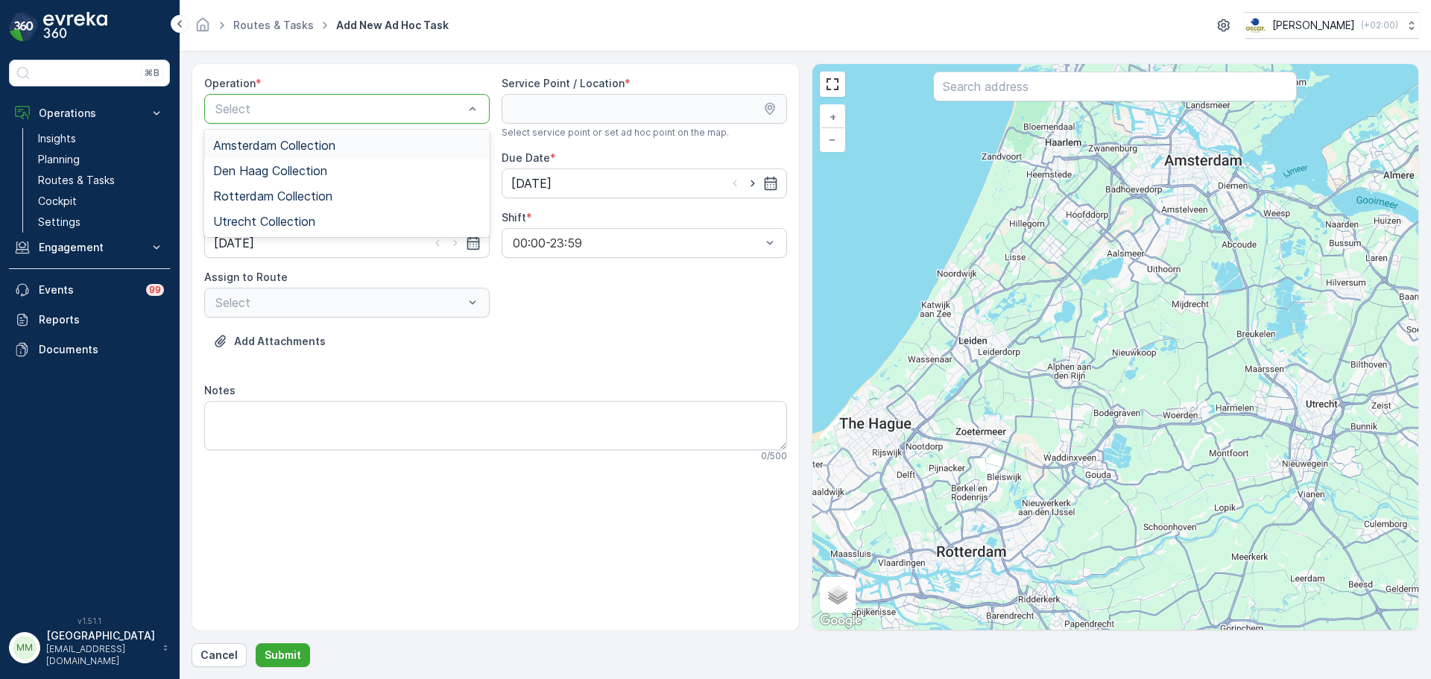
click at [287, 139] on span "Amsterdam Collection" at bounding box center [274, 145] width 122 height 13
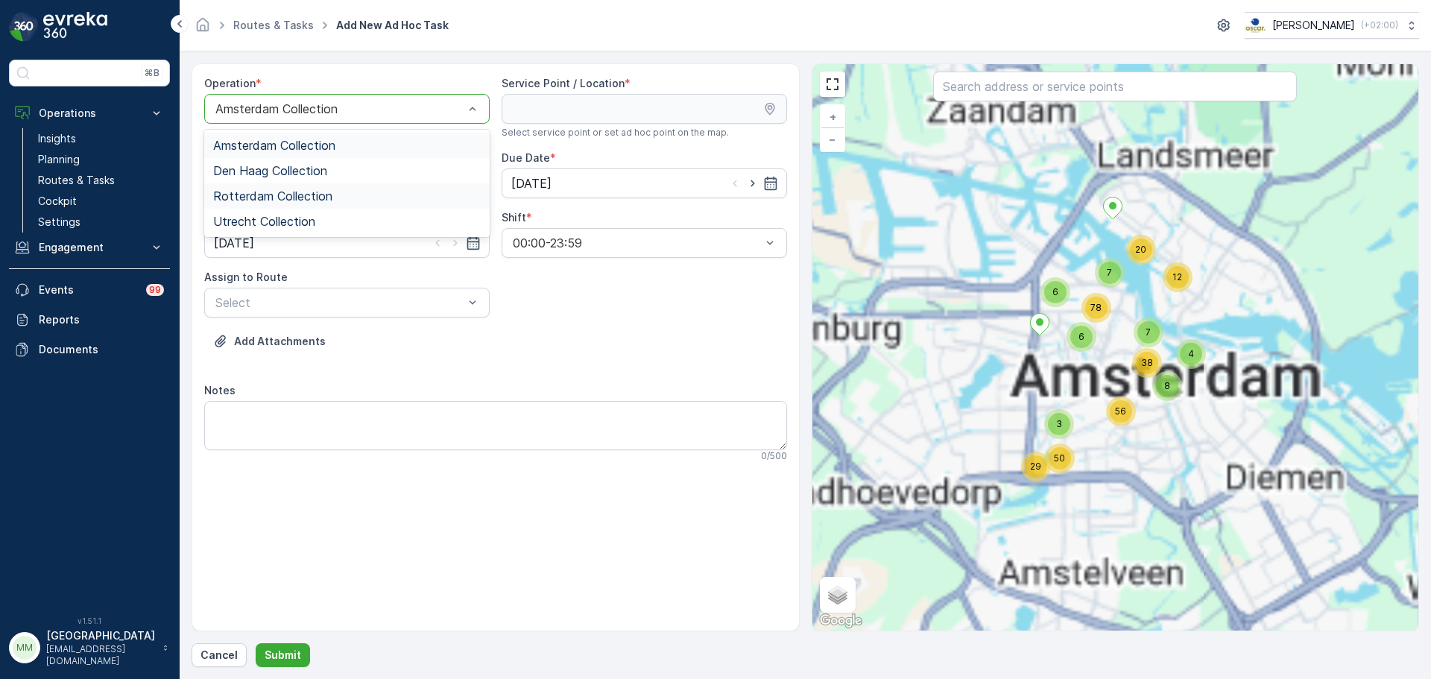
click at [274, 188] on div "Rotterdam Collection" at bounding box center [346, 195] width 285 height 25
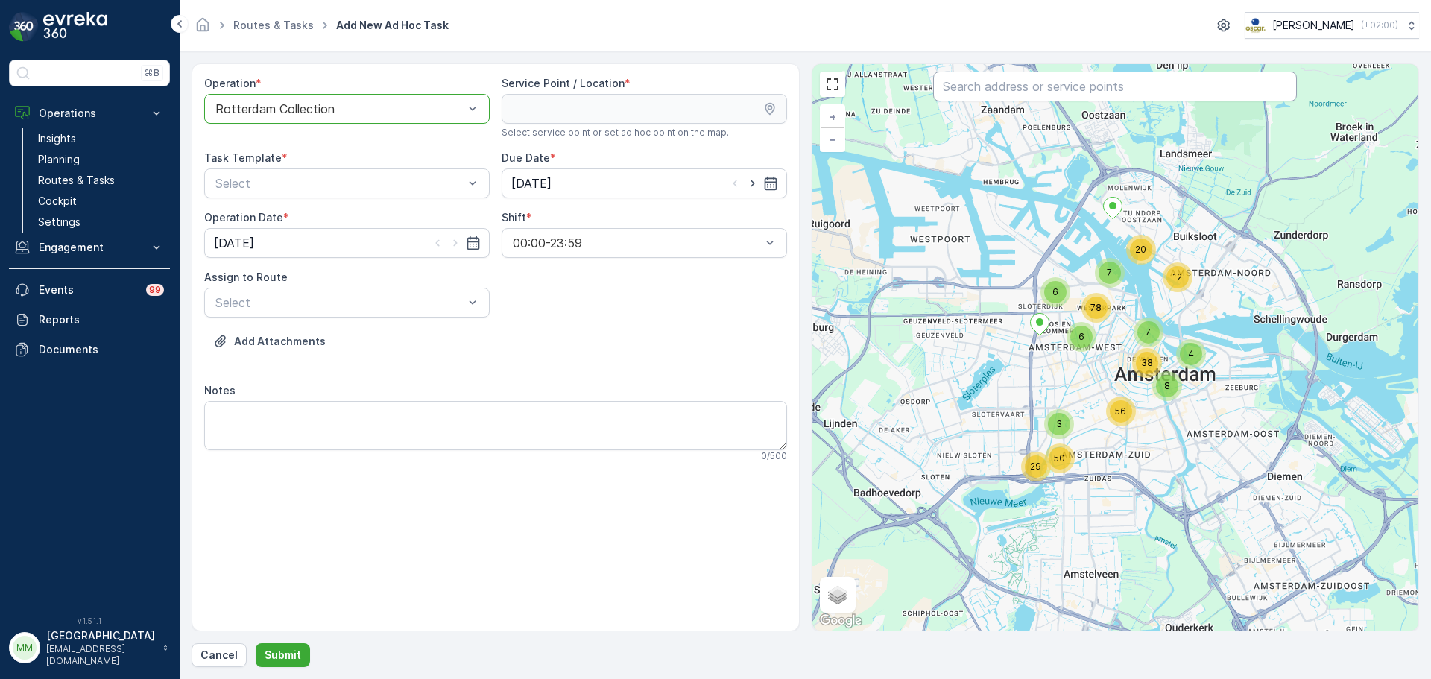
click at [1032, 93] on input "text" at bounding box center [1115, 87] width 364 height 30
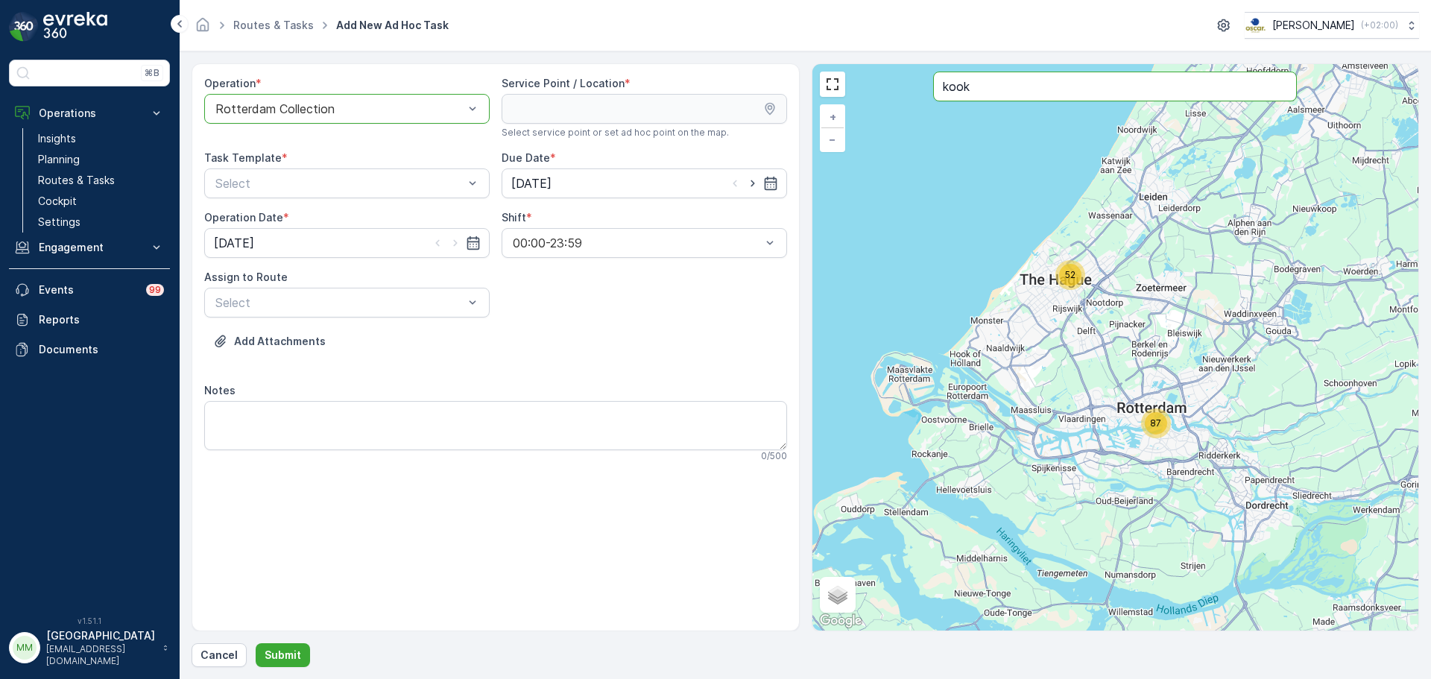
type input "kook"
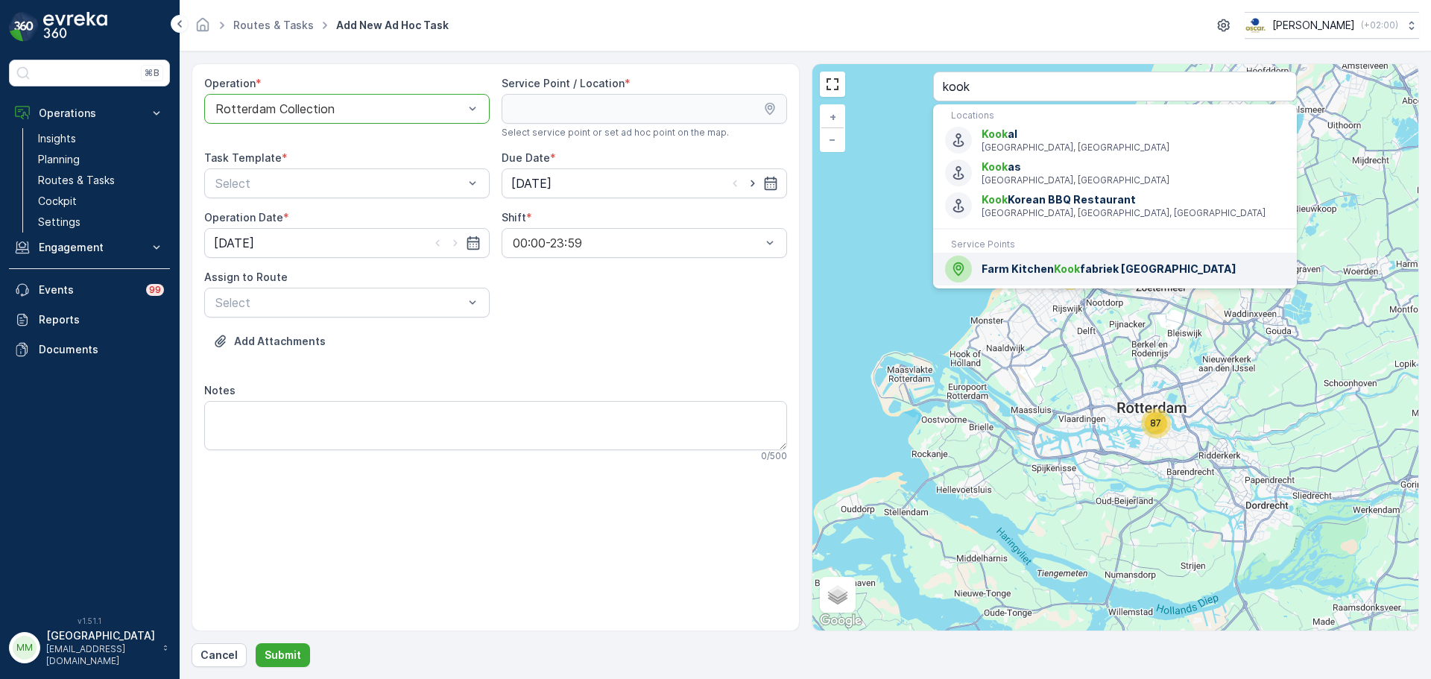
click at [1085, 264] on span "Farm Kitchen Kook fabriek Rotterdam" at bounding box center [1133, 269] width 303 height 15
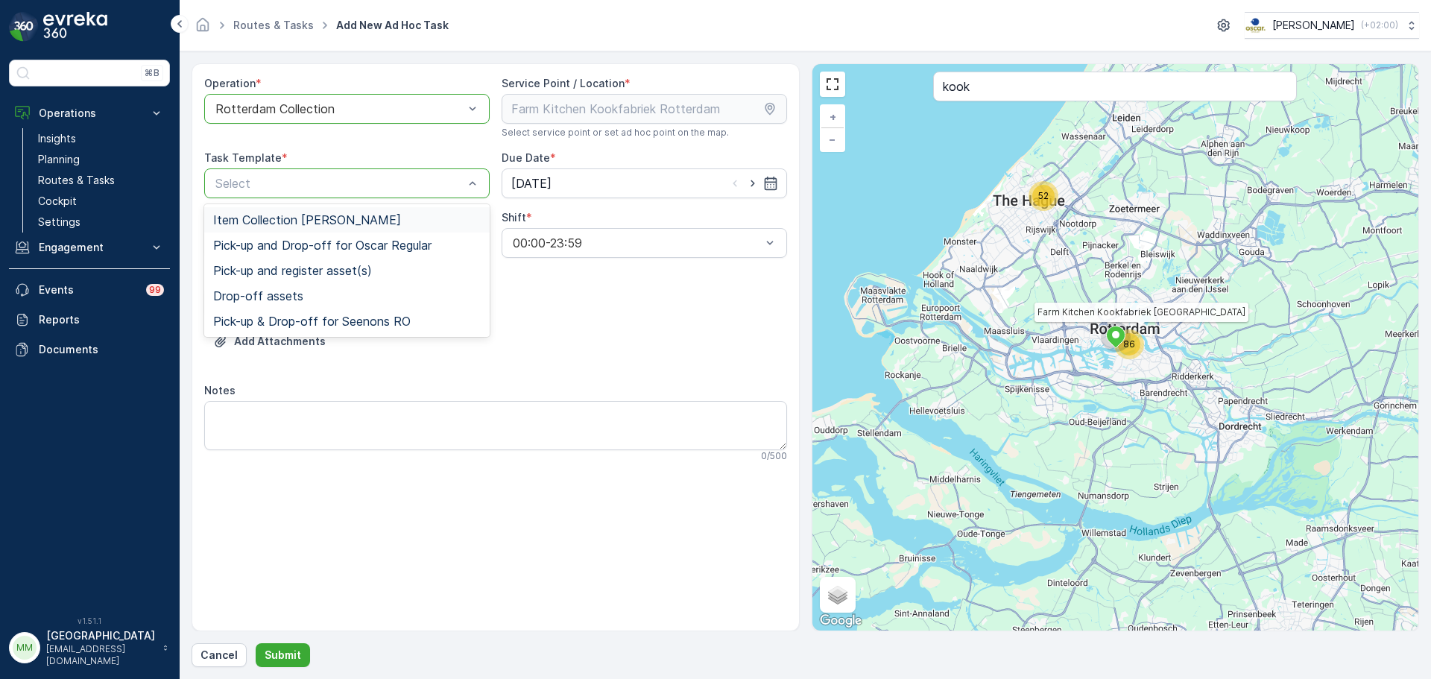
click at [314, 217] on span "Item Collection [PERSON_NAME]" at bounding box center [307, 219] width 188 height 13
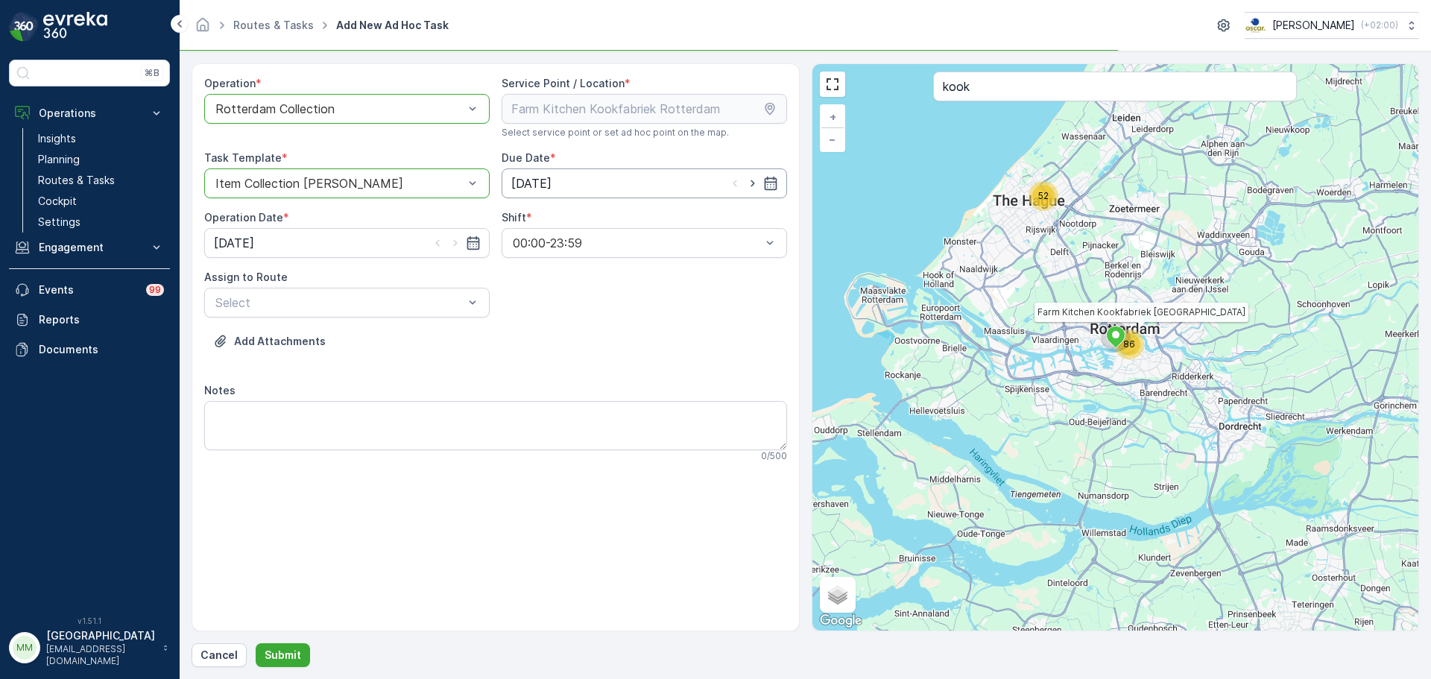
click at [640, 187] on input "03.10.2025" at bounding box center [644, 183] width 285 height 30
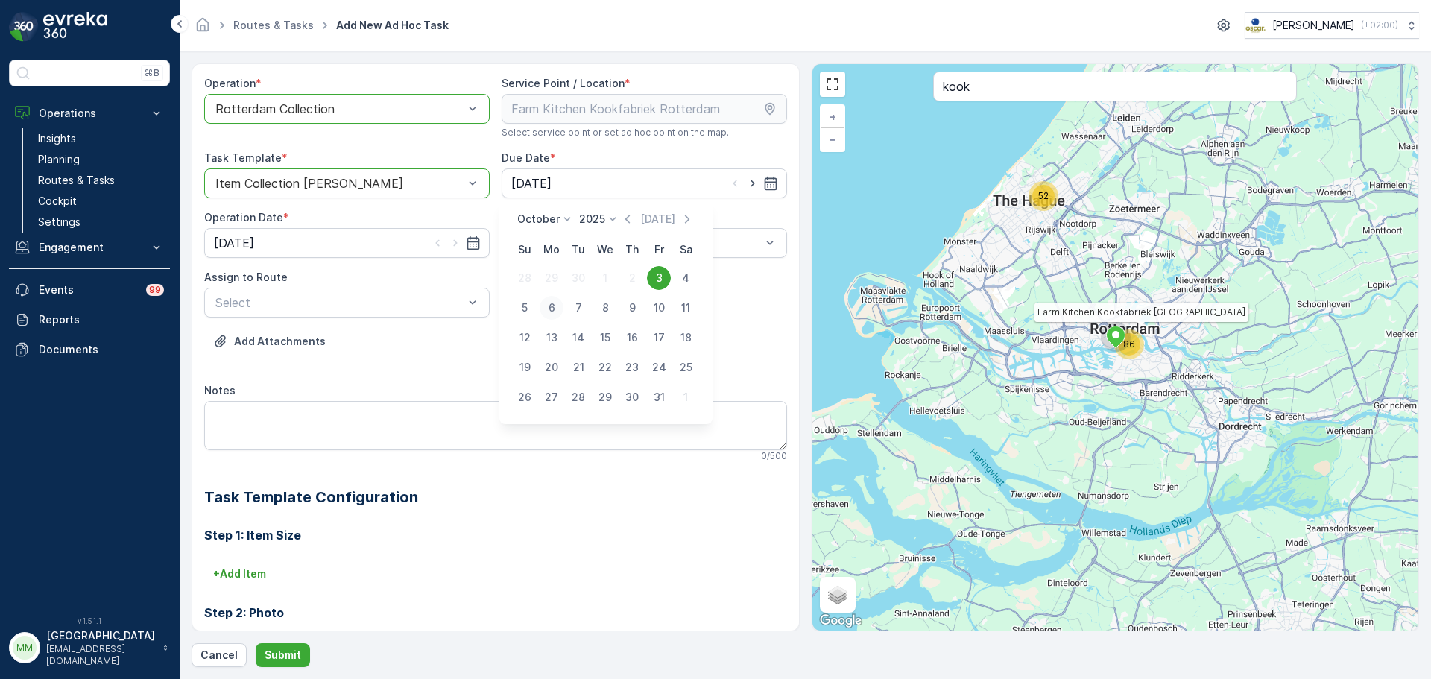
click at [552, 310] on div "6" at bounding box center [552, 308] width 24 height 24
type input "06.10.2025"
click at [357, 241] on input "03.10.2025" at bounding box center [346, 243] width 285 height 30
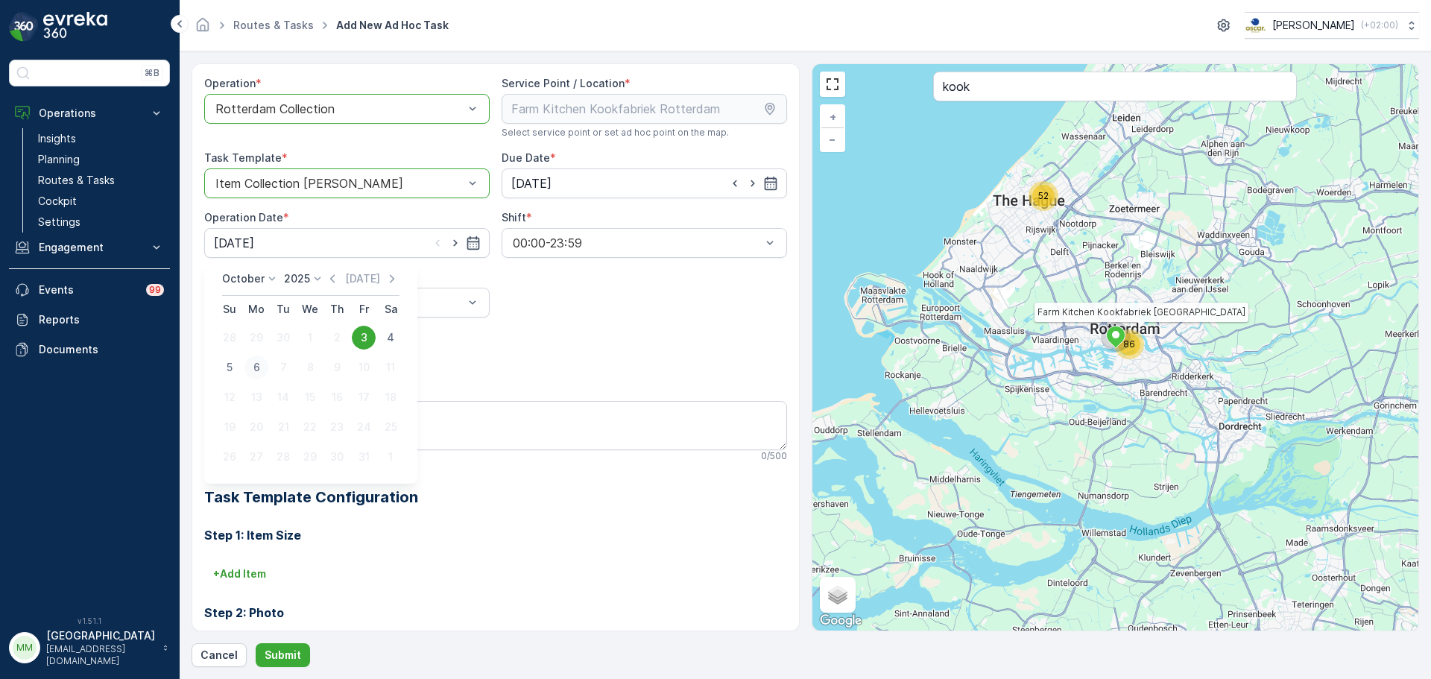
click at [250, 361] on div "6" at bounding box center [256, 368] width 24 height 24
type input "06.10.2025"
click at [320, 318] on div "Operation * option Rotterdam Collection, selected. Rotterdam Collection Service…" at bounding box center [495, 445] width 583 height 739
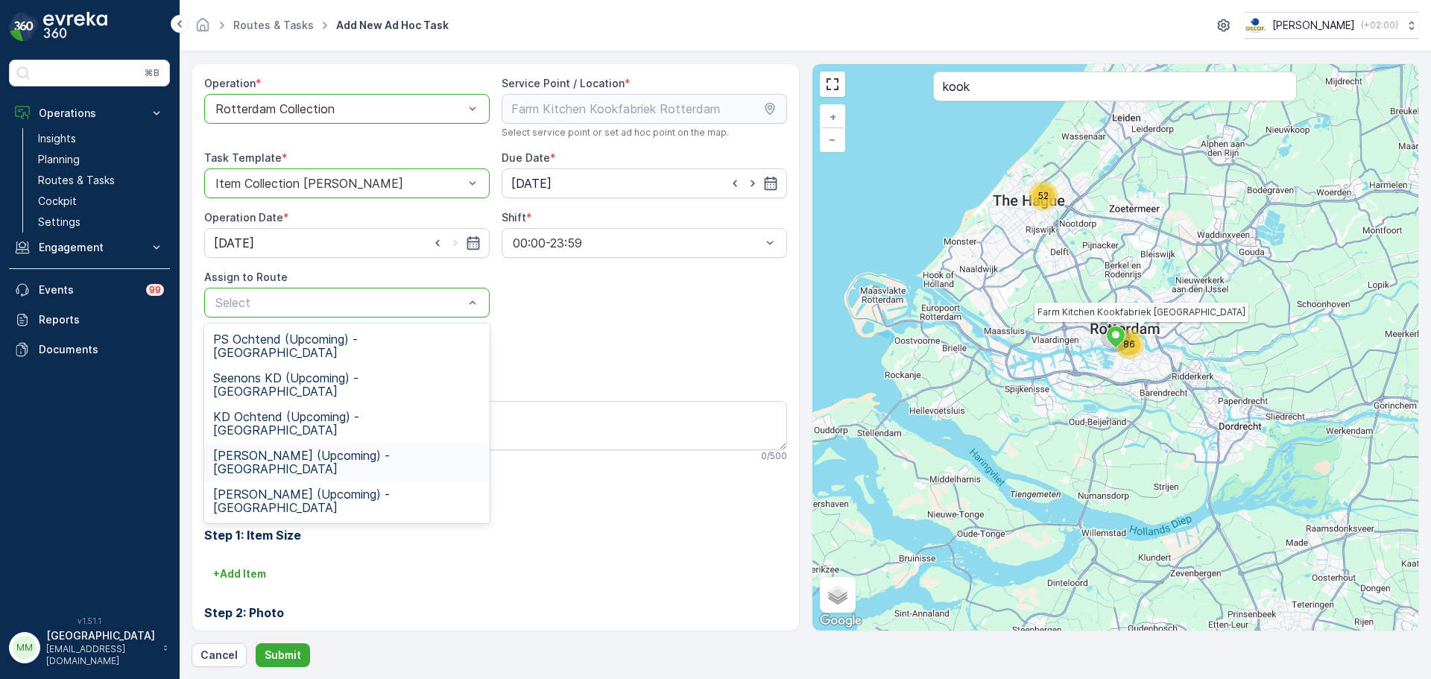
click at [266, 449] on span "PS Middag (Upcoming) - Rotterdam" at bounding box center [347, 462] width 268 height 27
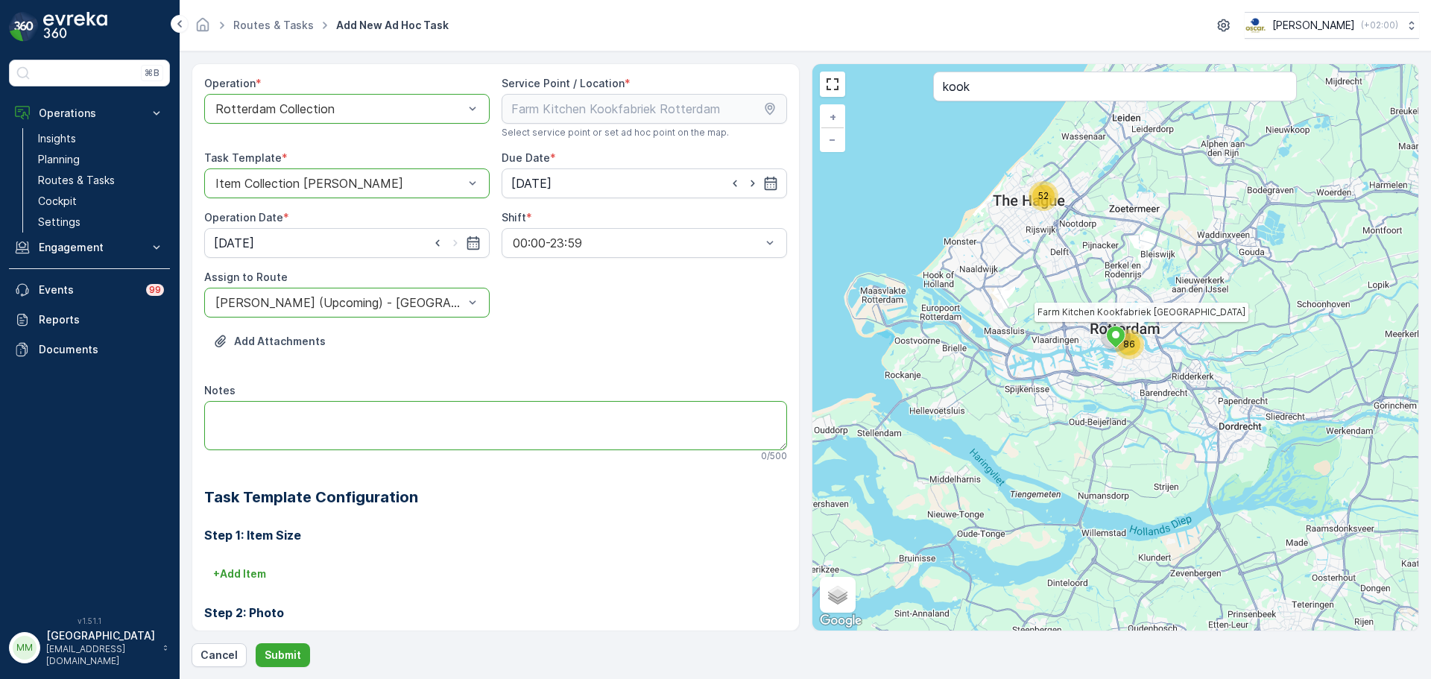
click at [266, 412] on textarea "Notes" at bounding box center [495, 425] width 583 height 49
type textarea "Brengen svp: 1x 240L papier container 3x 60L PD zakken 5x 60L restzakken 10x sw…"
click at [277, 657] on p "Submit" at bounding box center [283, 655] width 37 height 15
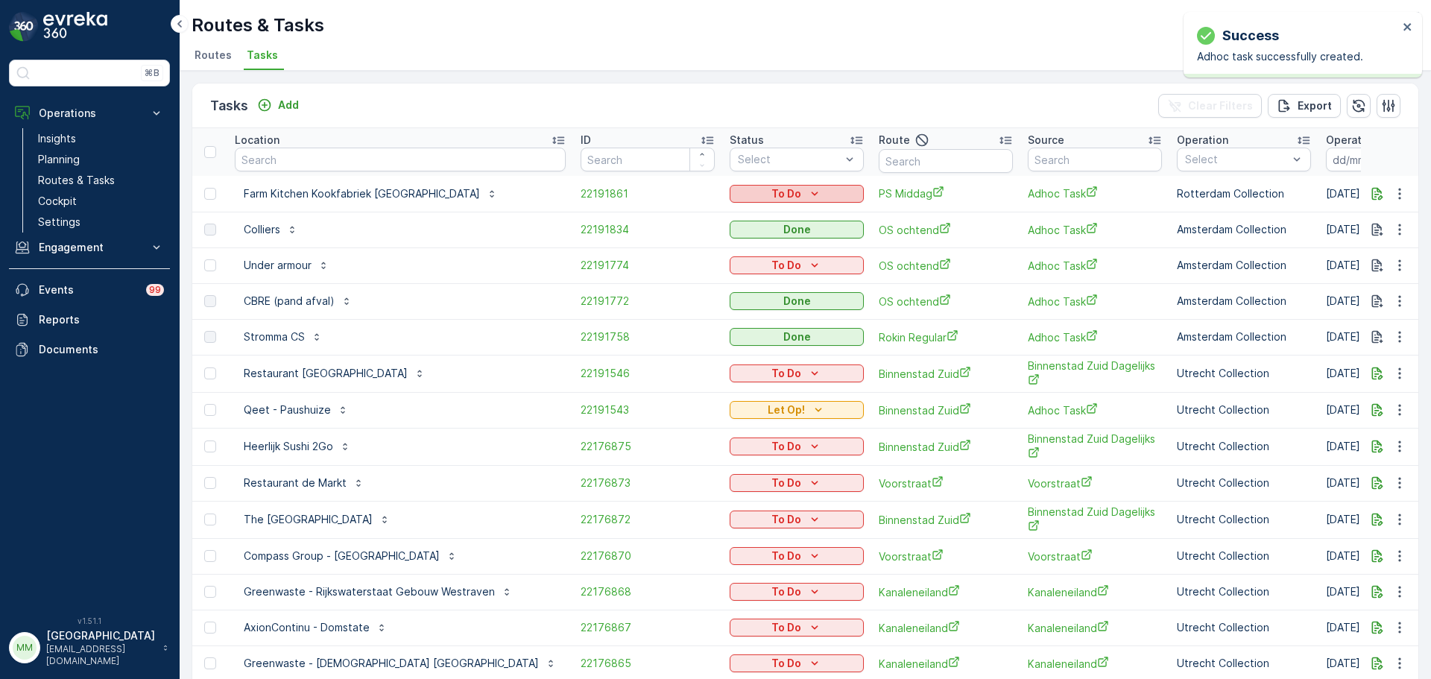
click at [771, 186] on p "To Do" at bounding box center [786, 193] width 30 height 15
click at [730, 209] on div "Let Op!" at bounding box center [729, 216] width 95 height 21
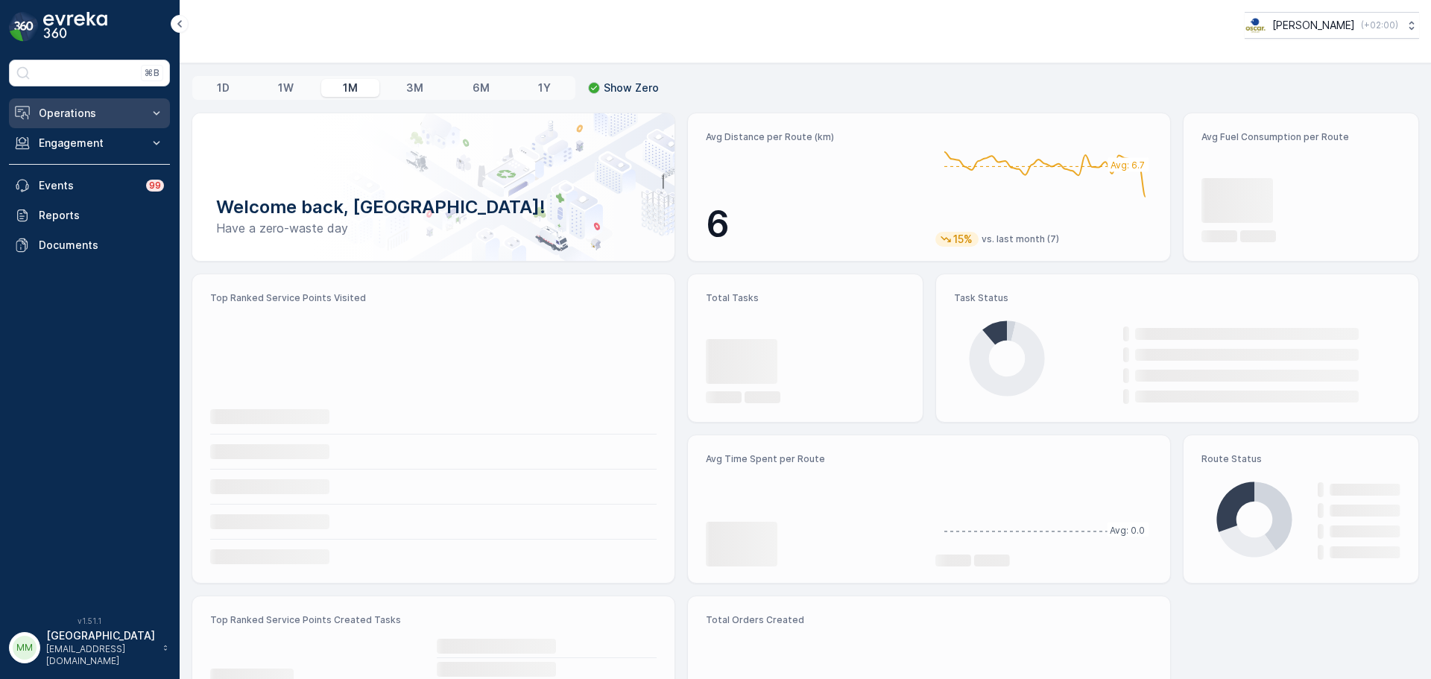
click at [93, 111] on p "Operations" at bounding box center [89, 113] width 101 height 15
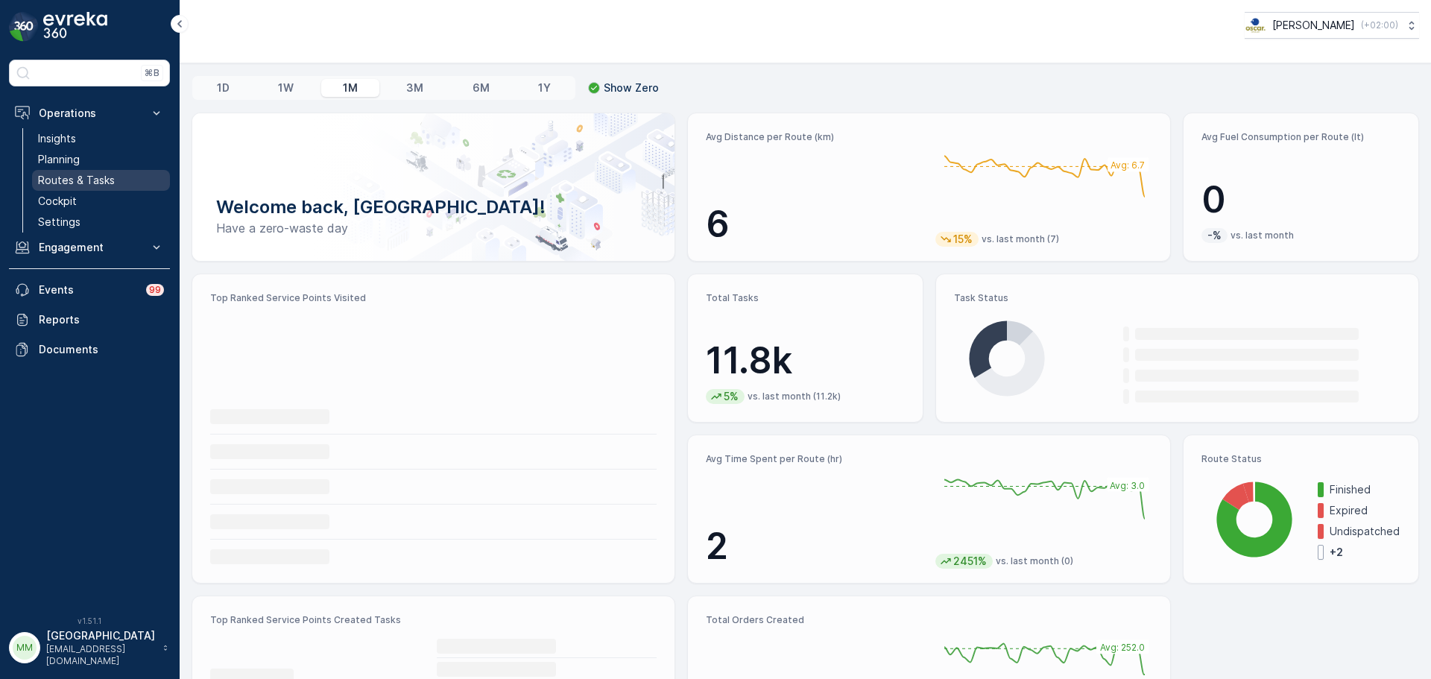
click at [98, 180] on p "Routes & Tasks" at bounding box center [76, 180] width 77 height 15
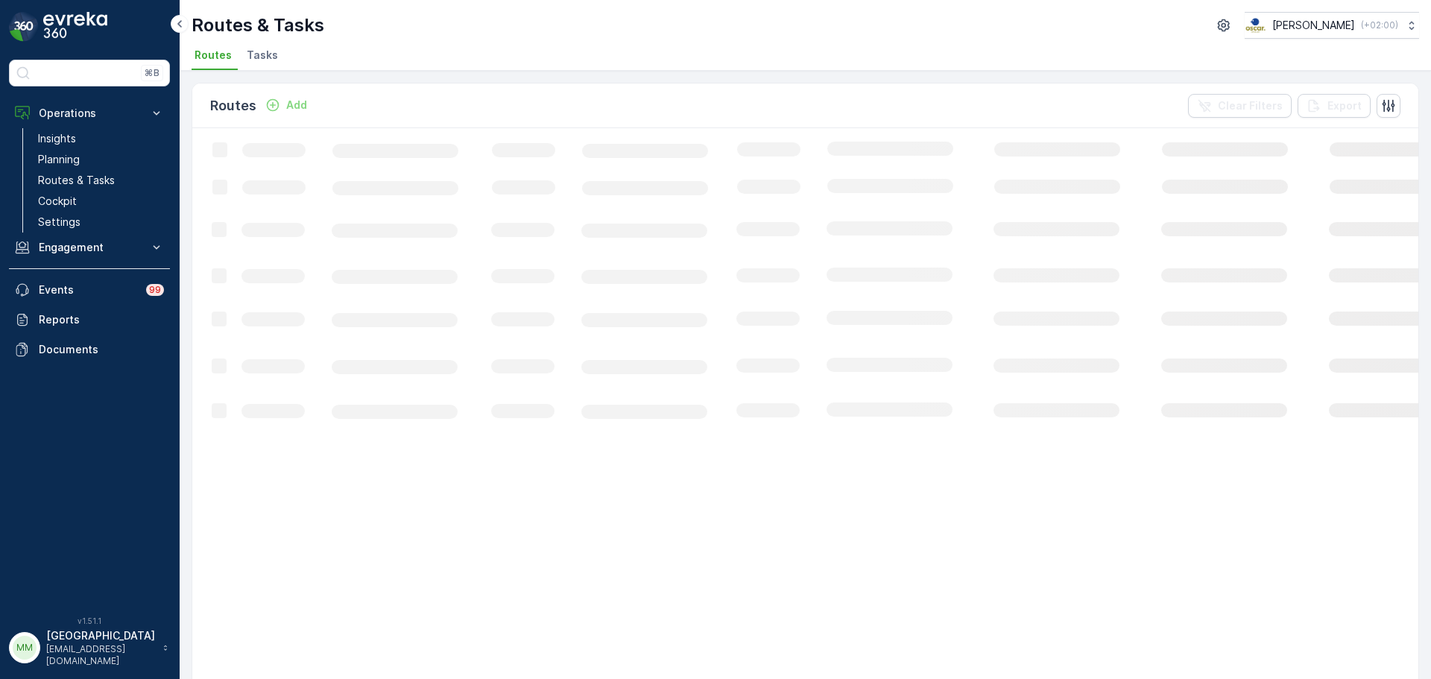
click at [257, 56] on span "Tasks" at bounding box center [262, 55] width 31 height 15
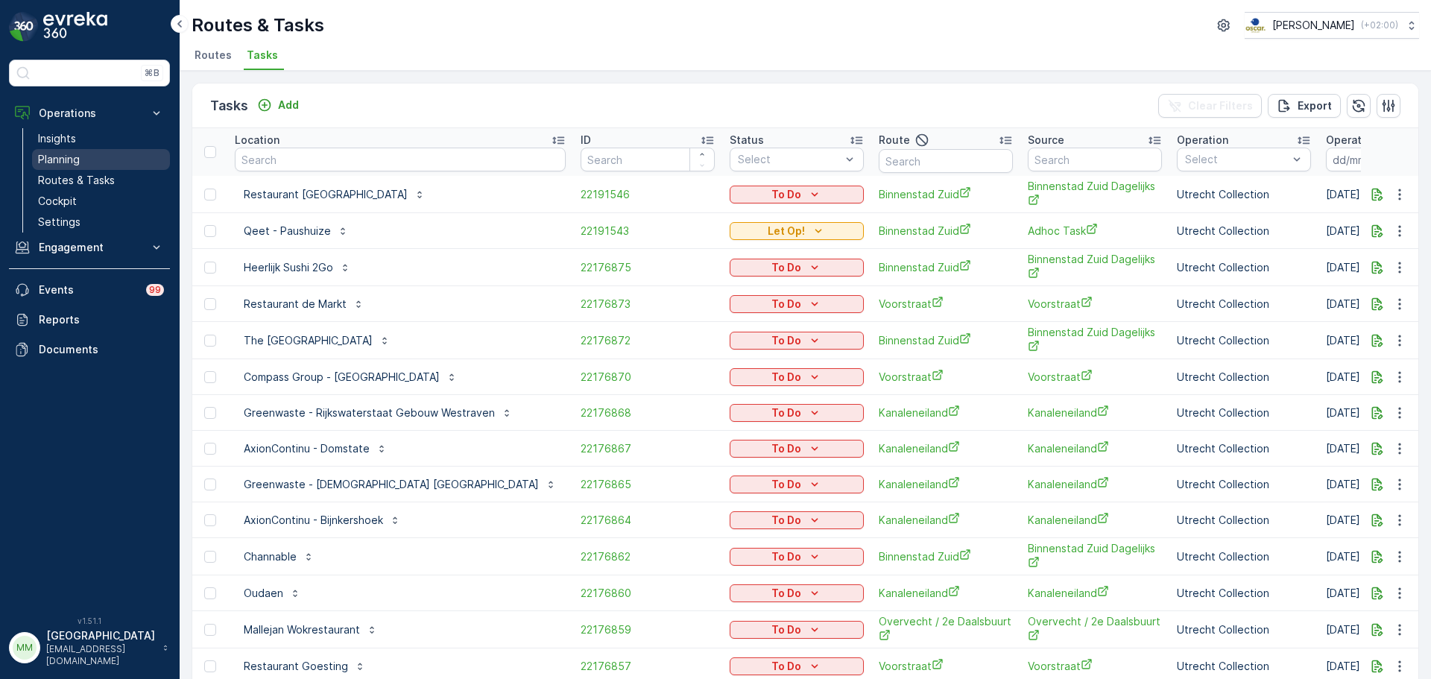
click at [65, 157] on p "Planning" at bounding box center [59, 159] width 42 height 15
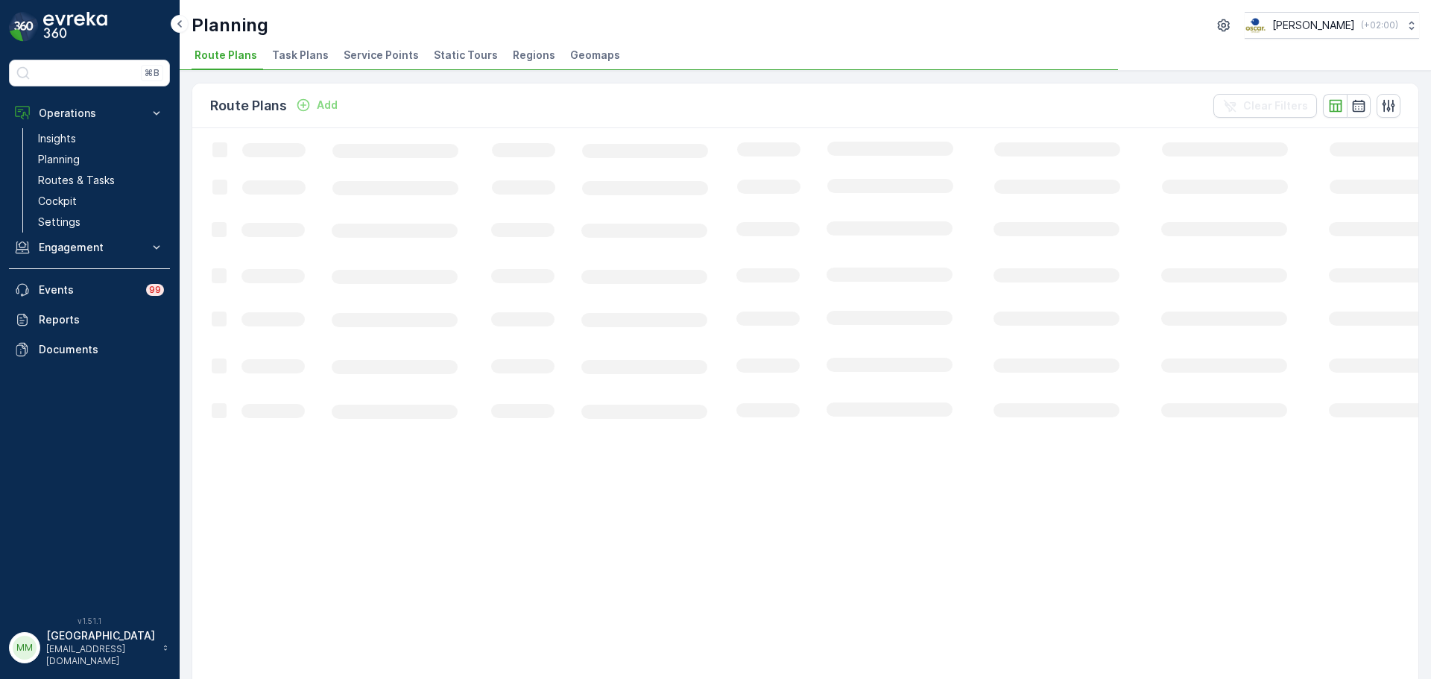
click at [309, 54] on span "Task Plans" at bounding box center [300, 55] width 57 height 15
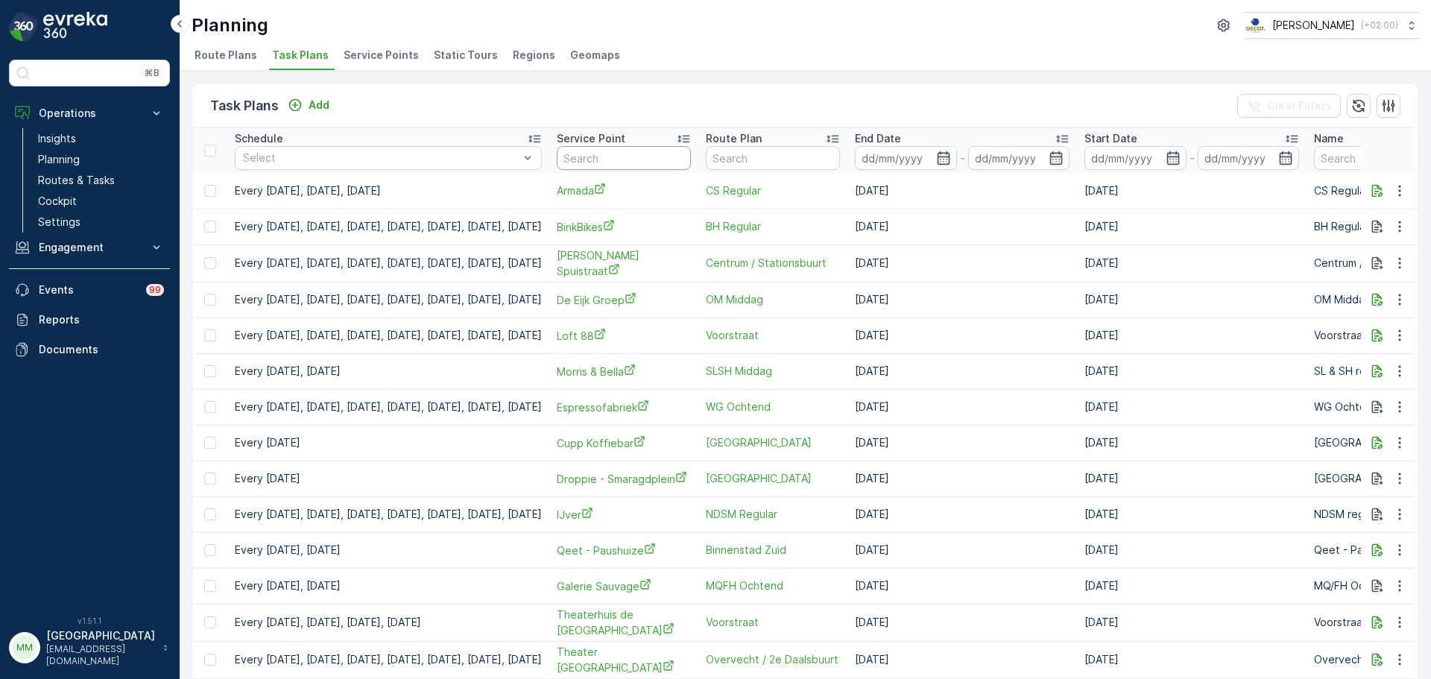
click at [660, 160] on input "text" at bounding box center [624, 158] width 134 height 24
type input "paush"
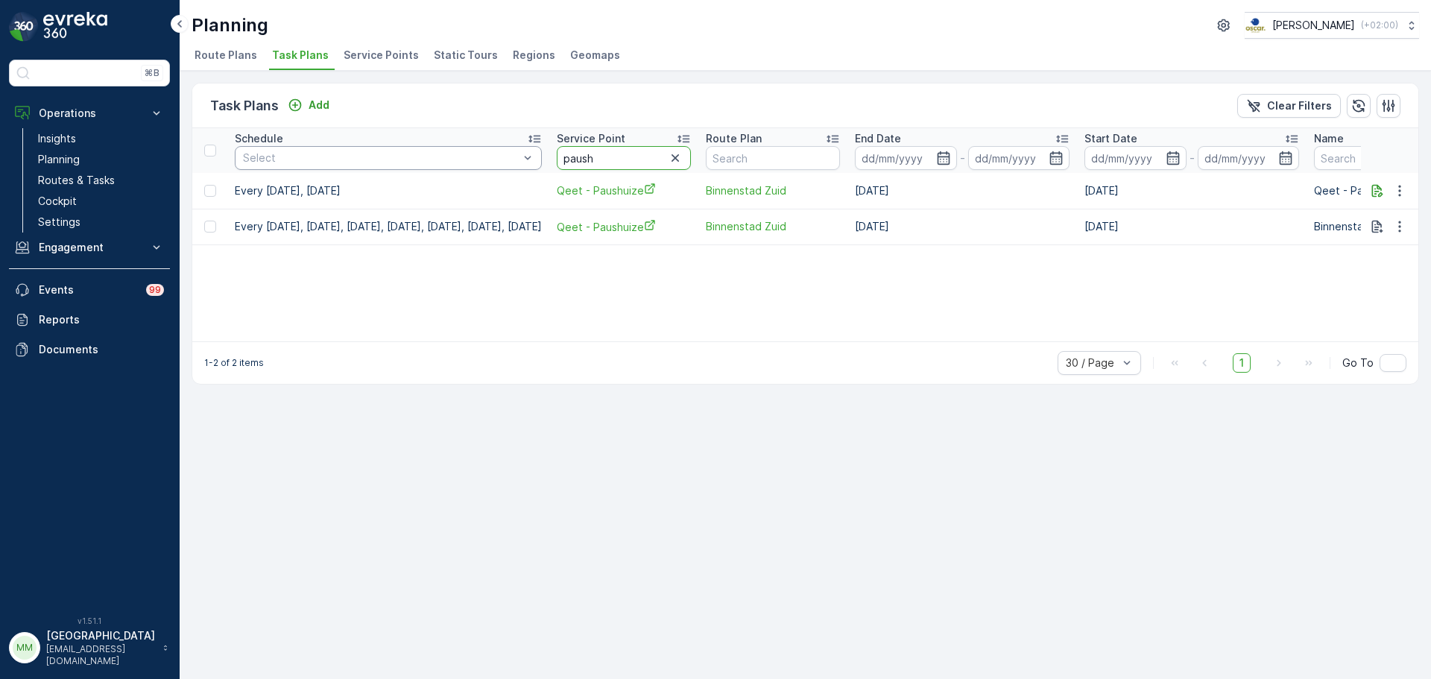
drag, startPoint x: 672, startPoint y: 159, endPoint x: 525, endPoint y: 162, distance: 146.1
click at [525, 162] on tr "Schedule Select Service Point paush Route Plan End Date - Start Date - Name Sta…" at bounding box center [1239, 150] width 2094 height 45
type input "kook"
